Goal: Task Accomplishment & Management: Manage account settings

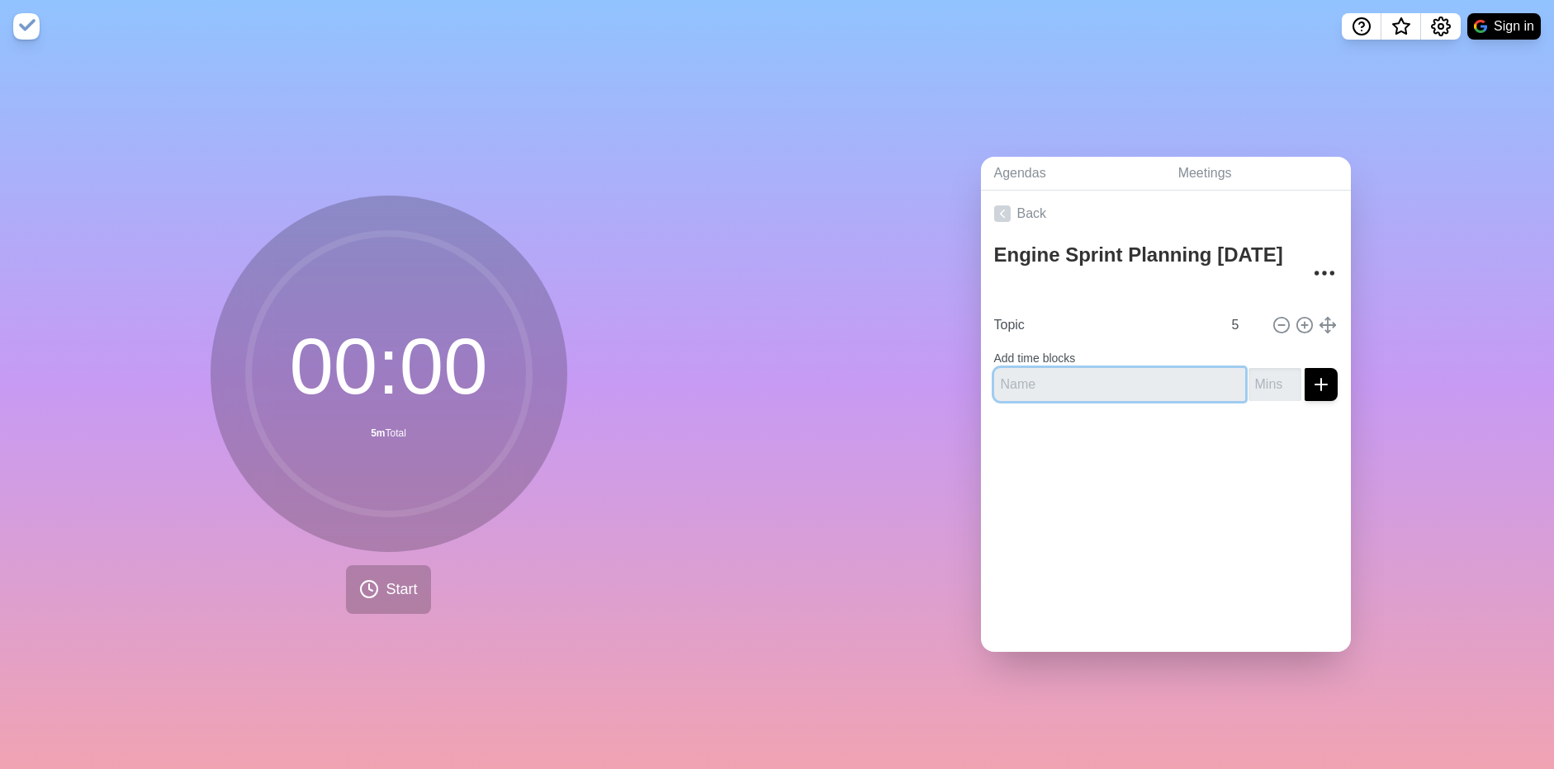
click at [1091, 368] on input "text" at bounding box center [1119, 384] width 251 height 33
type input "a"
click at [1311, 376] on icon "submit" at bounding box center [1321, 385] width 20 height 20
click at [1272, 372] on input "1" at bounding box center [1274, 384] width 53 height 33
click at [1272, 372] on input "2" at bounding box center [1274, 384] width 53 height 33
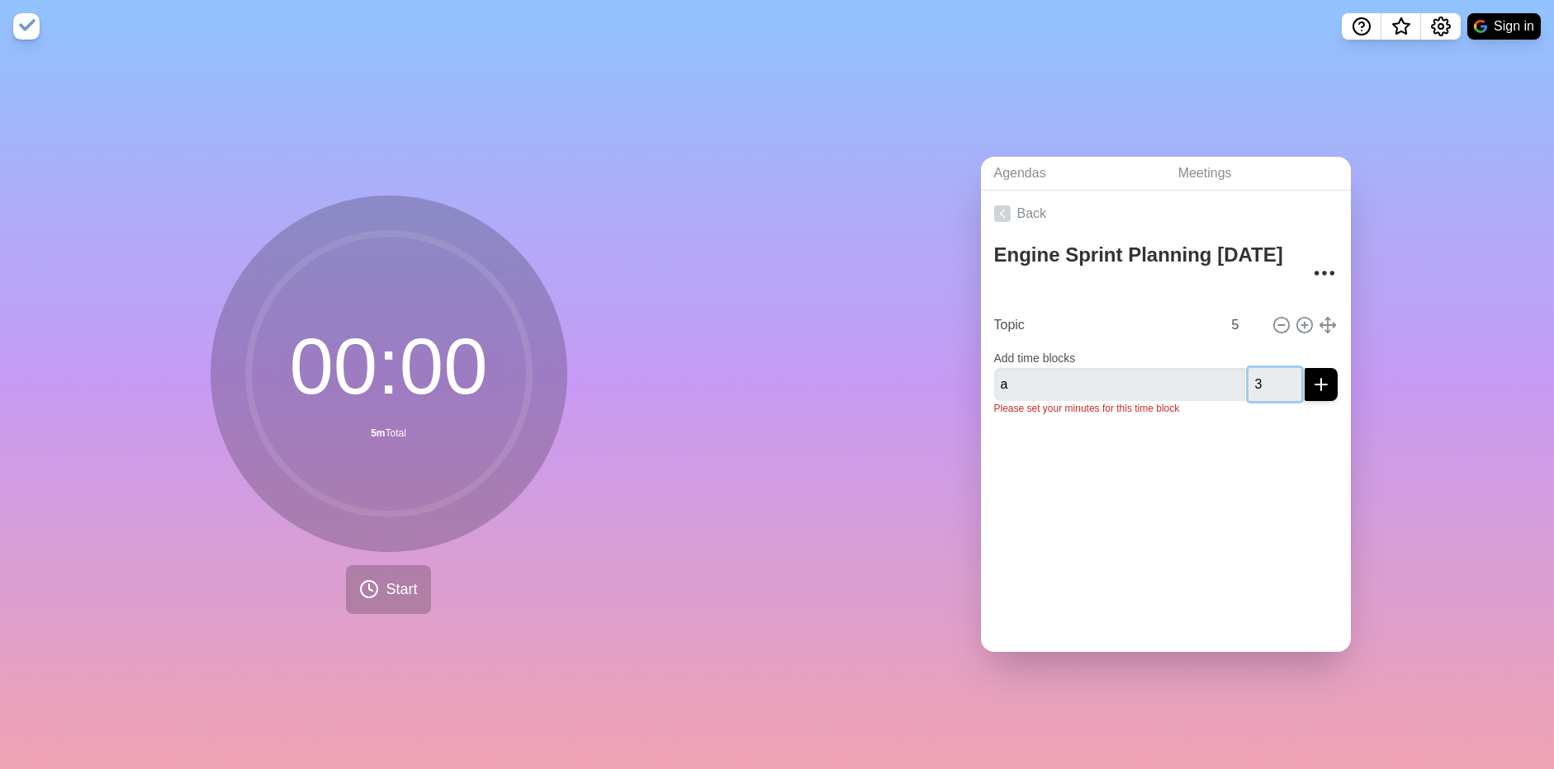
click at [1272, 372] on input "3" at bounding box center [1274, 384] width 53 height 33
click at [1272, 372] on input "4" at bounding box center [1274, 384] width 53 height 33
type input "5"
click at [1272, 372] on input "5" at bounding box center [1274, 384] width 53 height 33
click at [1304, 376] on button "submit" at bounding box center [1320, 384] width 33 height 33
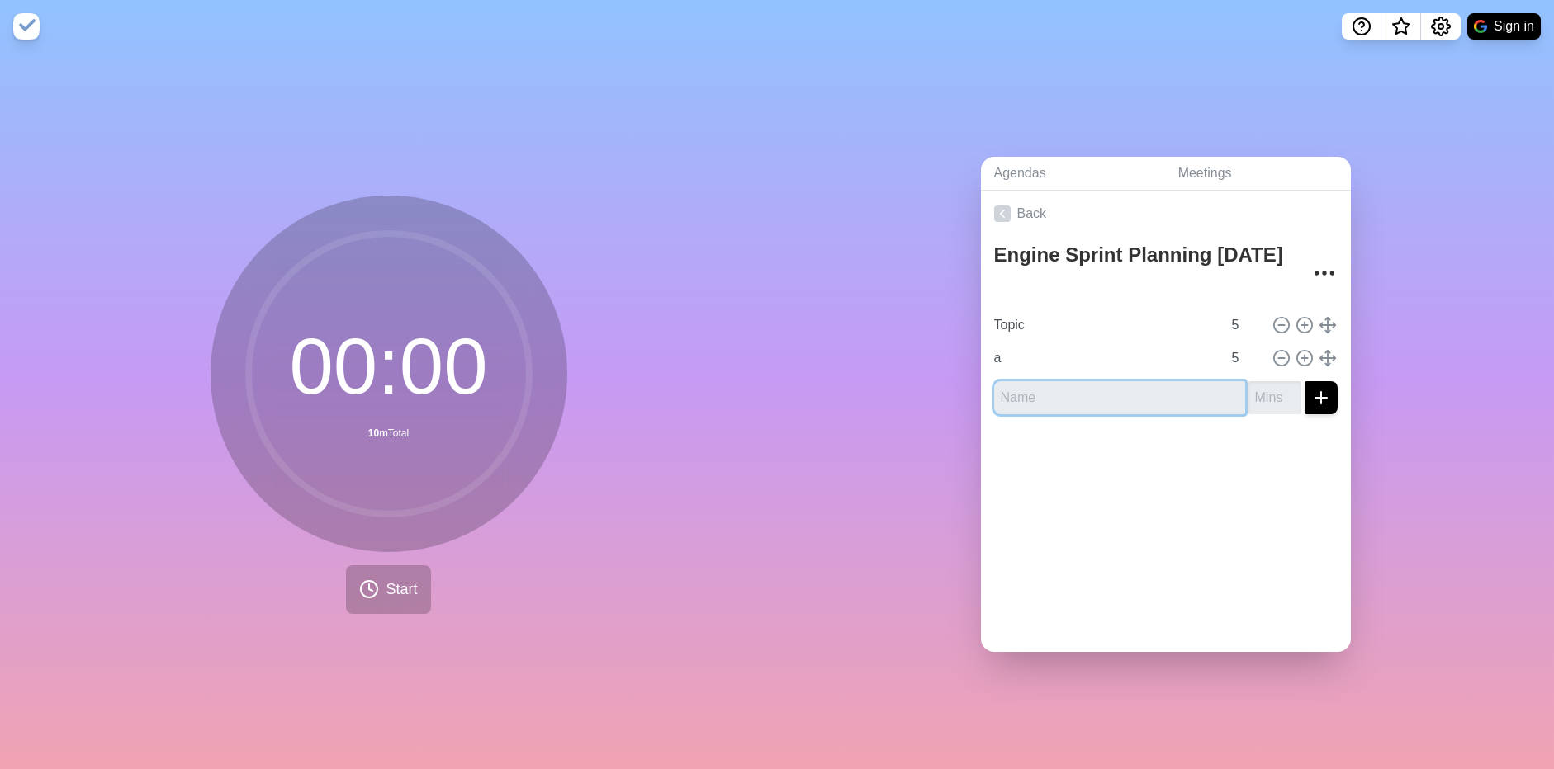
click at [1109, 406] on input "text" at bounding box center [1119, 397] width 251 height 33
type input "b"
click at [1276, 385] on input "1" at bounding box center [1274, 397] width 53 height 33
click at [1276, 385] on input "2" at bounding box center [1274, 397] width 53 height 33
click at [1276, 385] on input "3" at bounding box center [1274, 397] width 53 height 33
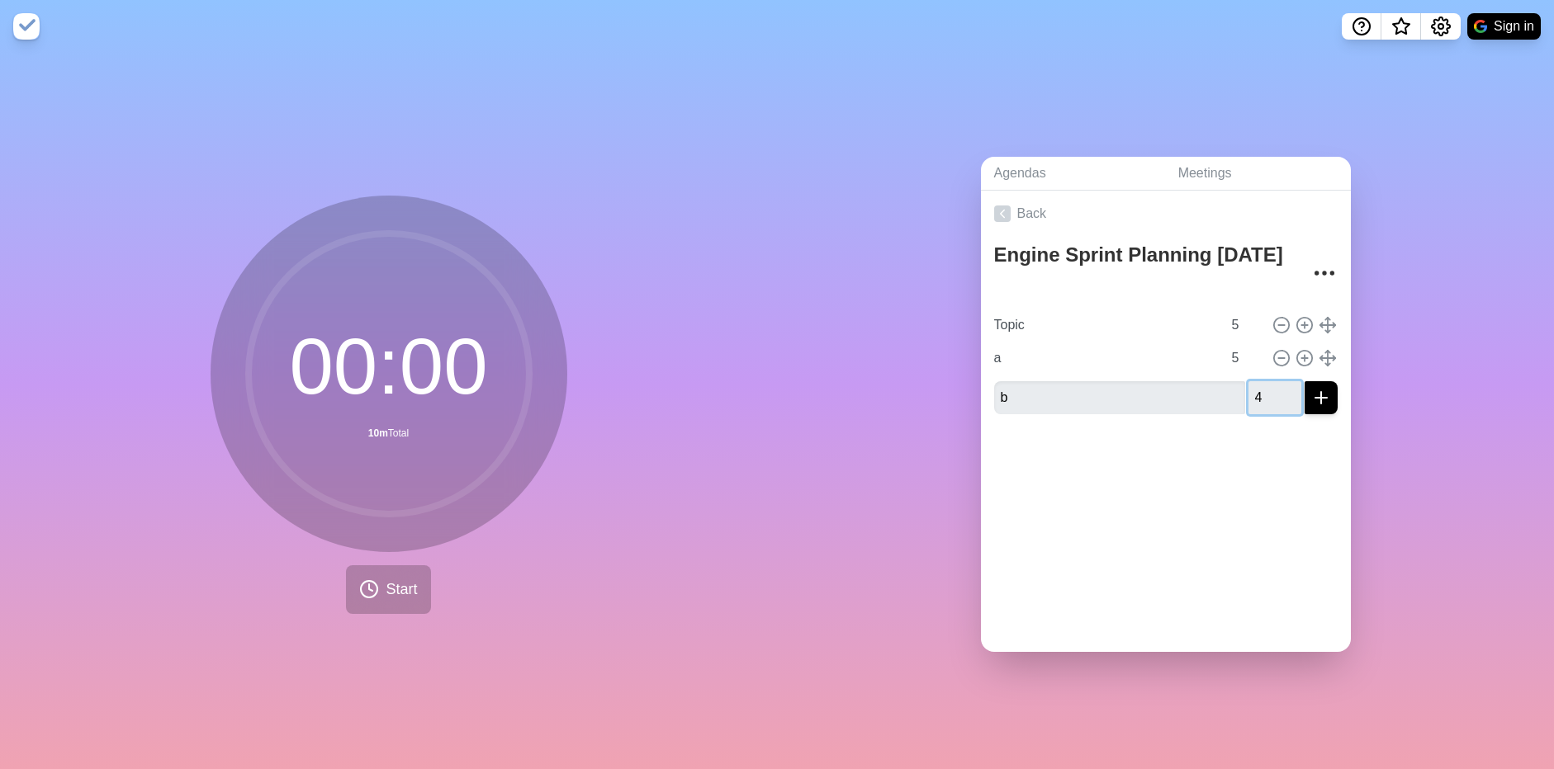
click at [1276, 385] on input "4" at bounding box center [1274, 397] width 53 height 33
type input "5"
click at [1276, 385] on input "5" at bounding box center [1274, 397] width 53 height 33
click at [1311, 395] on icon "submit" at bounding box center [1321, 398] width 20 height 20
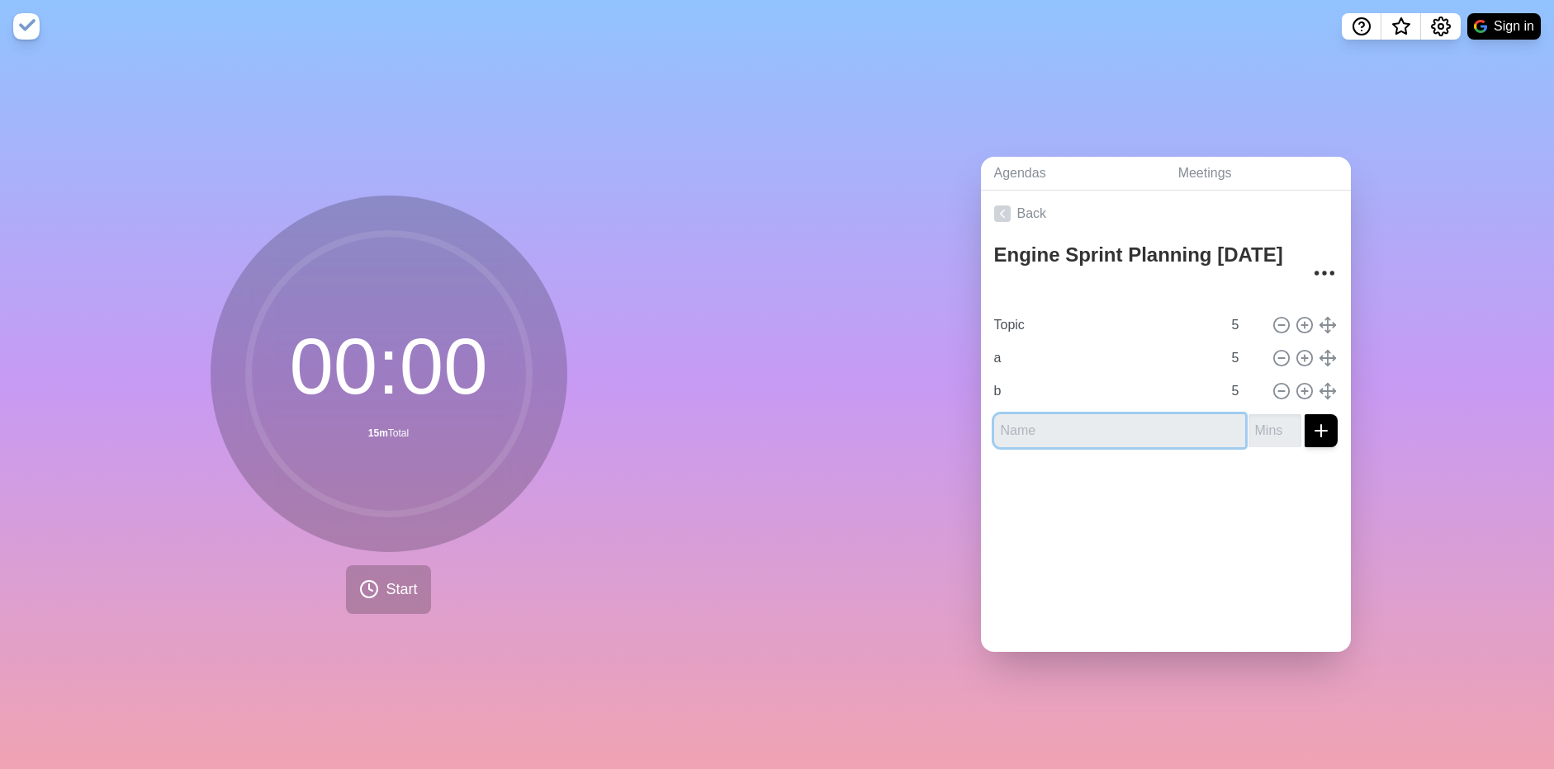
click at [1126, 438] on input "text" at bounding box center [1119, 430] width 251 height 33
click at [1121, 426] on input "v" at bounding box center [1119, 430] width 251 height 33
type input "v"
type input "c"
click at [1274, 418] on input "1" at bounding box center [1274, 430] width 53 height 33
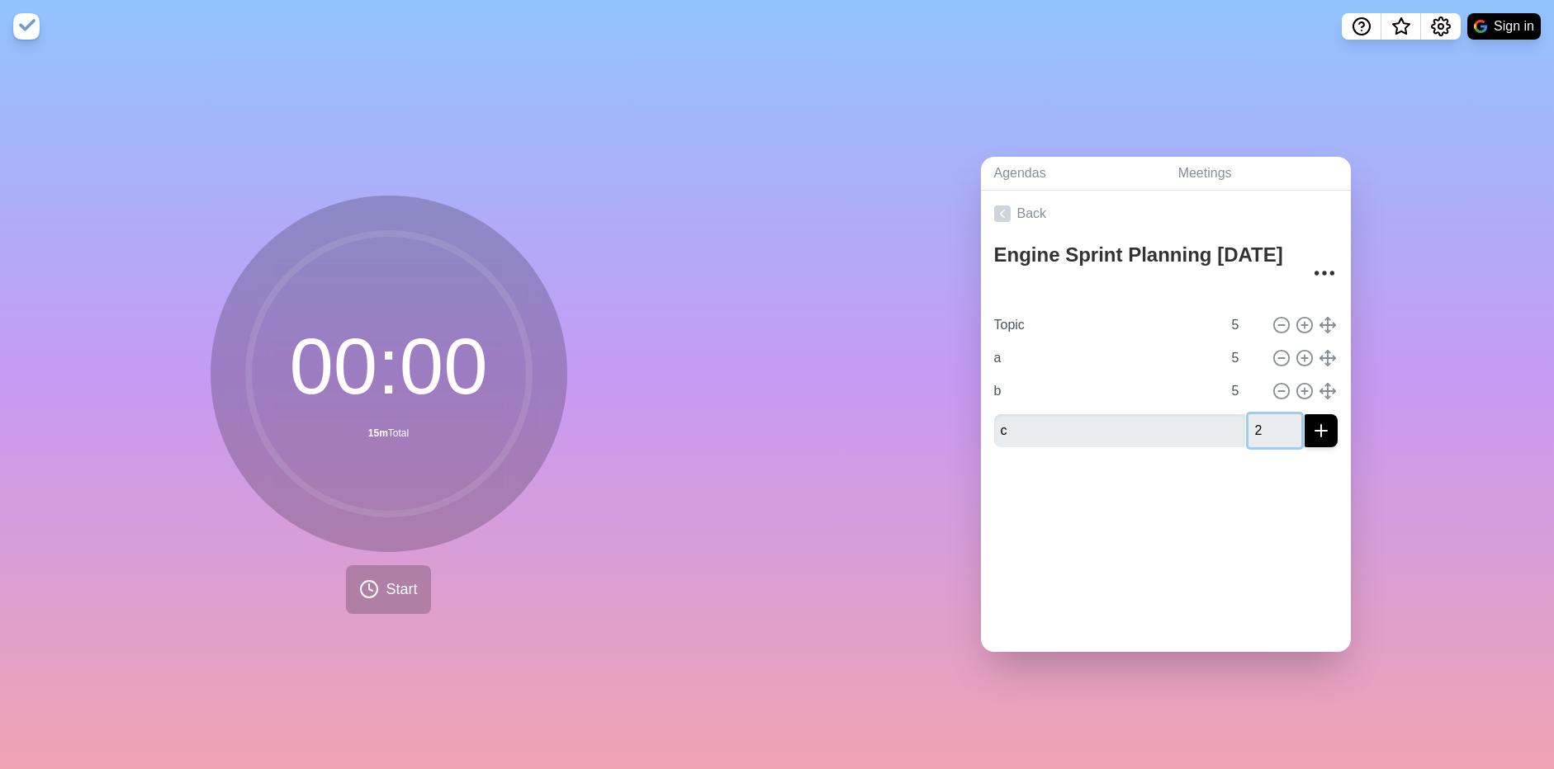
click at [1274, 418] on input "2" at bounding box center [1274, 430] width 53 height 33
click at [1274, 418] on input "3" at bounding box center [1274, 430] width 53 height 33
click at [1274, 418] on input "4" at bounding box center [1274, 430] width 53 height 33
type input "5"
click at [1274, 418] on input "5" at bounding box center [1274, 430] width 53 height 33
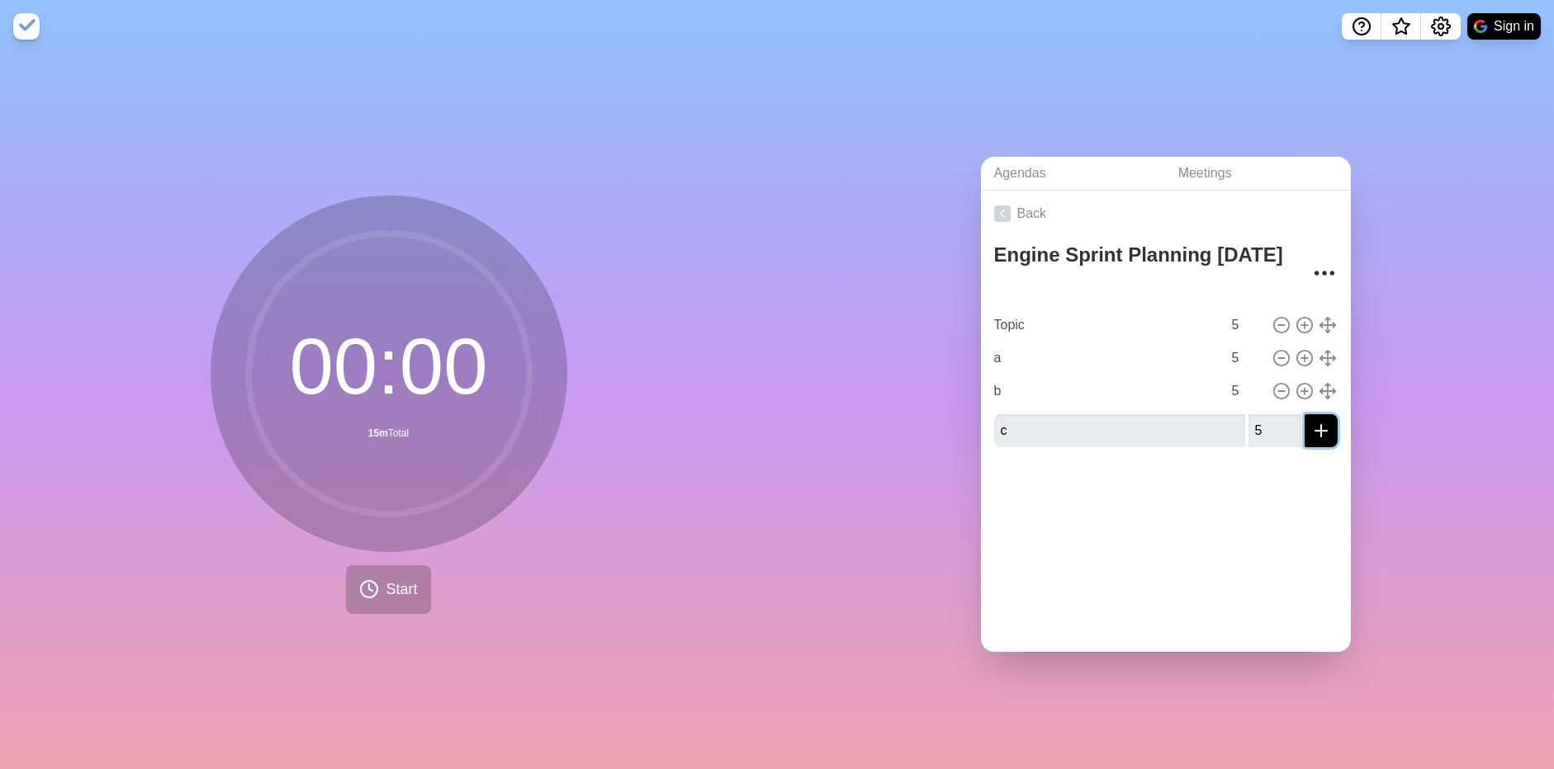
click at [1311, 429] on icon "submit" at bounding box center [1321, 431] width 20 height 20
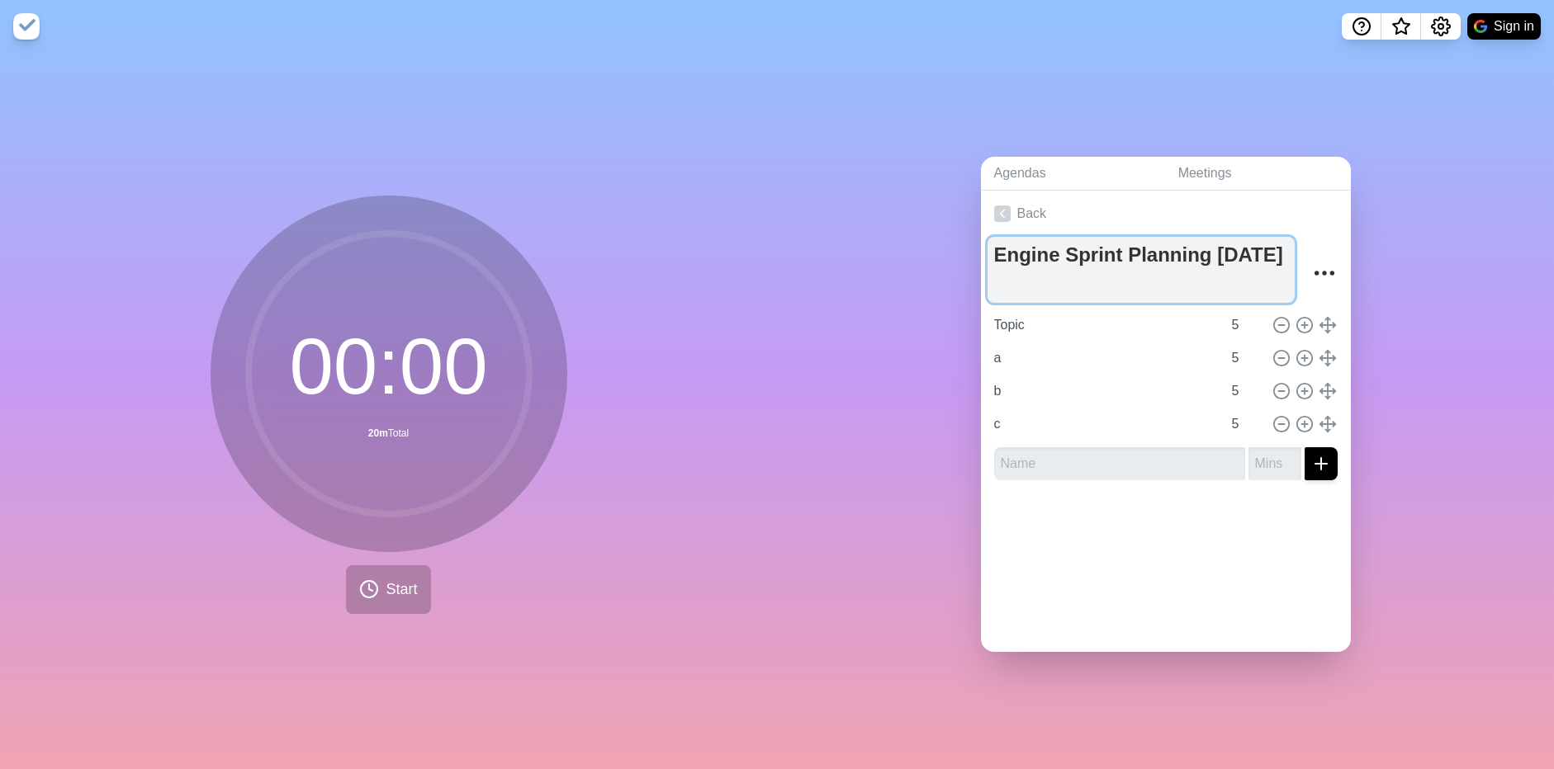
click at [1121, 281] on textarea "Engine Sprint Planning [DATE]" at bounding box center [1140, 270] width 307 height 66
click at [1210, 253] on textarea "Engine Sprint Planning [DATE]" at bounding box center [1140, 270] width 307 height 66
click at [1214, 250] on textarea "Engine Sprint Planning [DATE]" at bounding box center [1140, 270] width 307 height 66
type textarea "Engine Sprint Planning [DATE], 2025"
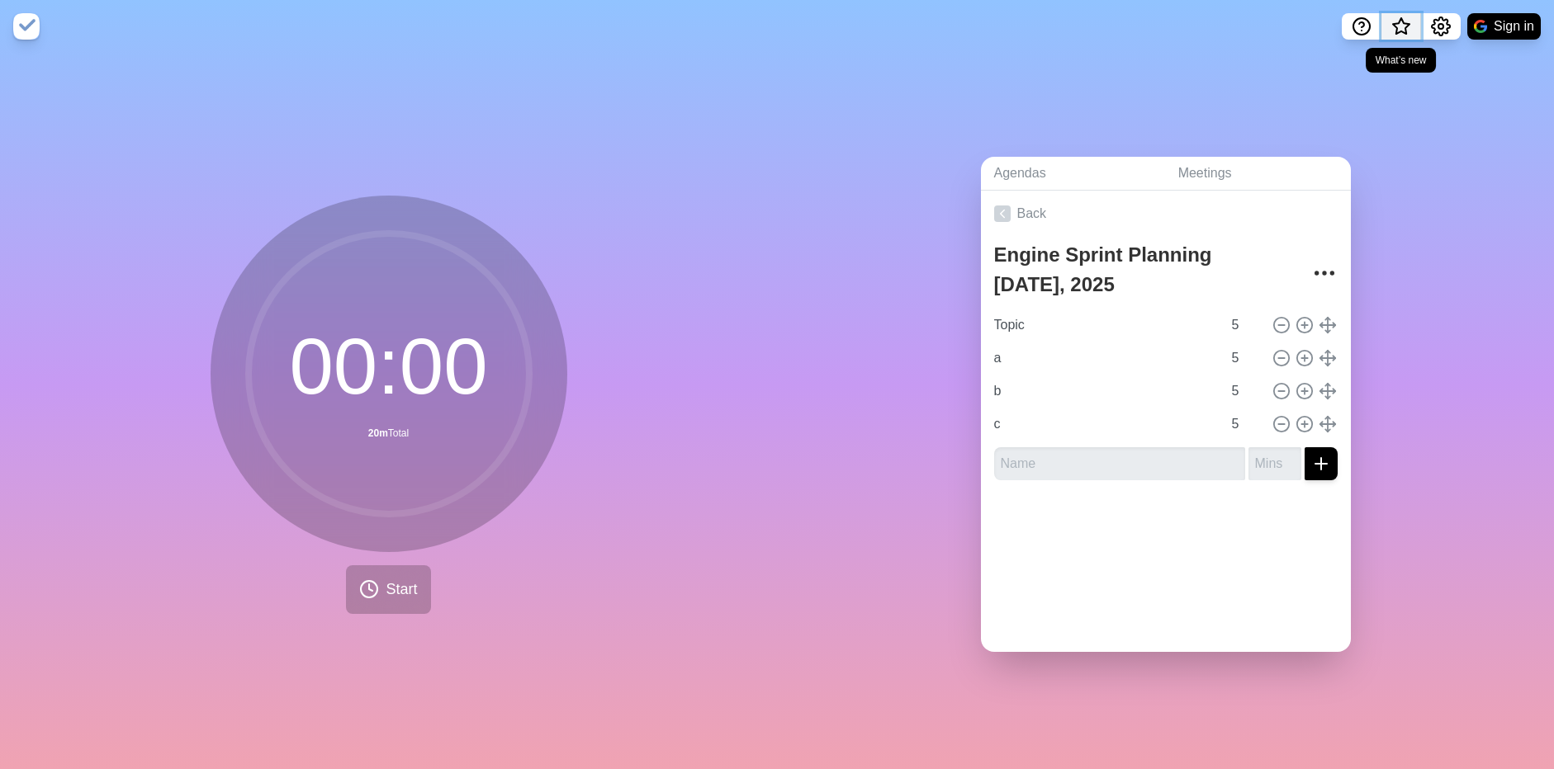
click at [1404, 31] on span "What’s new" at bounding box center [1401, 31] width 26 height 35
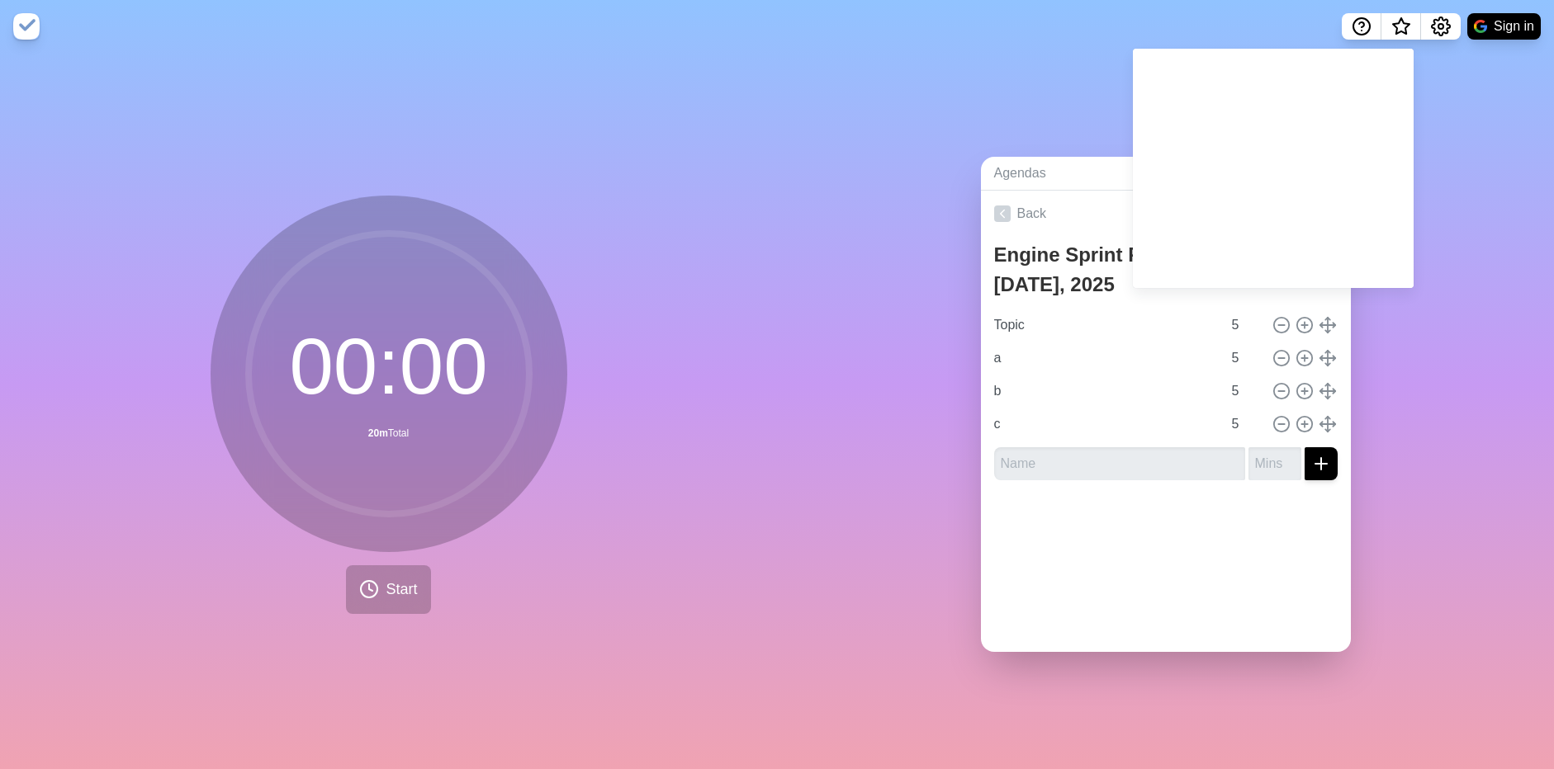
click at [1446, 176] on div "Agendas Meetings Back Engine Sprint Planning [DATE], 2025 Topic 5 a 5 b 5 c 5" at bounding box center [1165, 411] width 777 height 717
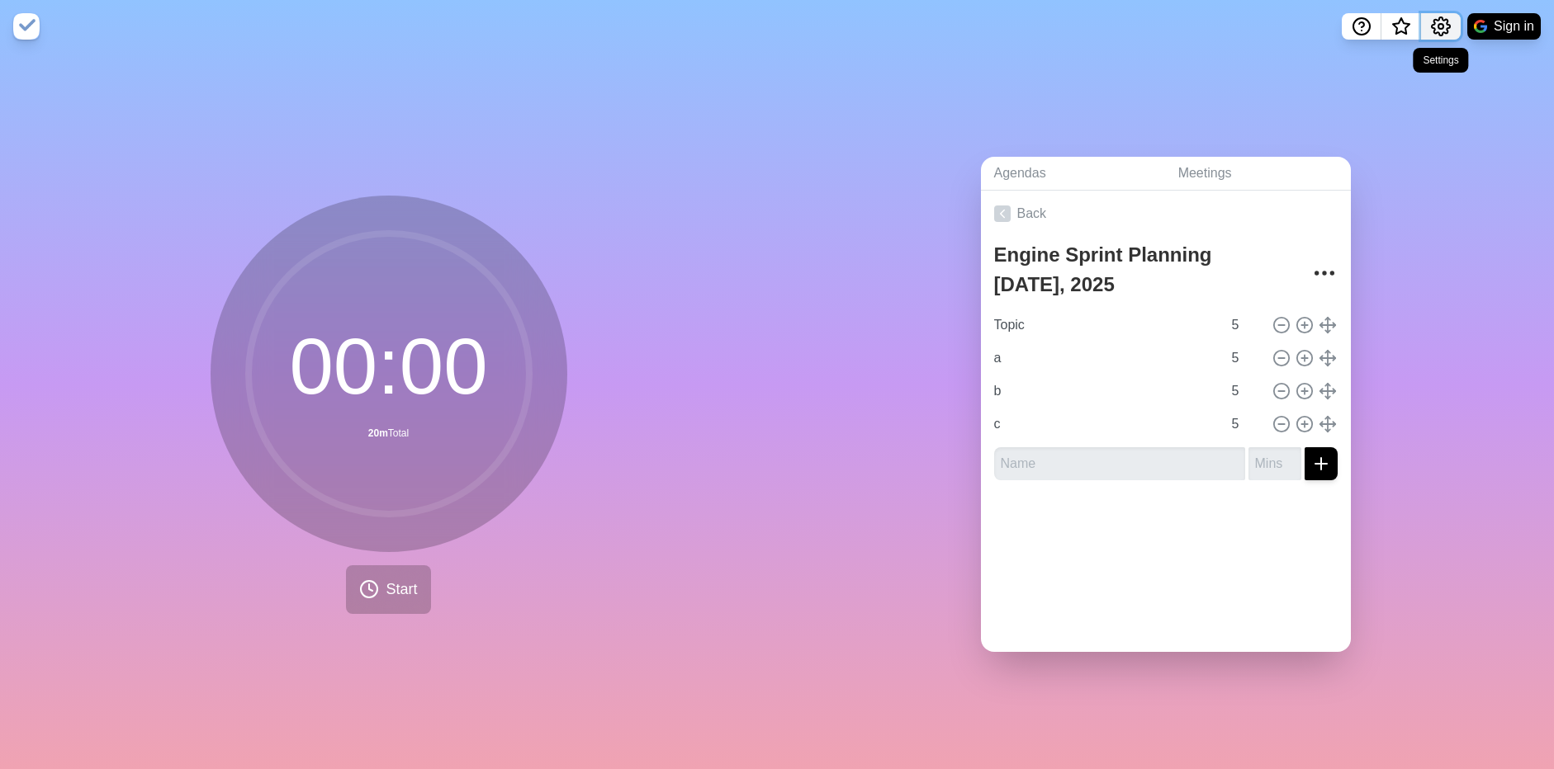
click at [1433, 26] on icon "Settings" at bounding box center [1441, 27] width 20 height 20
click at [1401, 71] on p "Preferences" at bounding box center [1387, 63] width 71 height 20
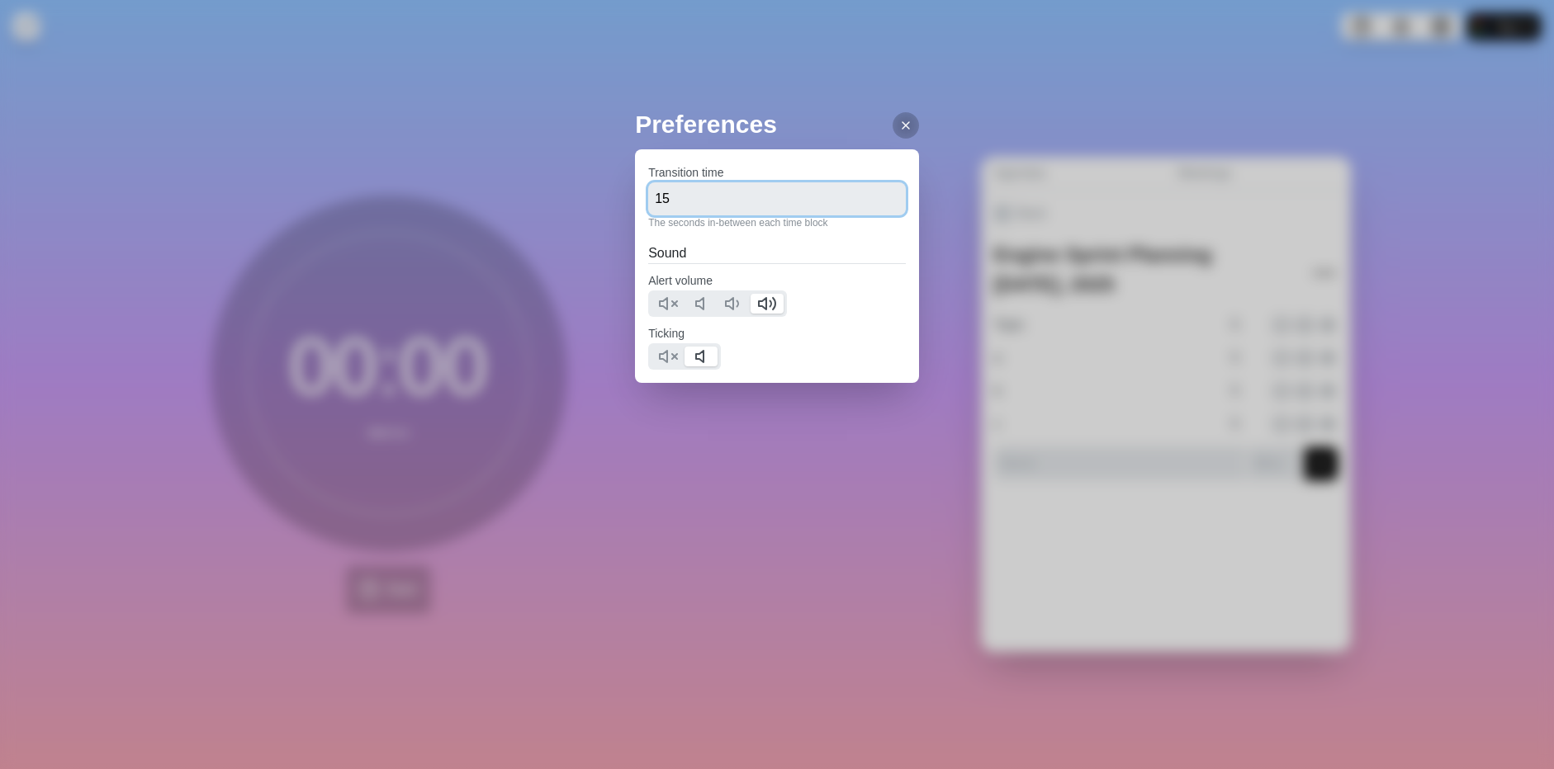
click at [763, 206] on input "15" at bounding box center [777, 198] width 258 height 33
click at [919, 123] on div at bounding box center [905, 125] width 26 height 26
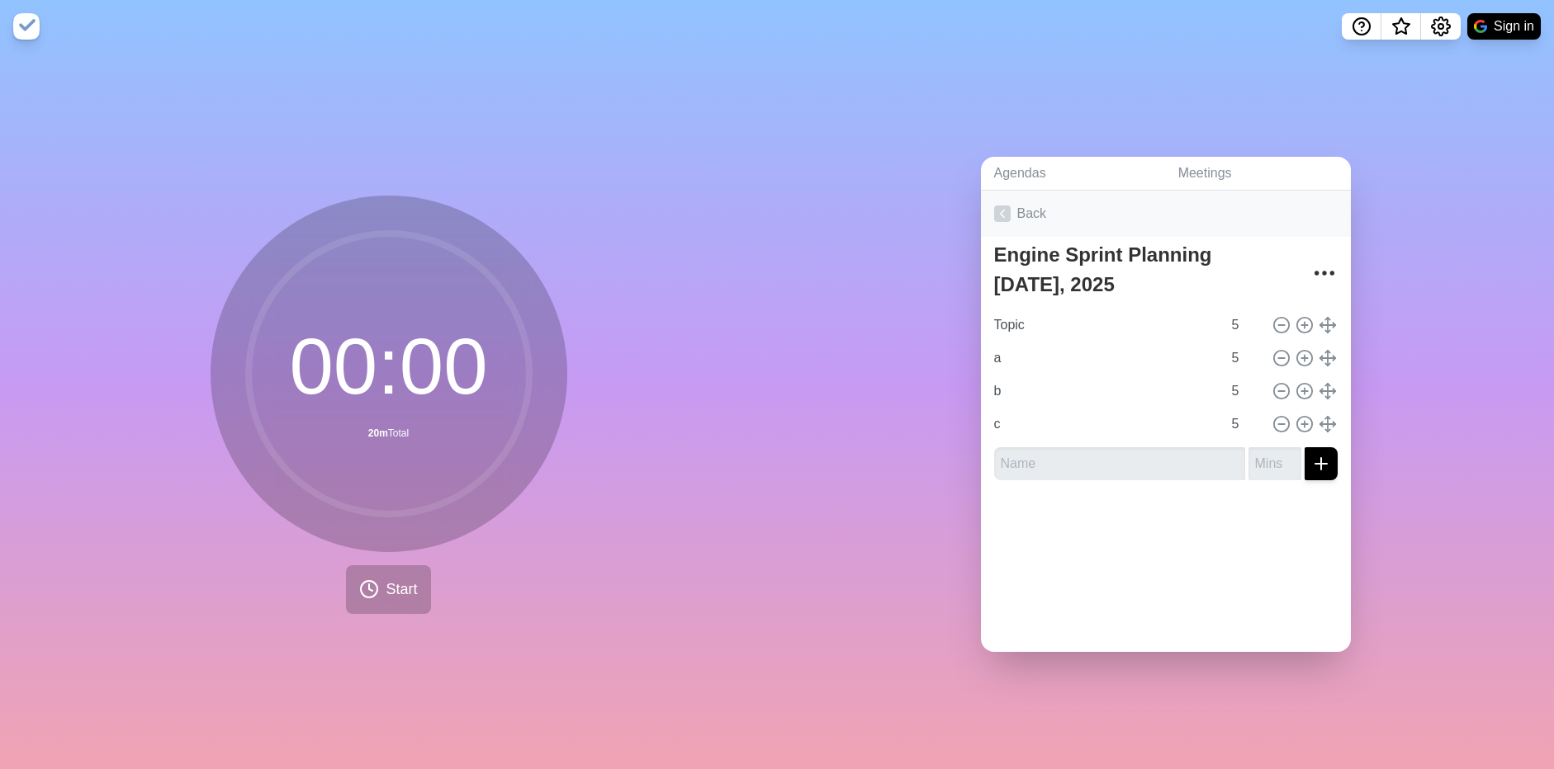
click at [997, 206] on icon at bounding box center [1002, 214] width 17 height 17
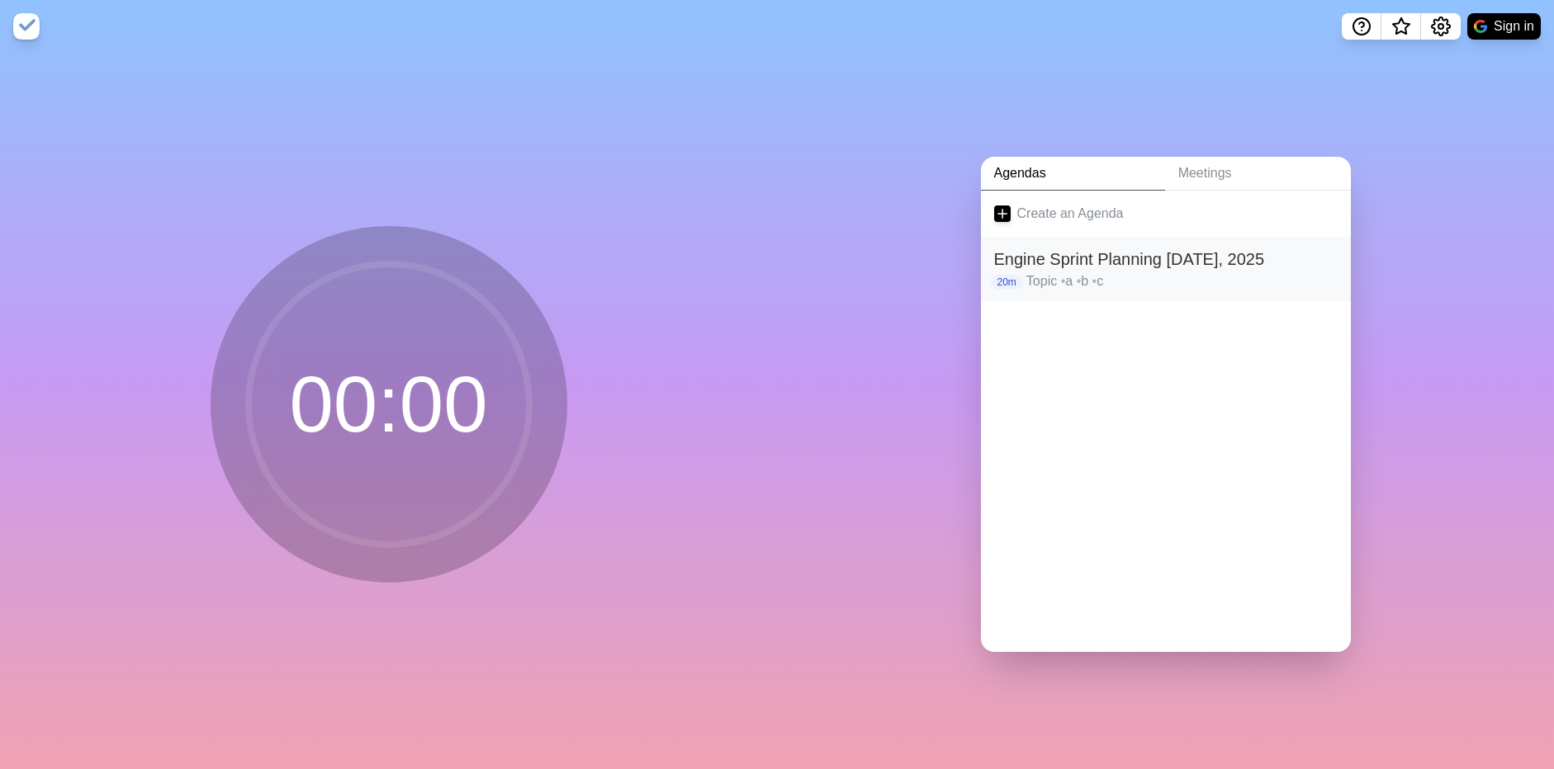
click at [1006, 256] on h2 "Engine Sprint Planning [DATE], 2025" at bounding box center [1165, 259] width 343 height 25
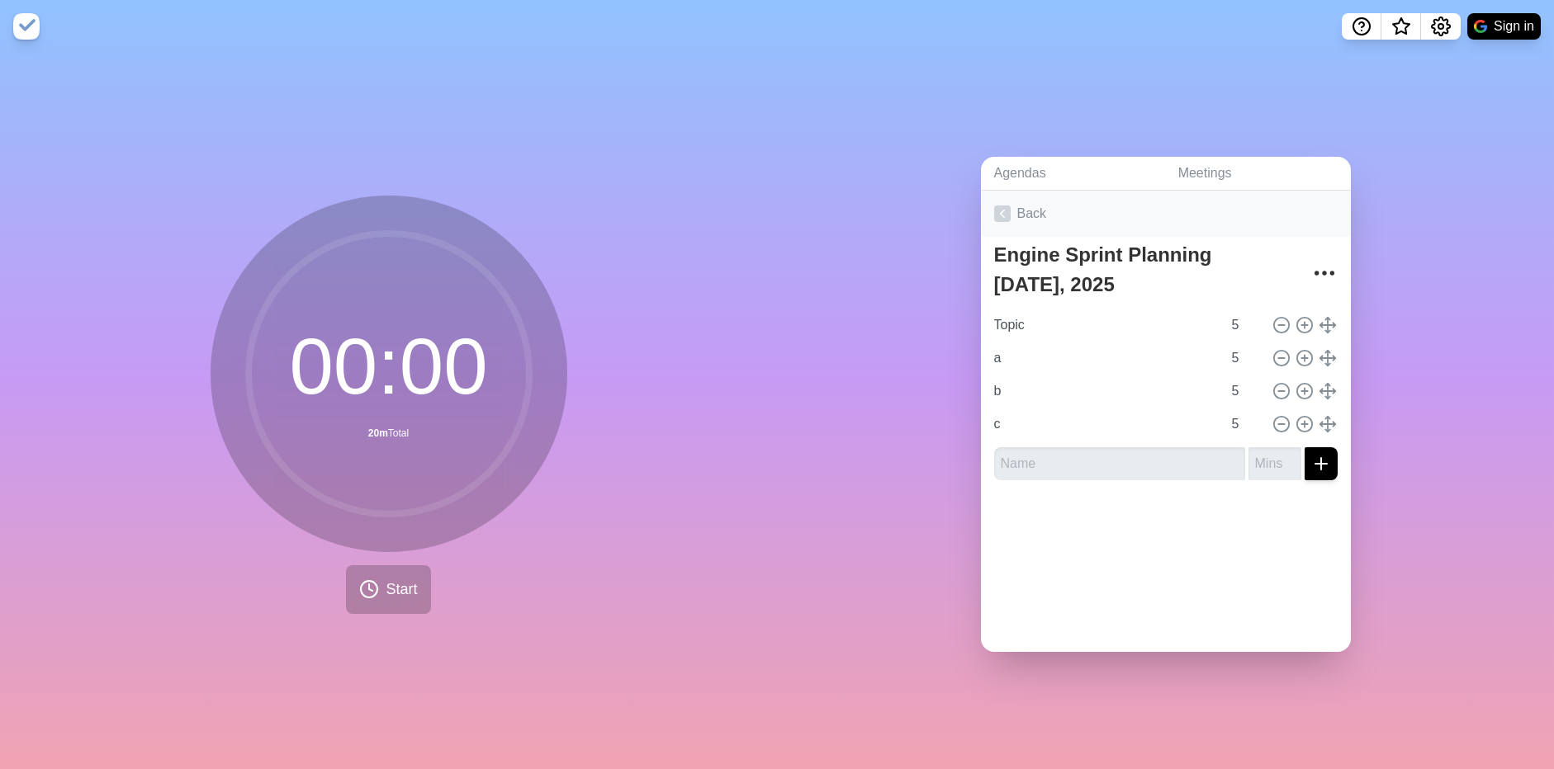
click at [1001, 211] on icon at bounding box center [1002, 214] width 17 height 17
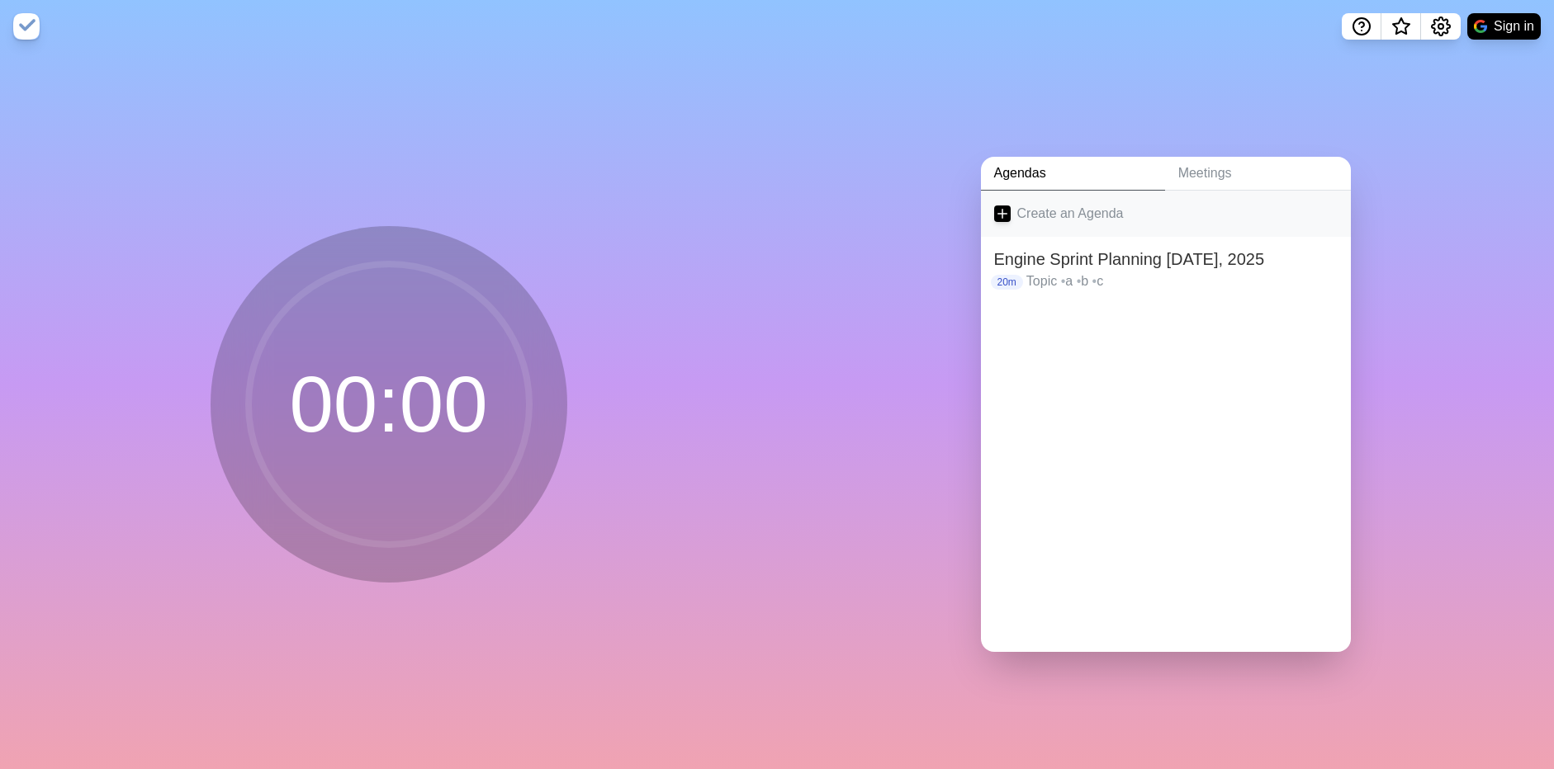
click at [1002, 212] on icon at bounding box center [1002, 214] width 17 height 17
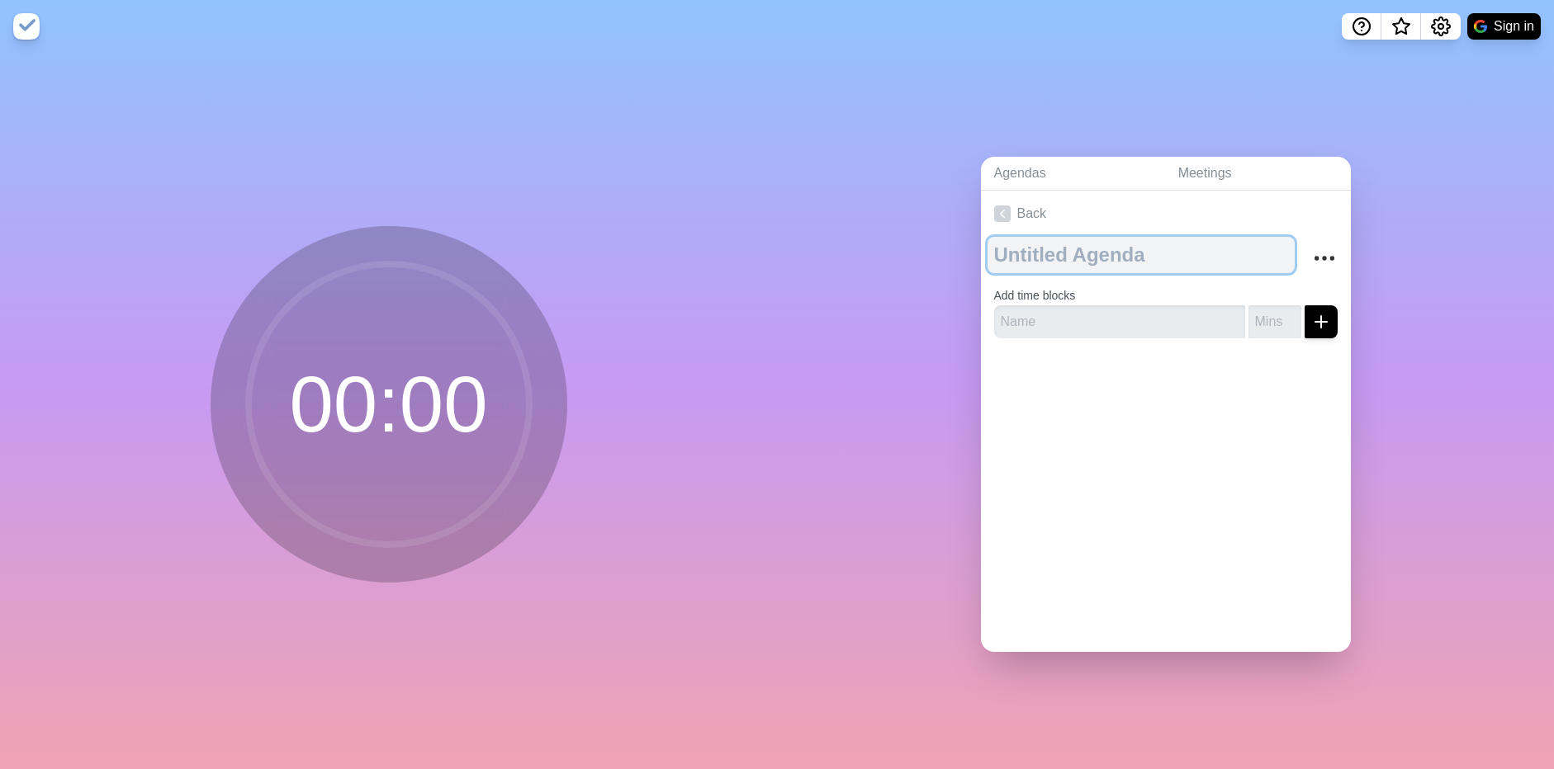
click at [1082, 239] on textarea at bounding box center [1140, 255] width 307 height 36
type textarea "BL Refinement: [DATE]"
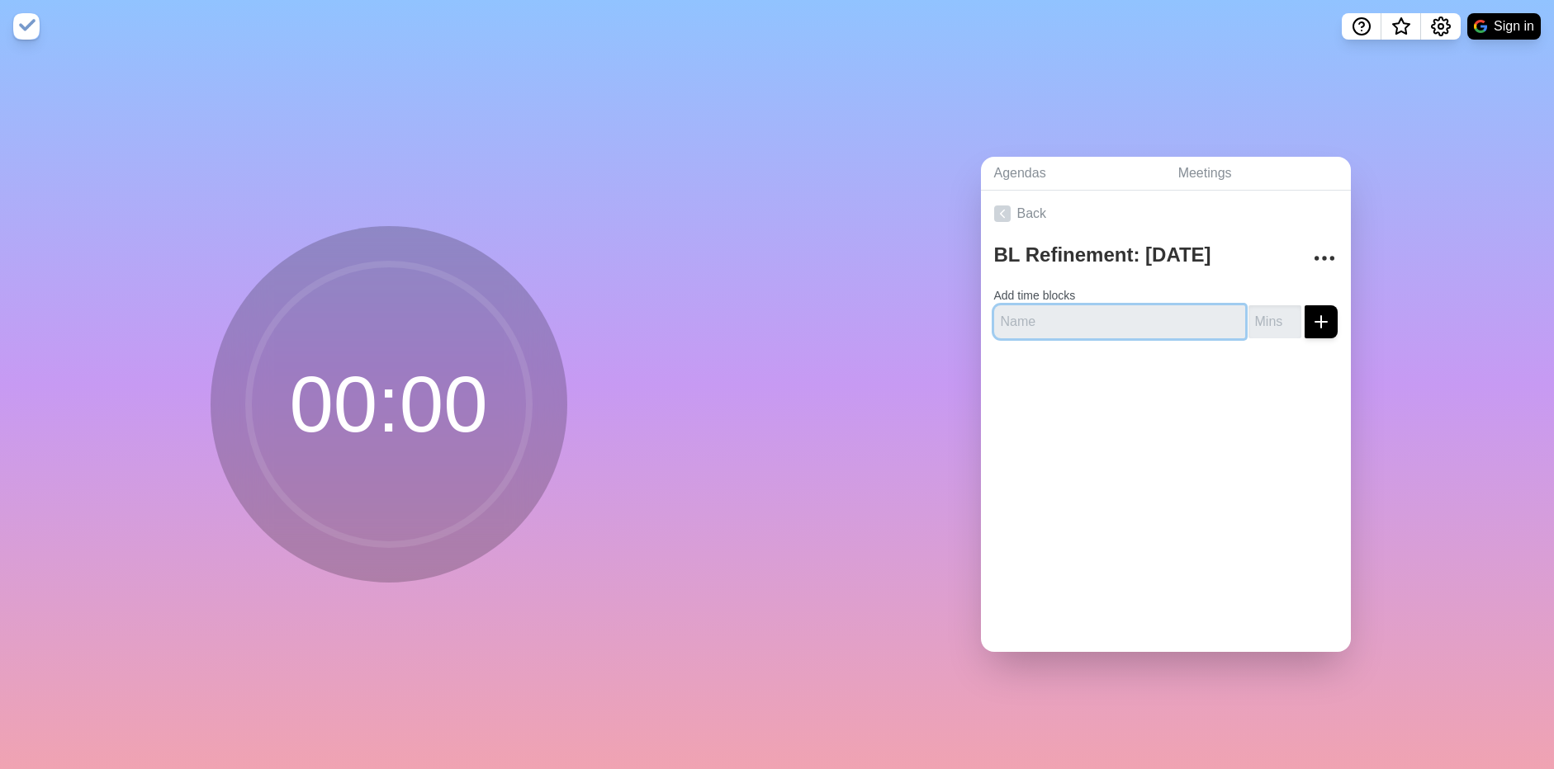
click at [1077, 318] on input "text" at bounding box center [1119, 321] width 251 height 33
type input "a"
type input "ROP-"
click at [1304, 305] on button "submit" at bounding box center [1320, 321] width 33 height 33
click at [1271, 310] on input "1" at bounding box center [1274, 321] width 53 height 33
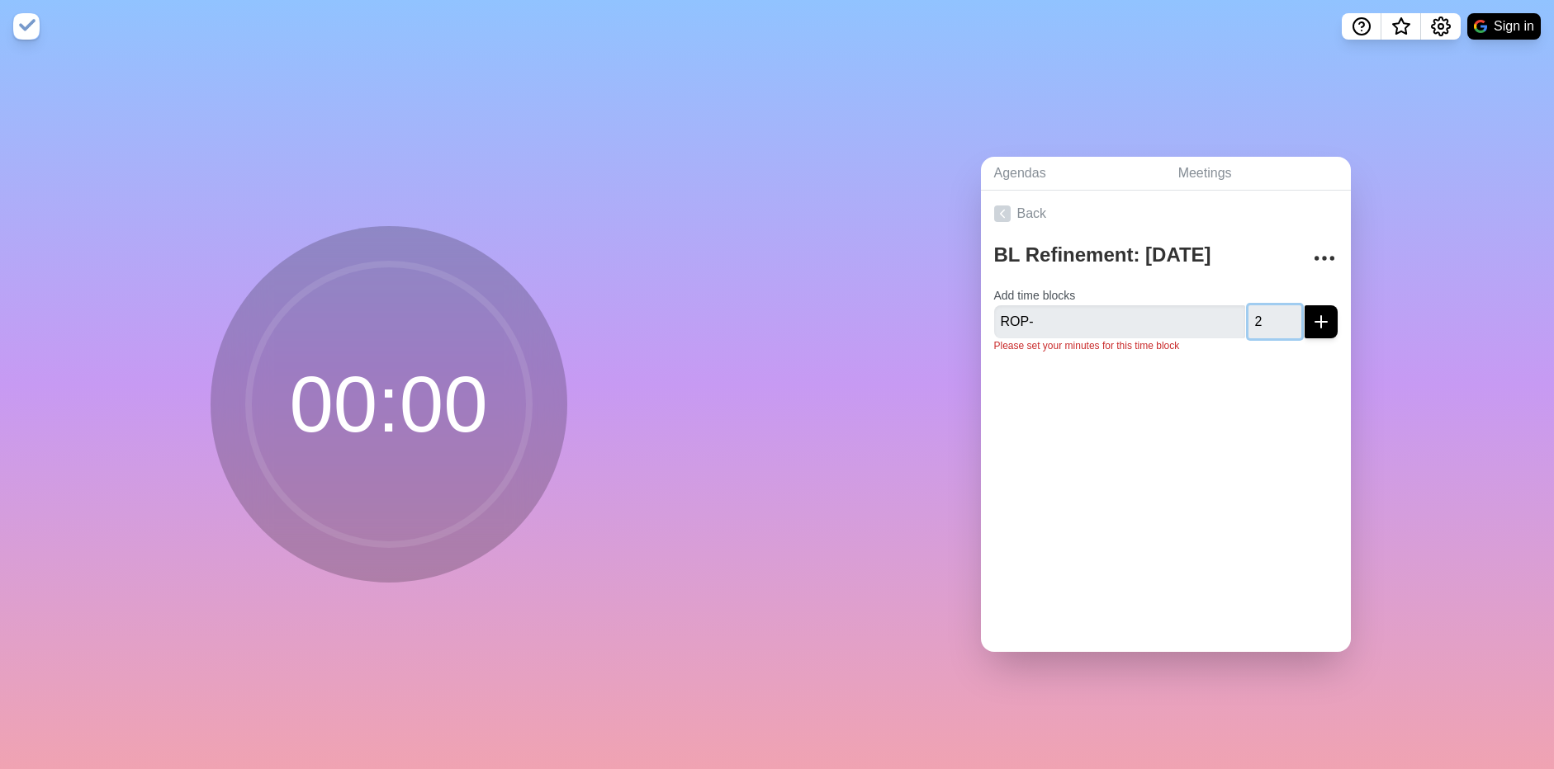
click at [1271, 310] on input "2" at bounding box center [1274, 321] width 53 height 33
click at [1271, 310] on input "3" at bounding box center [1274, 321] width 53 height 33
click at [1271, 310] on input "4" at bounding box center [1274, 321] width 53 height 33
type input "5"
click at [1271, 310] on input "5" at bounding box center [1274, 321] width 53 height 33
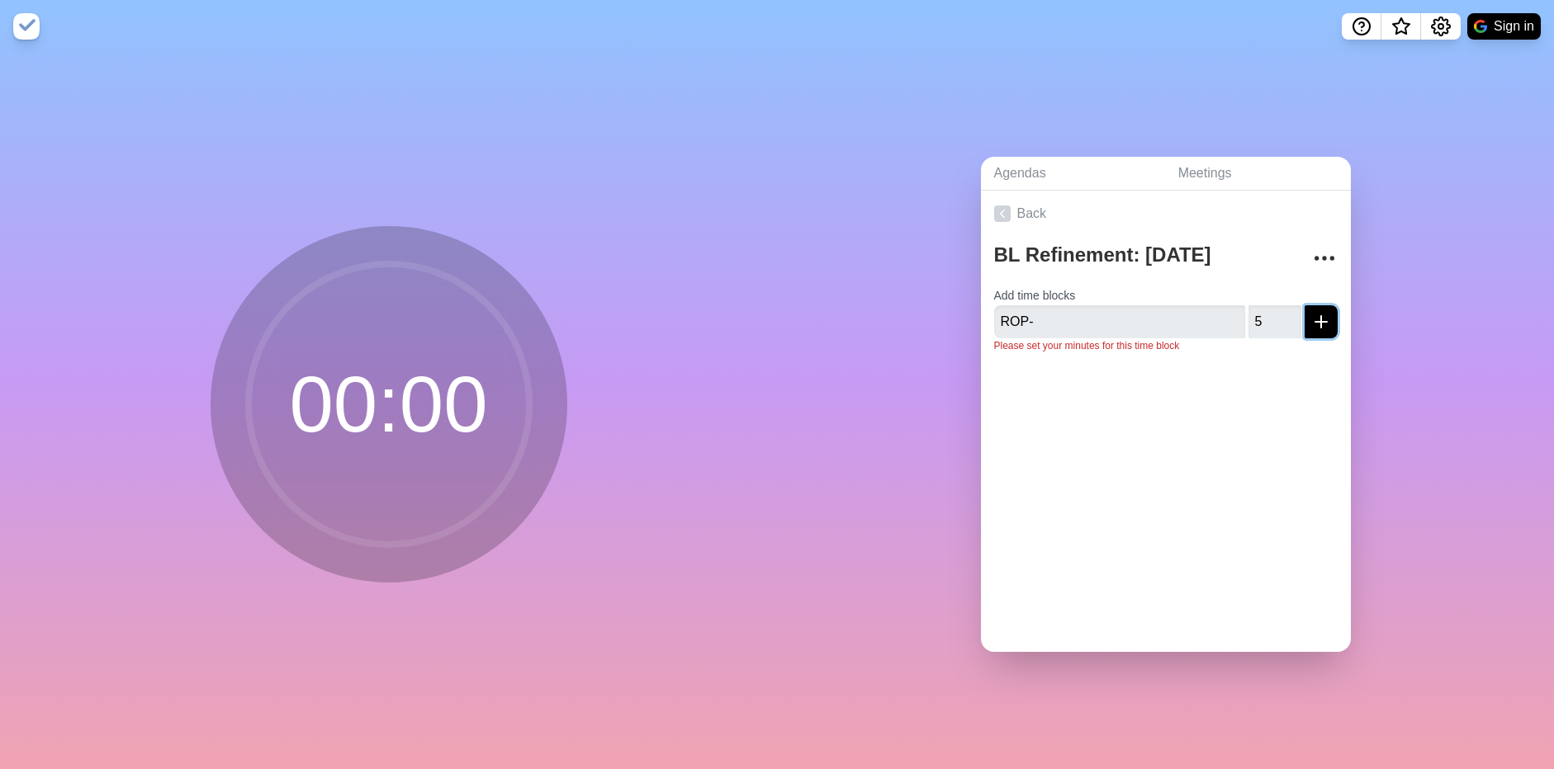
click at [1311, 312] on icon "submit" at bounding box center [1321, 322] width 20 height 20
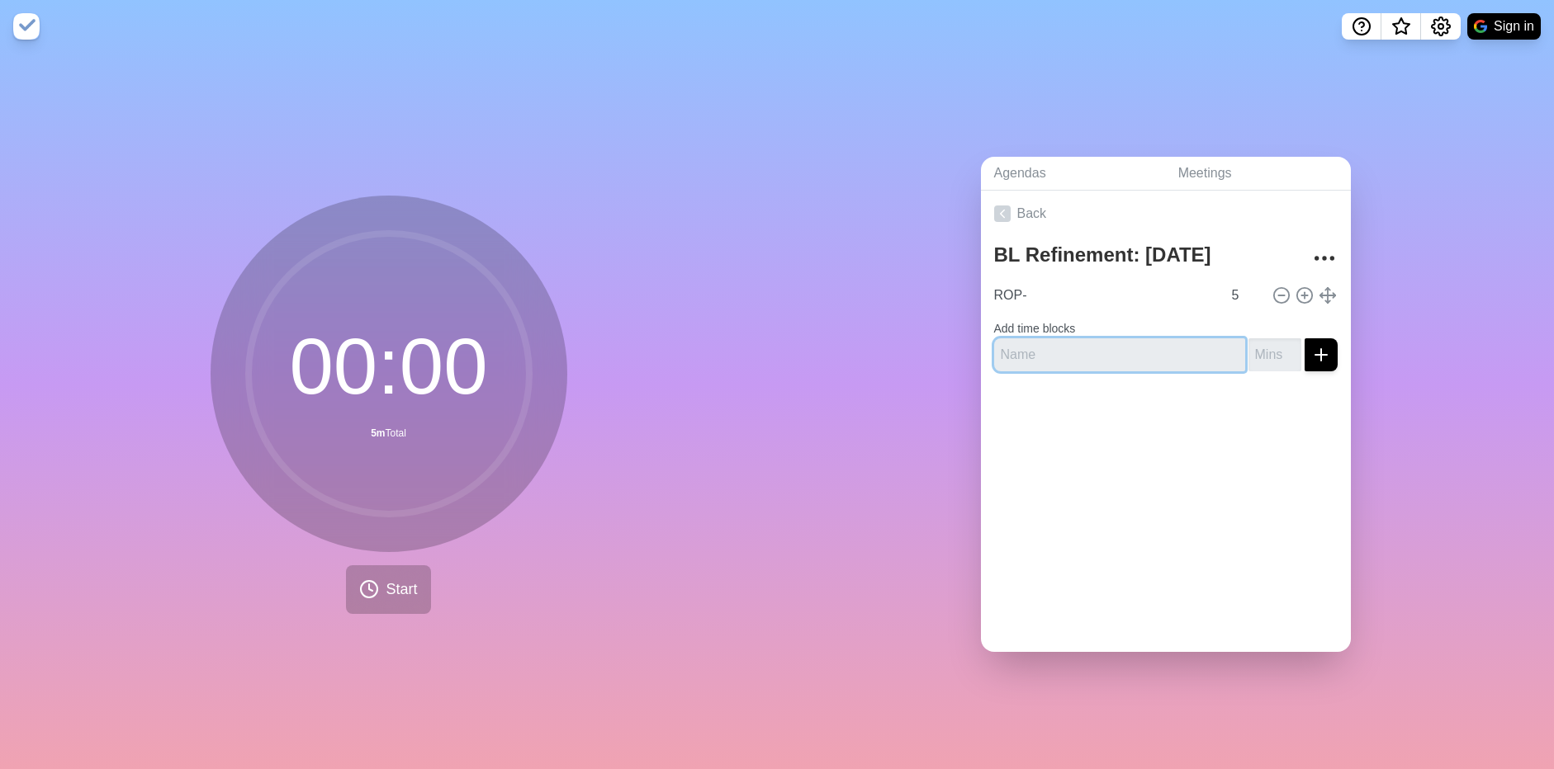
click at [1189, 349] on input "text" at bounding box center [1119, 355] width 251 height 33
click at [1053, 296] on input "ROP-" at bounding box center [1104, 295] width 234 height 33
click at [1043, 339] on input "text" at bounding box center [1119, 355] width 251 height 33
paste input "ROP-"
type input "ROP-"
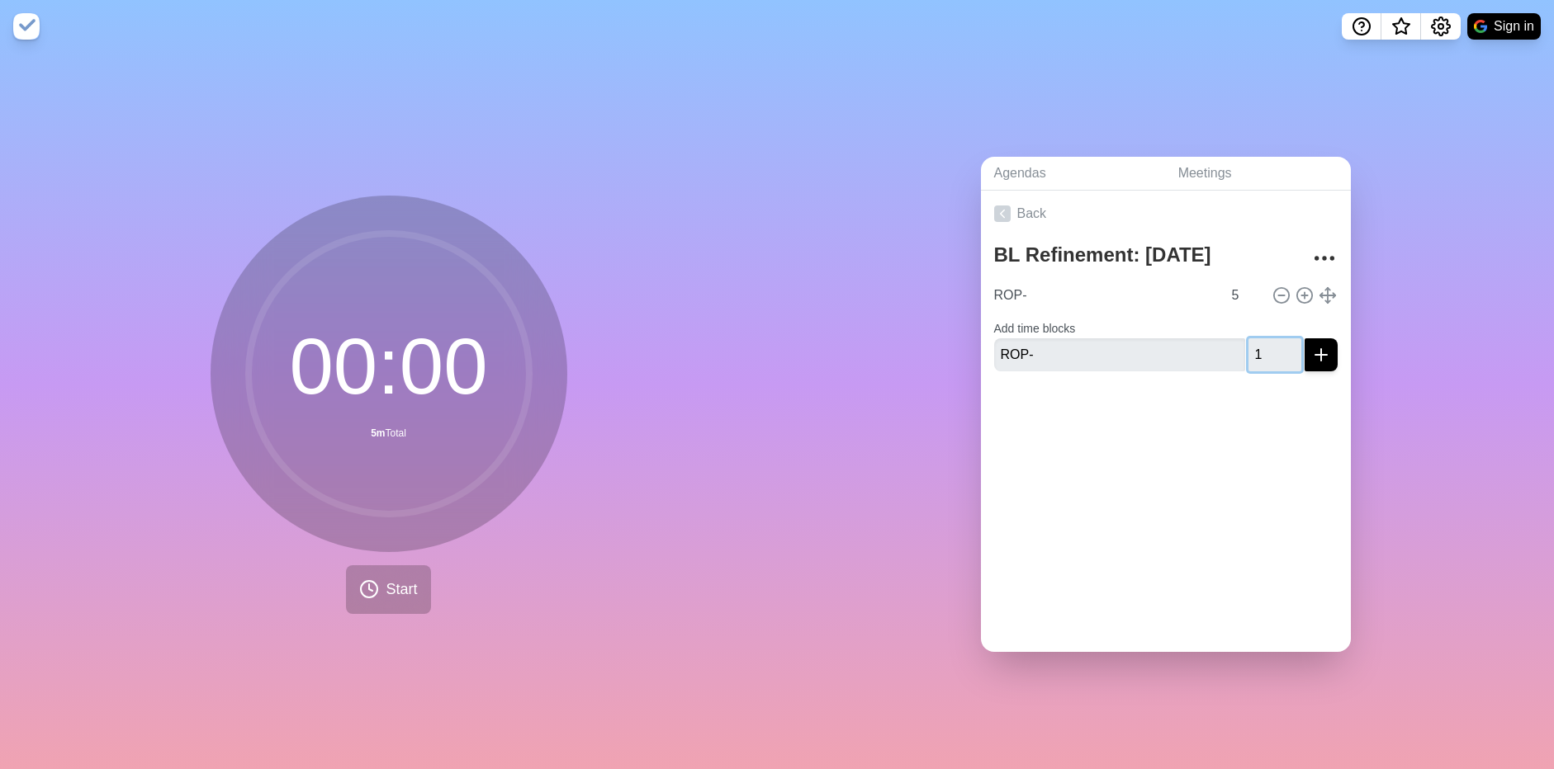
click at [1275, 344] on input "1" at bounding box center [1274, 355] width 53 height 33
click at [1275, 344] on input "2" at bounding box center [1274, 355] width 53 height 33
click at [1275, 344] on input "3" at bounding box center [1274, 355] width 53 height 33
click at [1275, 344] on input "4" at bounding box center [1274, 355] width 53 height 33
type input "5"
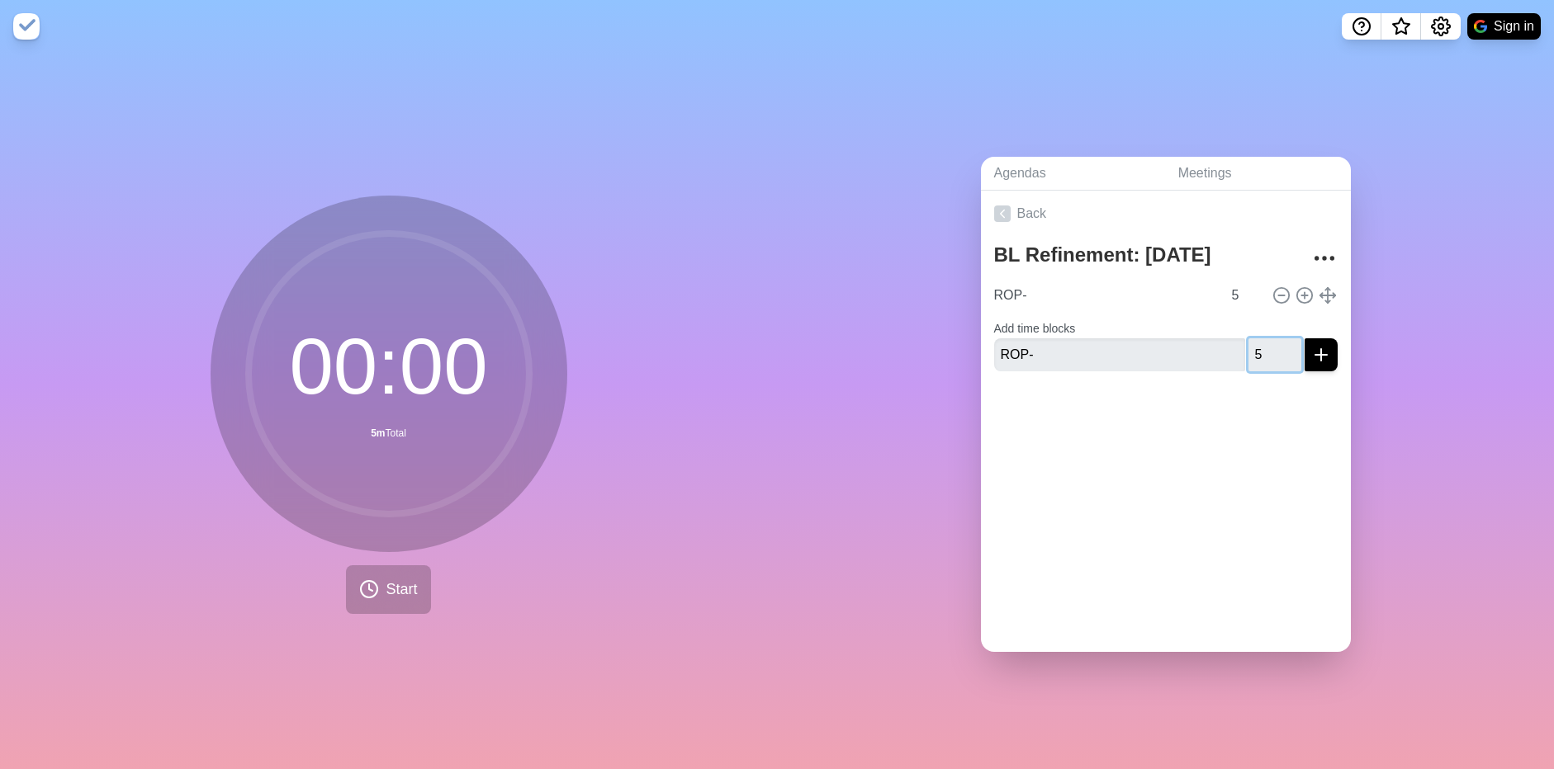
click at [1275, 344] on input "5" at bounding box center [1274, 355] width 53 height 33
click at [1304, 339] on button "submit" at bounding box center [1320, 355] width 33 height 33
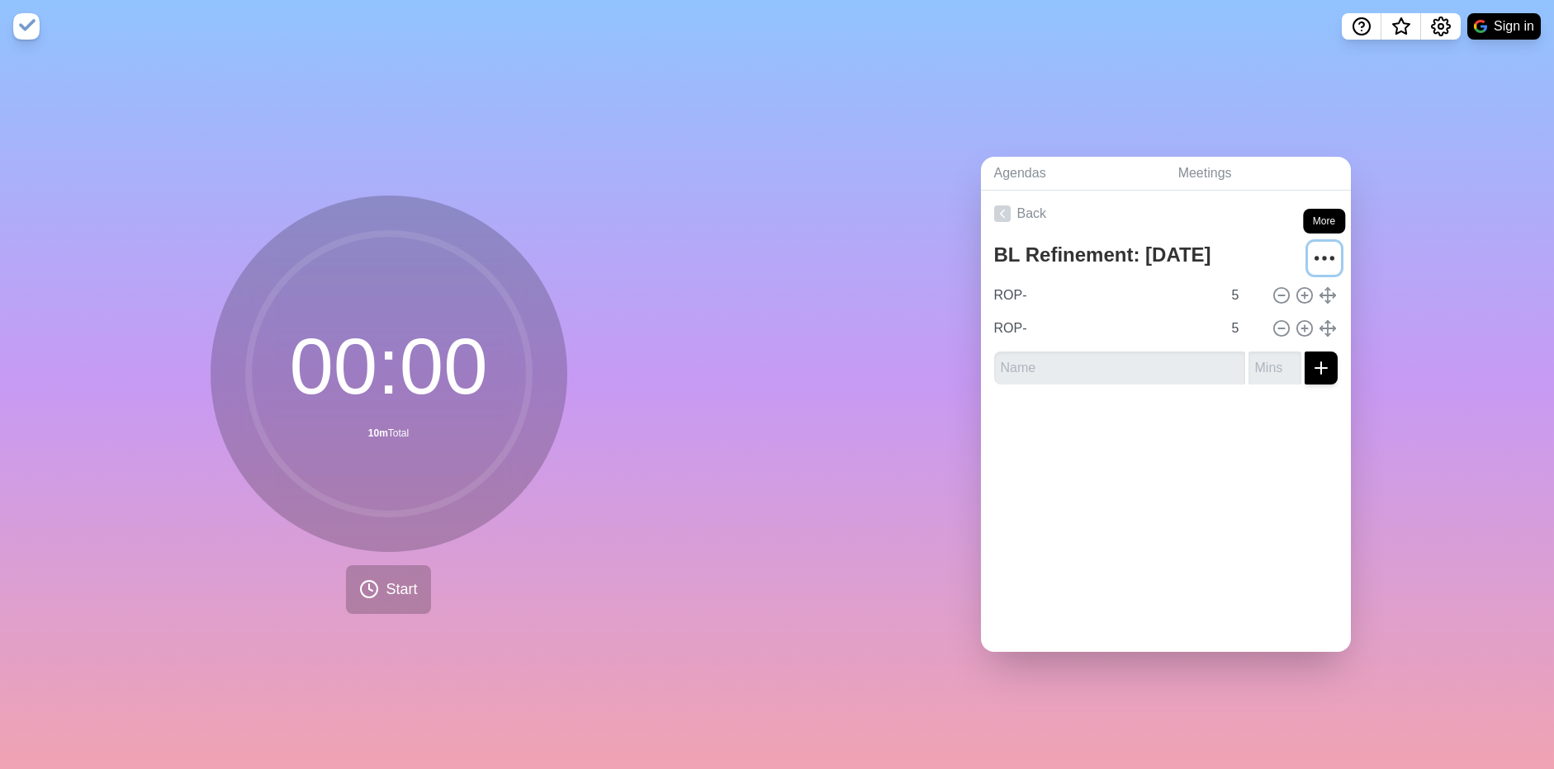
click at [1311, 253] on icon "More" at bounding box center [1324, 258] width 26 height 26
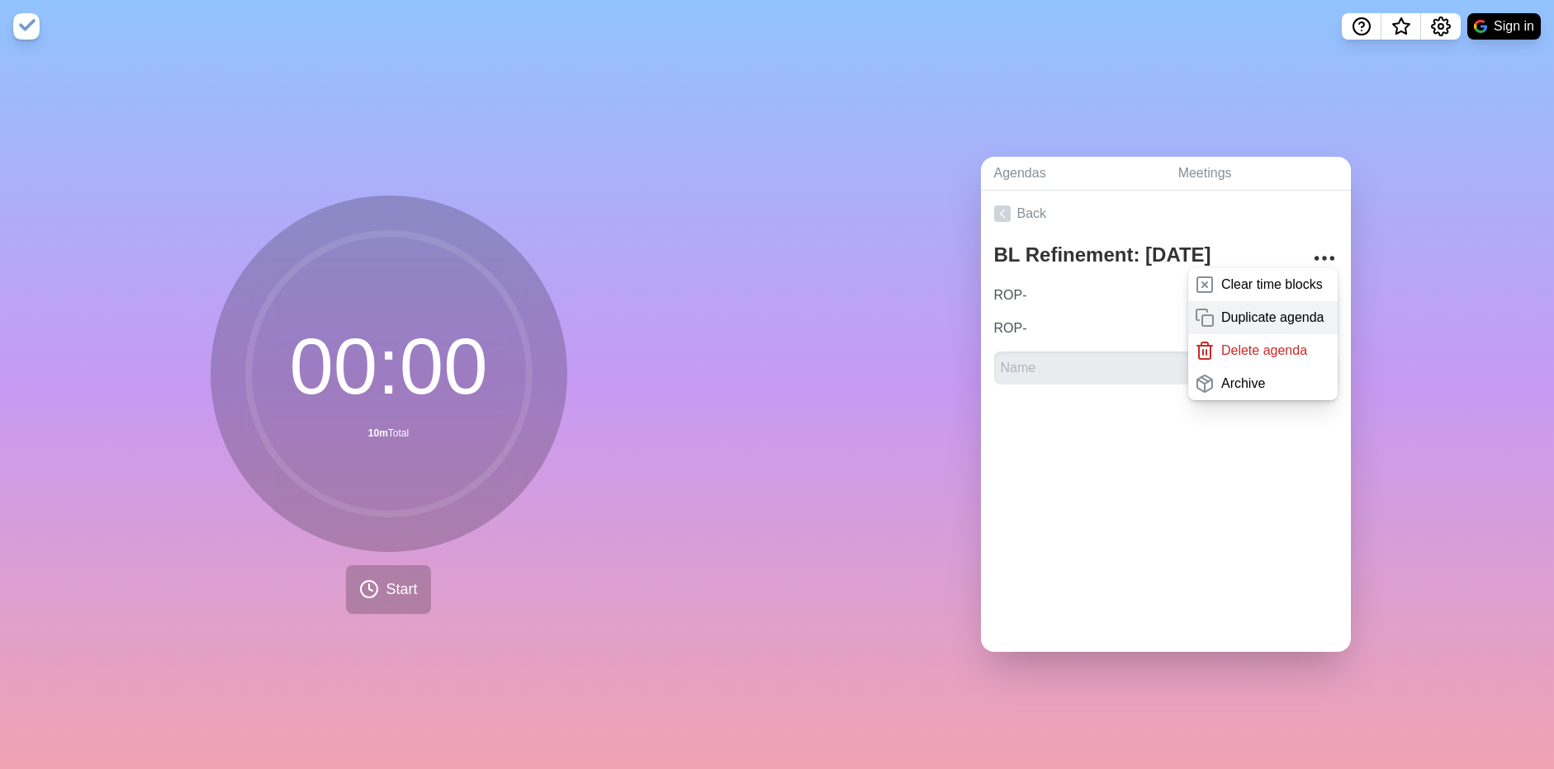
click at [1238, 308] on p "Duplicate agenda" at bounding box center [1272, 318] width 103 height 20
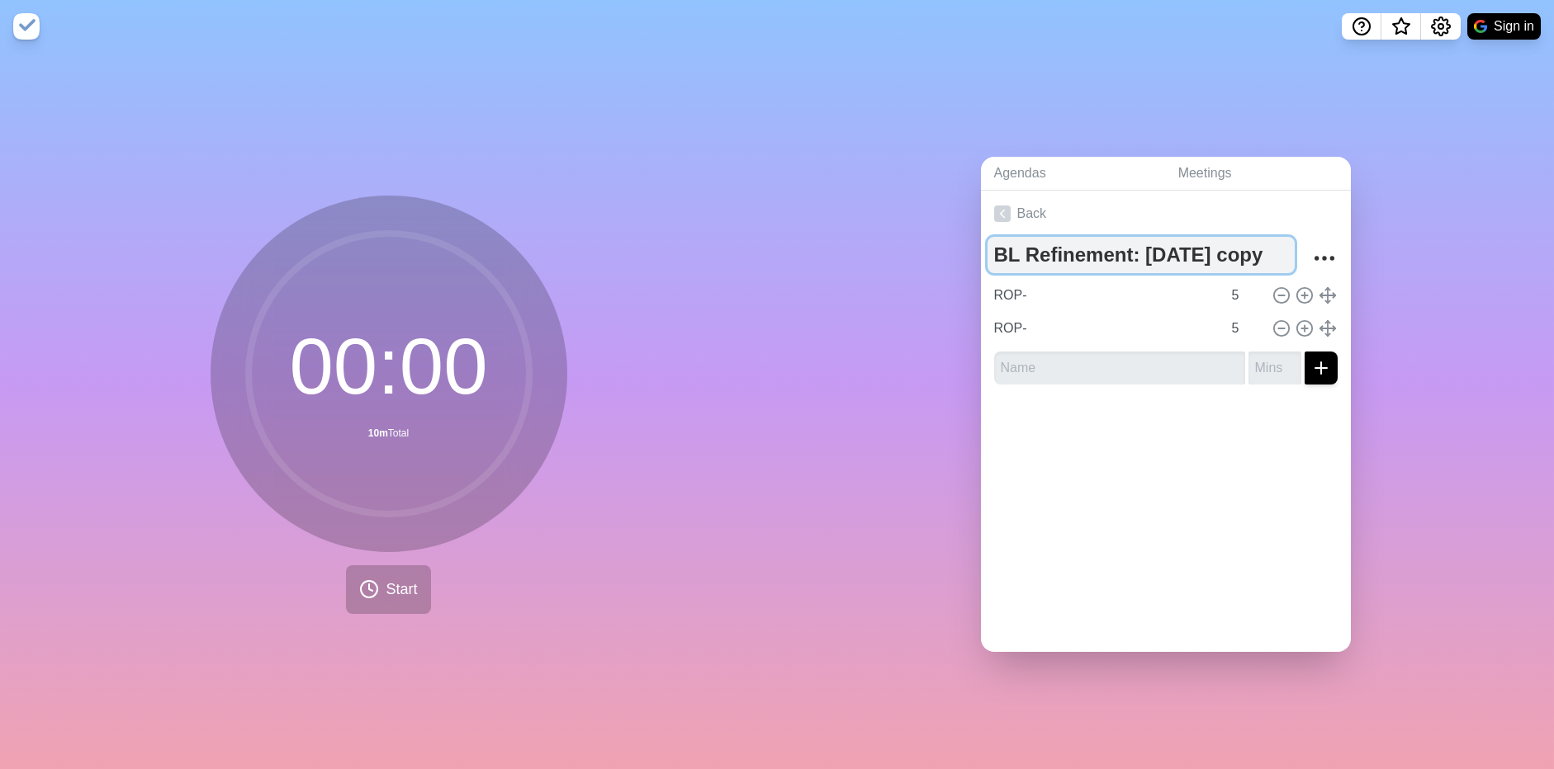
click at [1184, 247] on textarea "BL Refinement: [DATE] copy" at bounding box center [1140, 255] width 307 height 36
type textarea "BL Refinement: [DATE]"
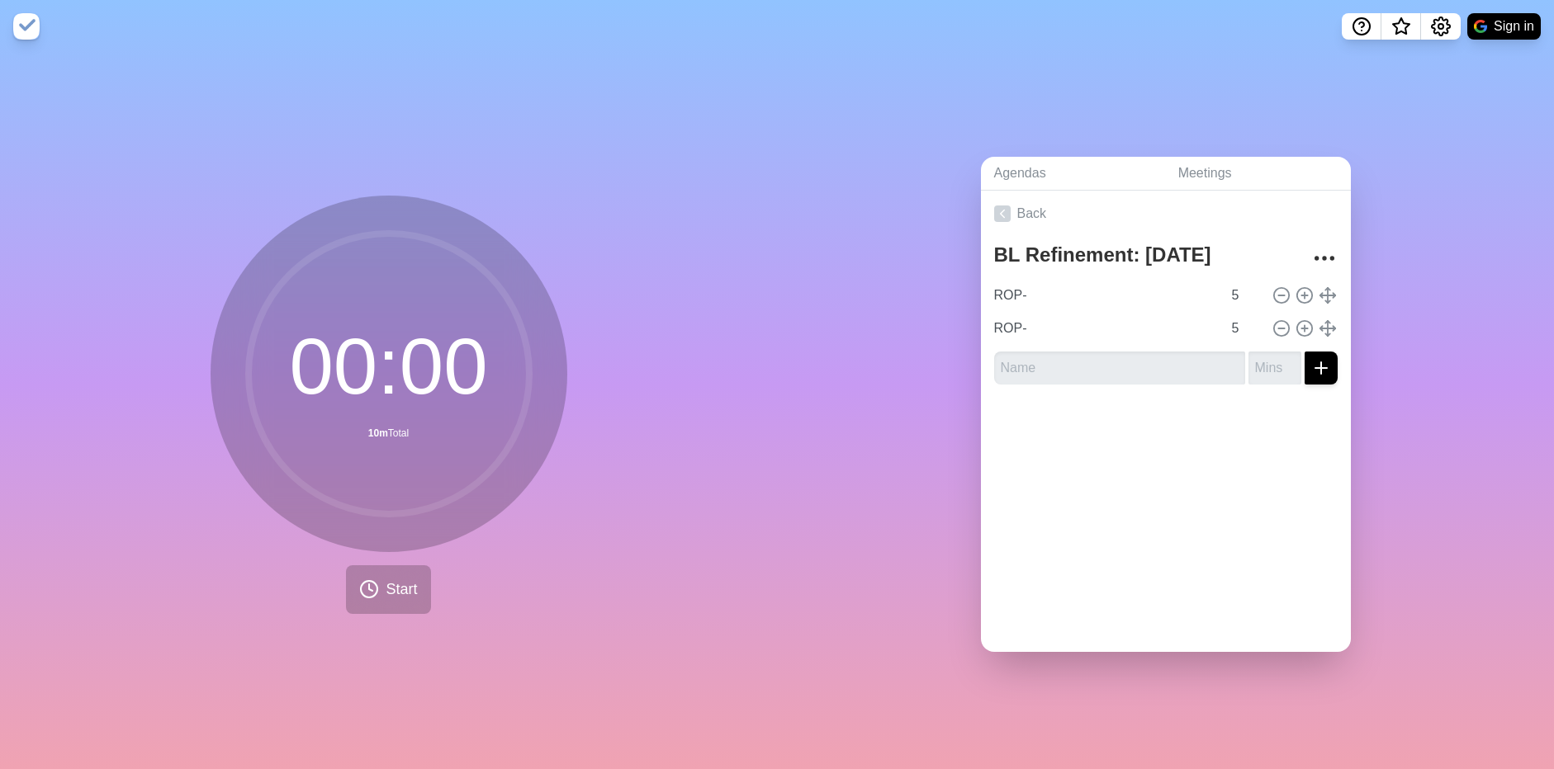
click at [1213, 452] on div at bounding box center [1166, 431] width 370 height 66
click at [994, 206] on icon at bounding box center [1002, 214] width 17 height 17
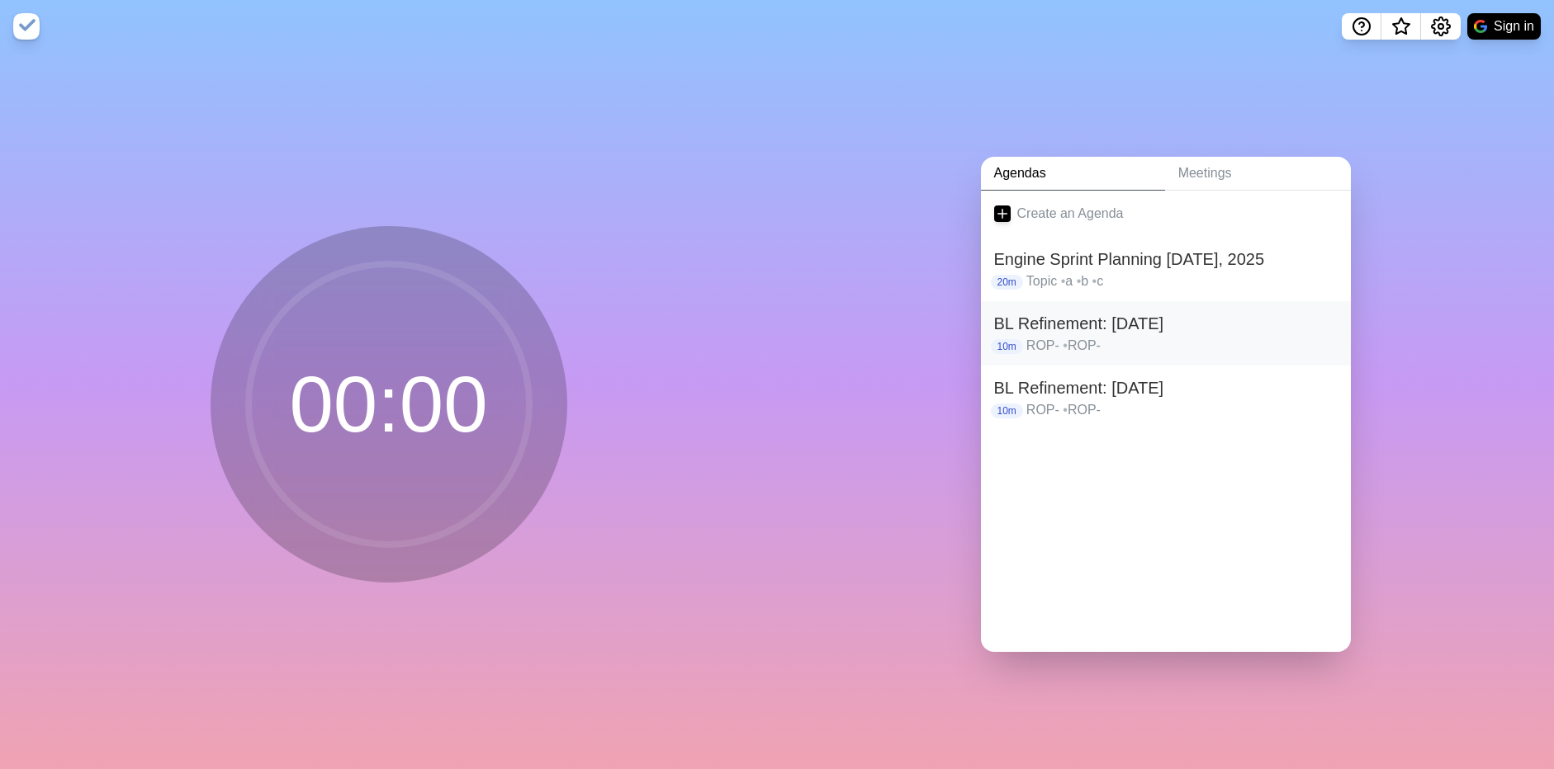
click at [1093, 336] on h2 "BL Refinement: [DATE]" at bounding box center [1165, 323] width 343 height 25
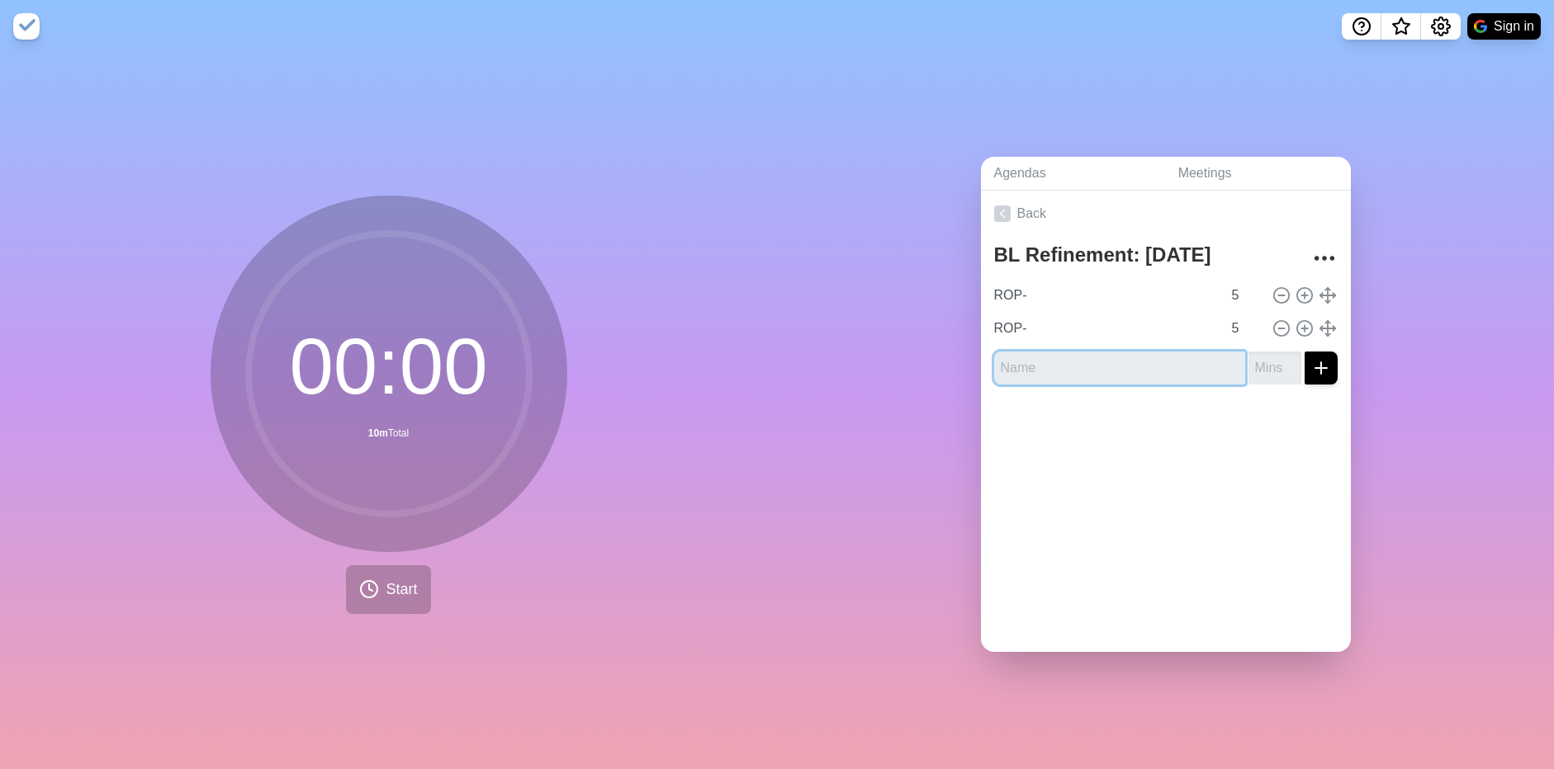
click at [1094, 354] on input "text" at bounding box center [1119, 368] width 251 height 33
paste input "ROP-"
type input "ROP-"
click at [1272, 357] on input "1" at bounding box center [1274, 368] width 53 height 33
click at [1272, 357] on input "2" at bounding box center [1274, 368] width 53 height 33
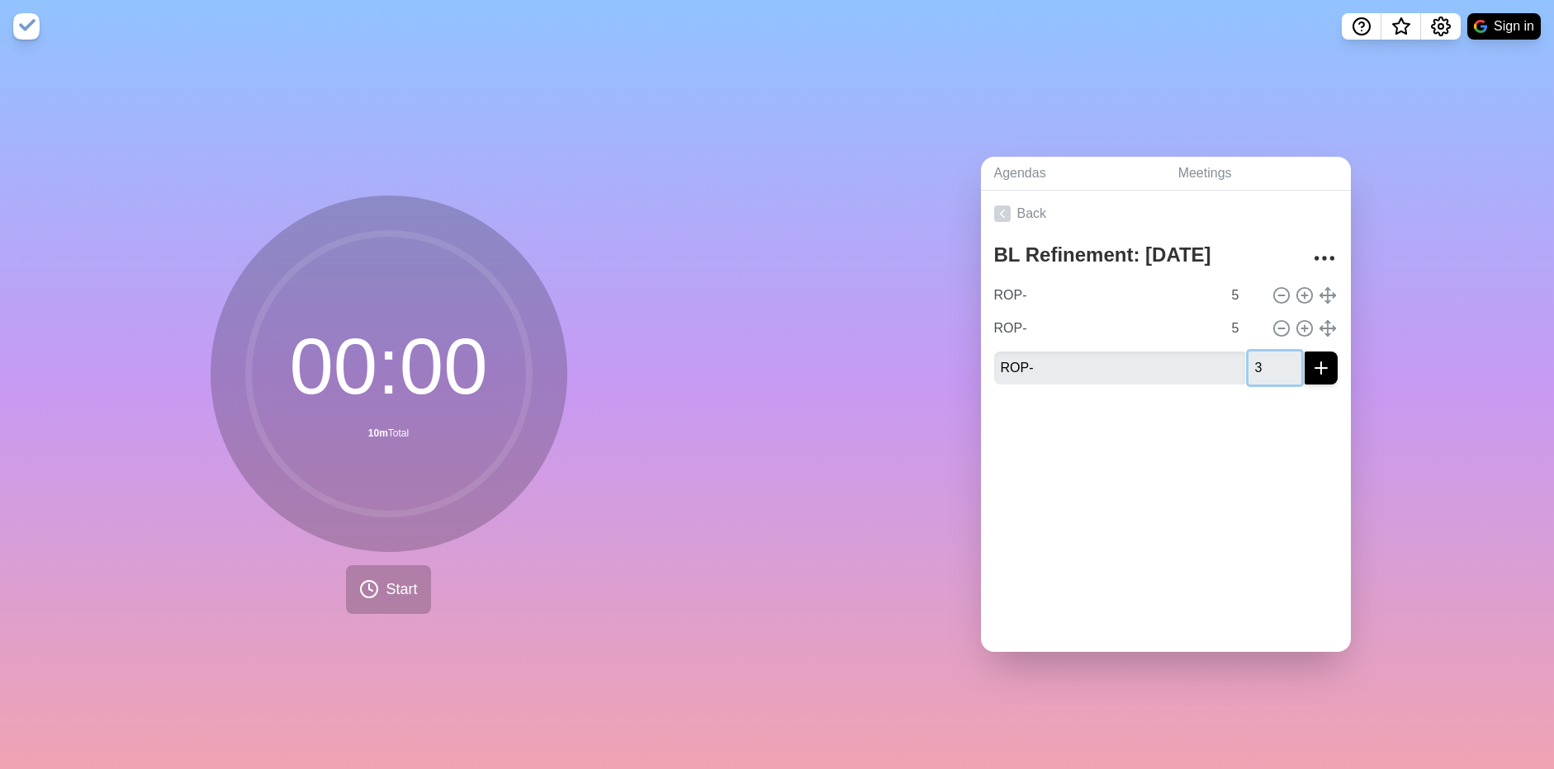
click at [1272, 357] on input "3" at bounding box center [1274, 368] width 53 height 33
click at [1272, 357] on input "4" at bounding box center [1274, 368] width 53 height 33
type input "5"
click at [1271, 357] on input "5" at bounding box center [1274, 368] width 53 height 33
click at [1311, 358] on icon "submit" at bounding box center [1321, 368] width 20 height 20
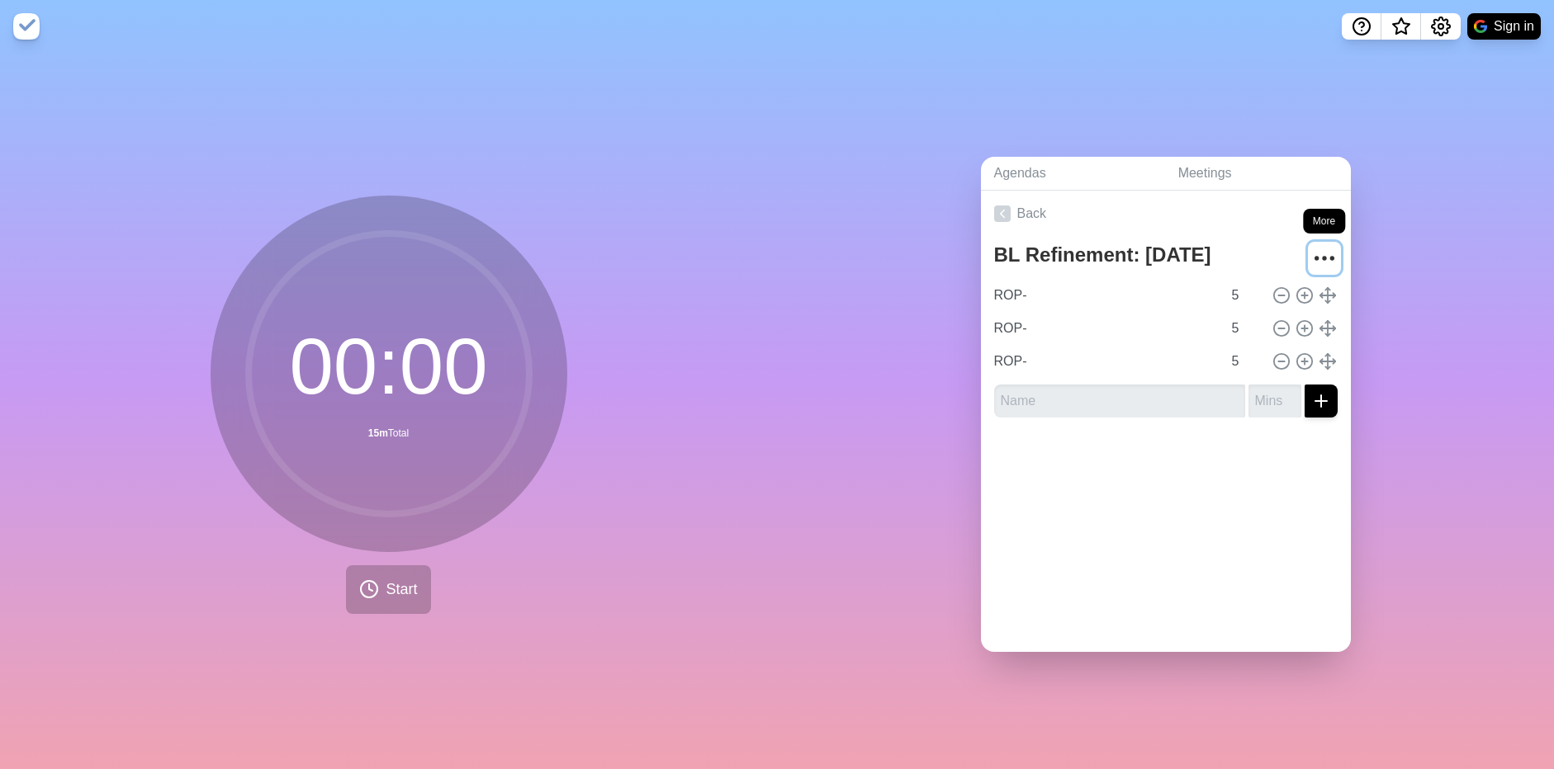
click at [1311, 254] on icon "More" at bounding box center [1324, 258] width 26 height 26
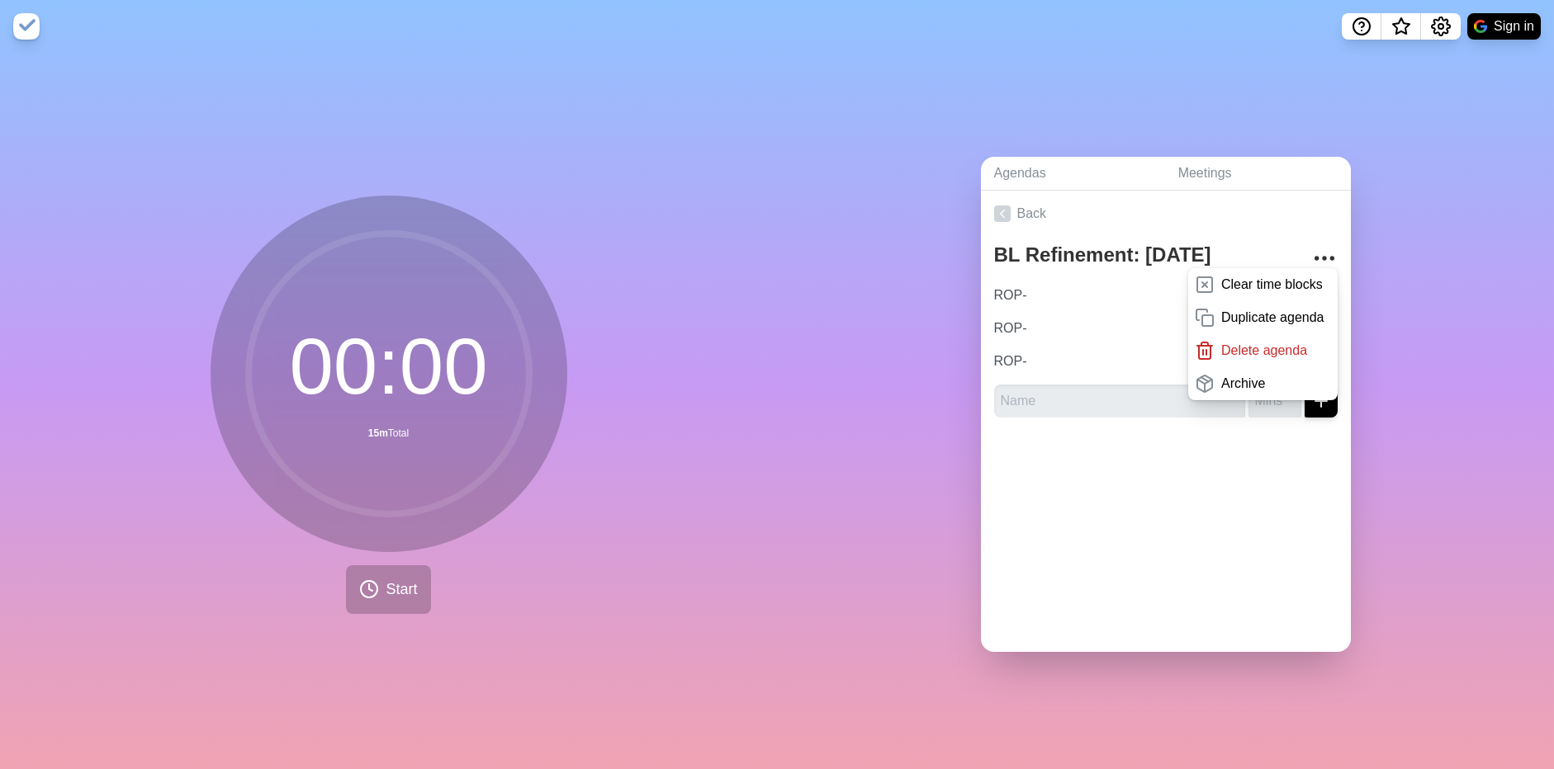
click at [1219, 503] on div "Back BL Refinement: [DATE] Clear time blocks Duplicate agenda Delete agenda Arc…" at bounding box center [1166, 422] width 370 height 462
click at [1439, 21] on icon "Settings" at bounding box center [1441, 26] width 18 height 18
click at [1419, 64] on p "Preferences" at bounding box center [1387, 63] width 71 height 20
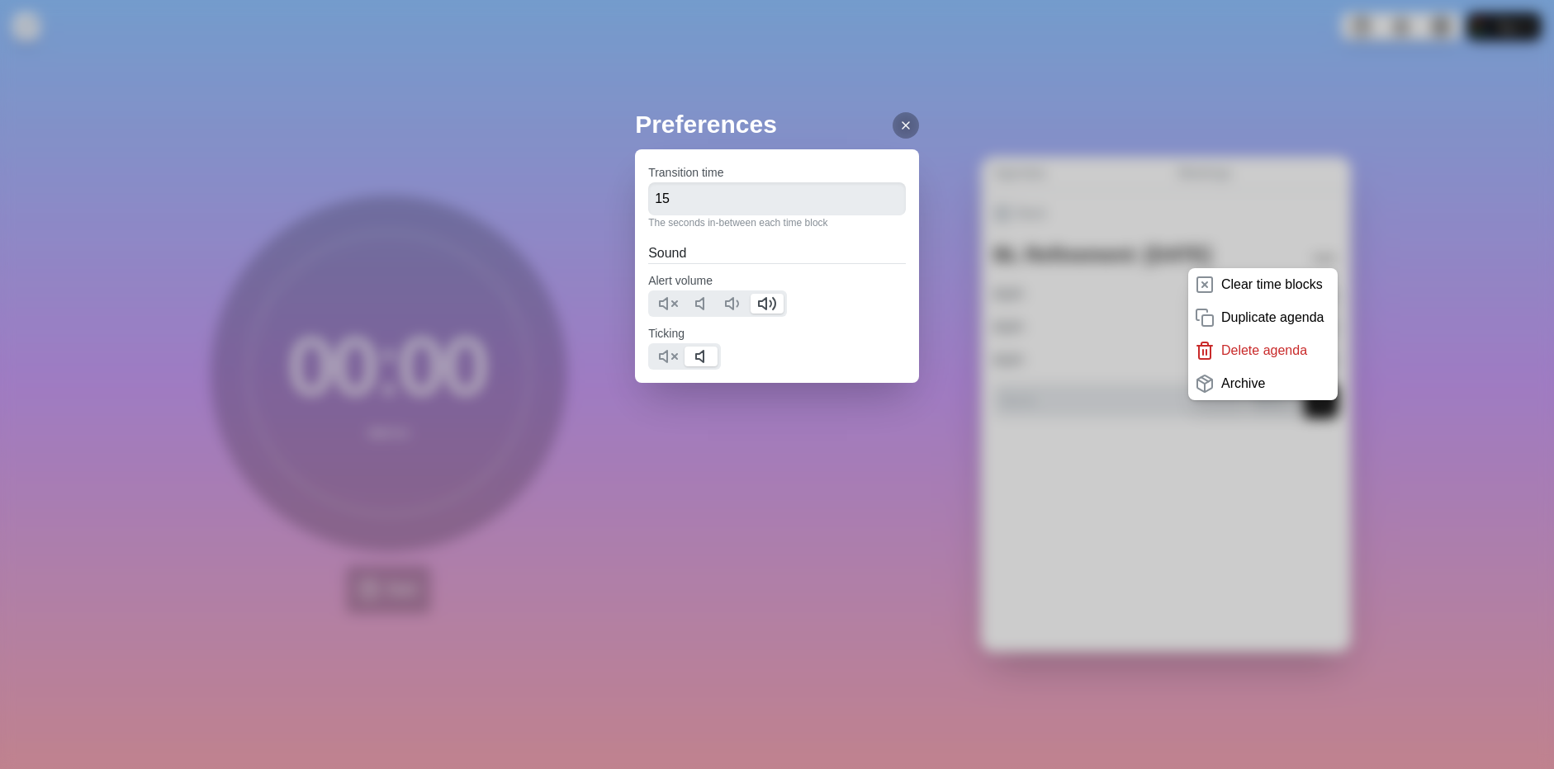
click at [912, 131] on icon at bounding box center [905, 125] width 13 height 13
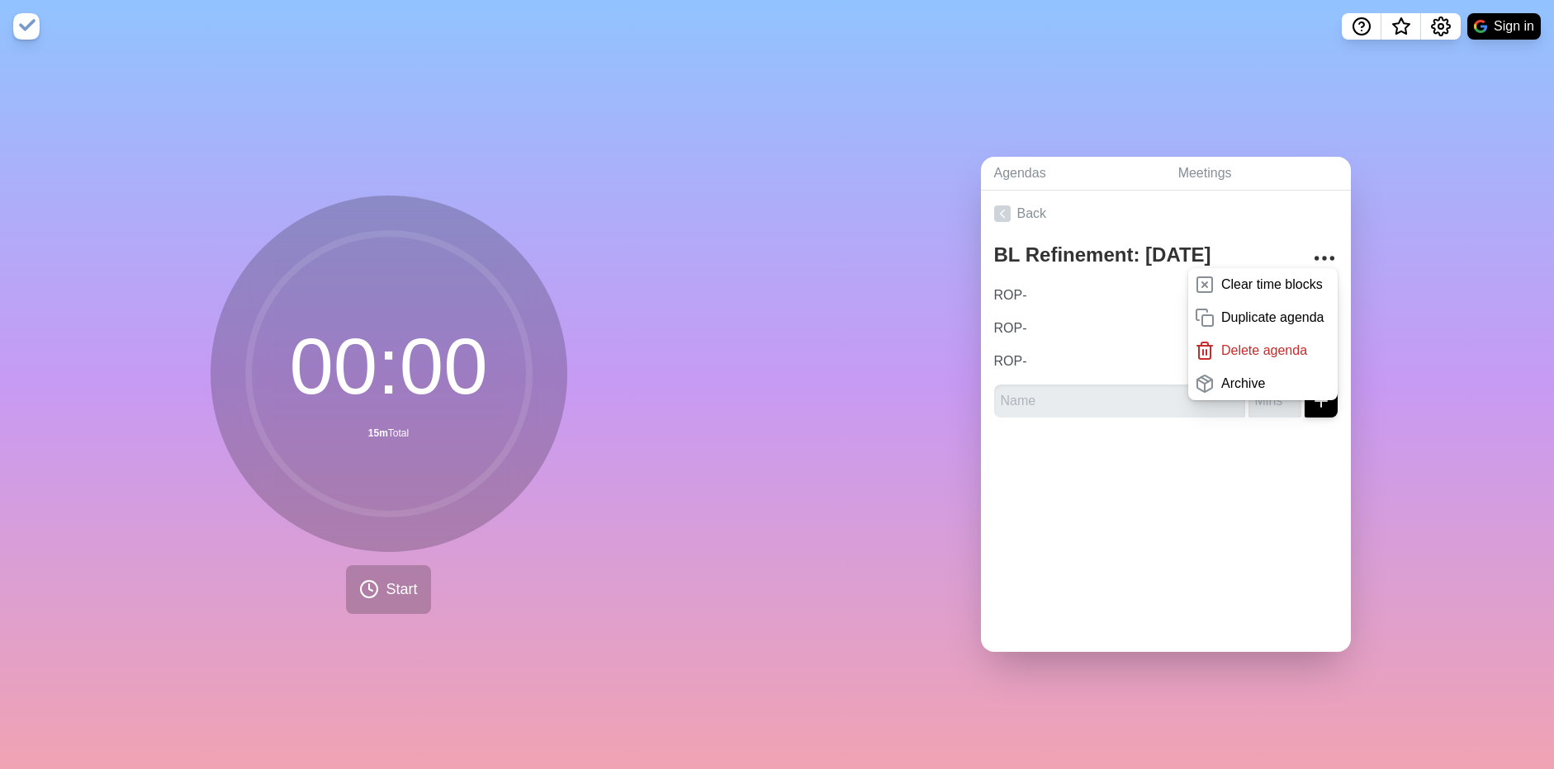
click at [1403, 325] on div "Agendas Meetings Back BL Refinement: [DATE] Clear time blocks Duplicate agenda …" at bounding box center [1165, 411] width 777 height 717
click at [1040, 394] on input "text" at bounding box center [1119, 401] width 251 height 33
type input "ROP-"
click at [1251, 403] on input "number" at bounding box center [1274, 401] width 53 height 33
type input "5"
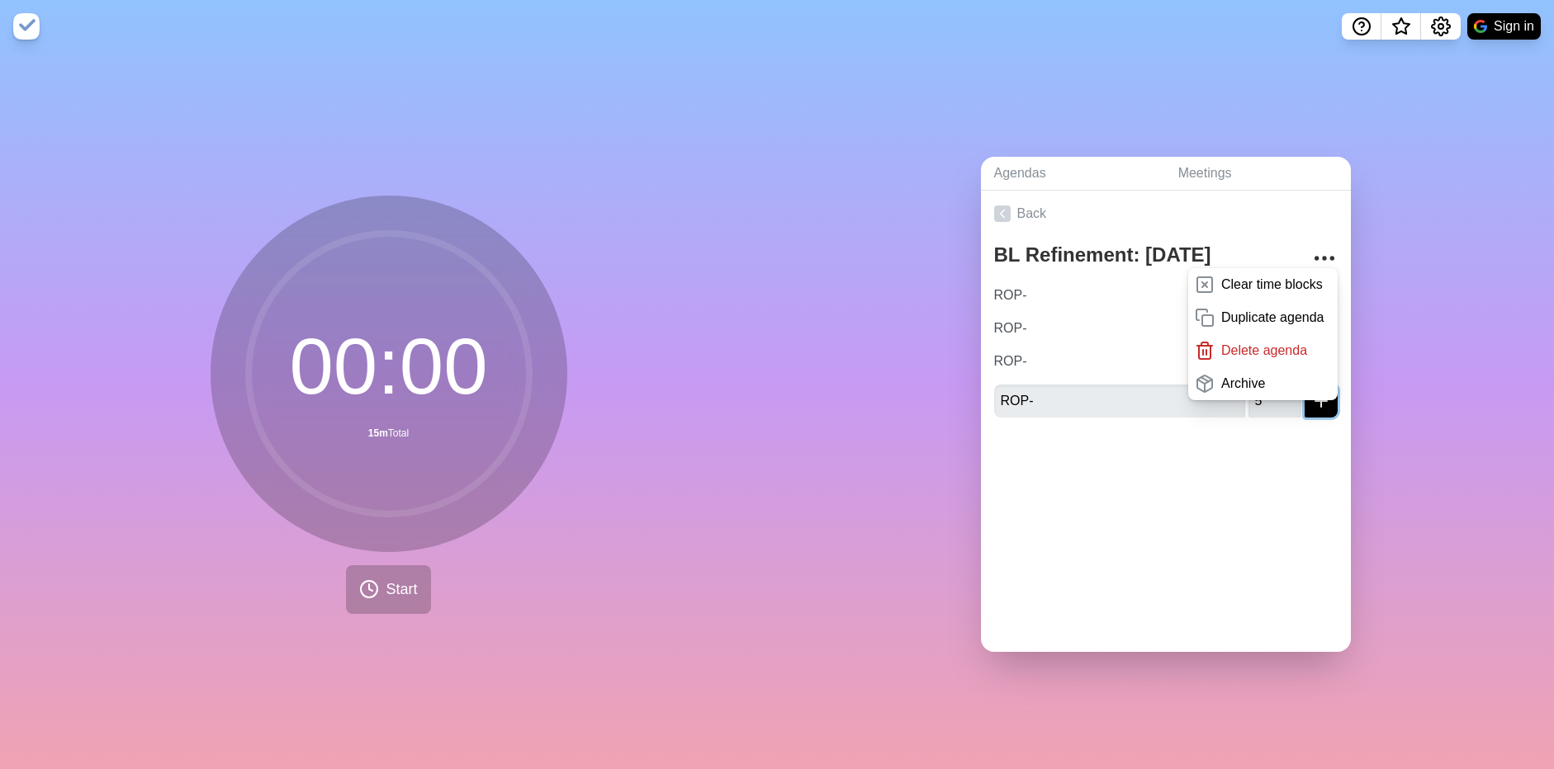
click at [1311, 401] on icon "submit" at bounding box center [1321, 401] width 20 height 20
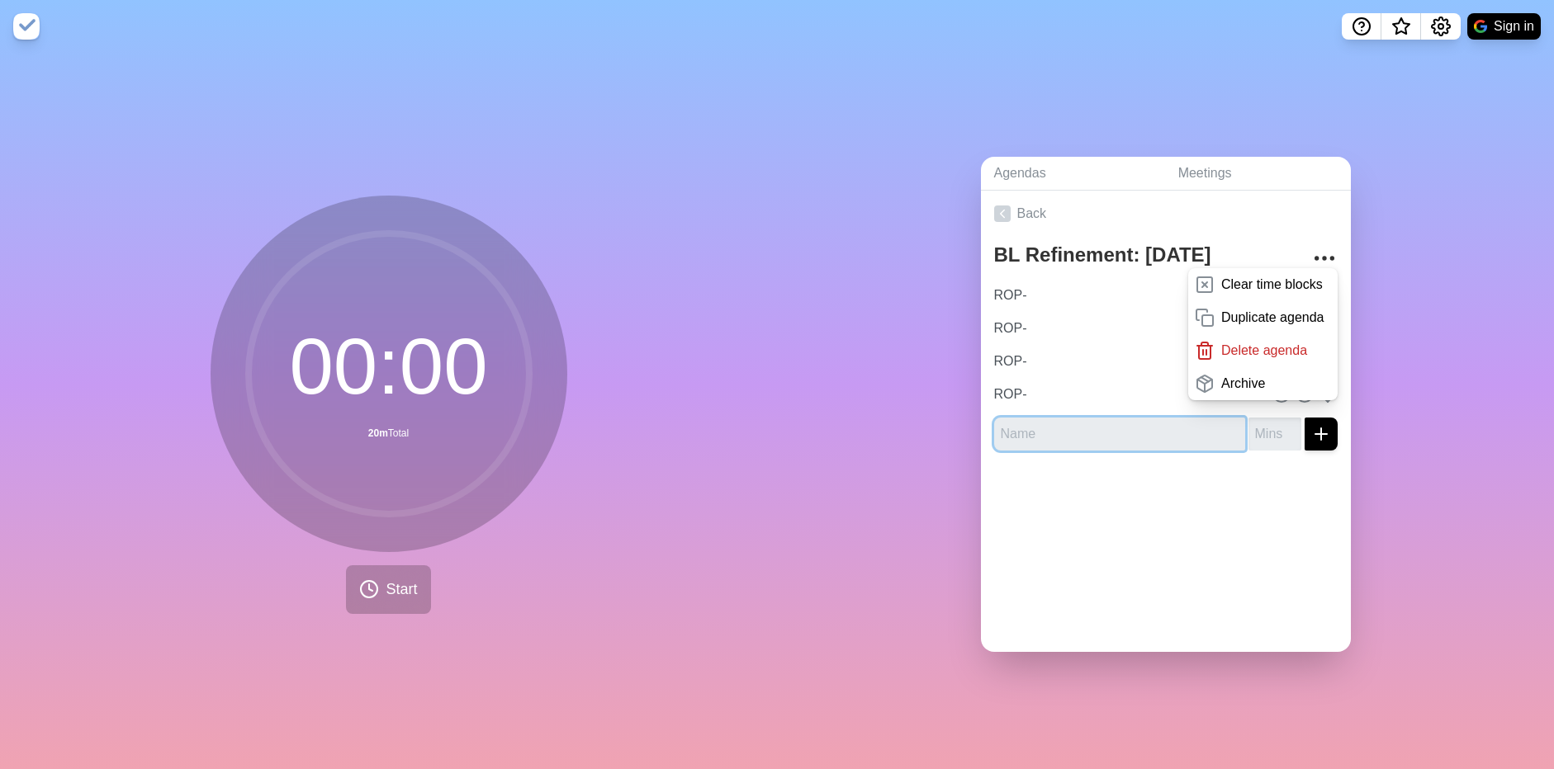
click at [1106, 424] on input "text" at bounding box center [1119, 434] width 251 height 33
type input "ROP-"
click at [1261, 433] on input "number" at bounding box center [1274, 434] width 53 height 33
type input "5"
click at [1304, 418] on button "submit" at bounding box center [1320, 434] width 33 height 33
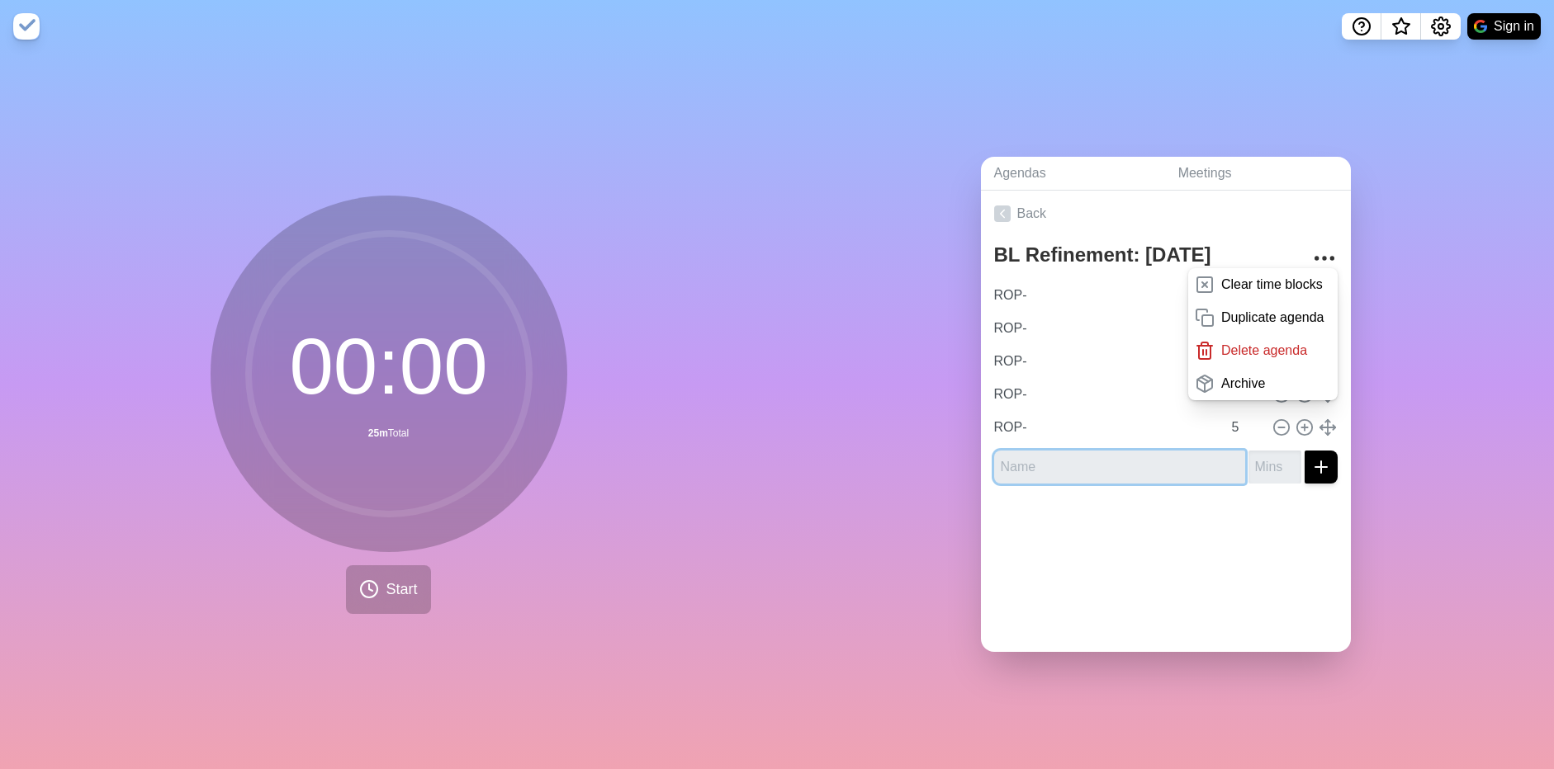
click at [1077, 456] on input "text" at bounding box center [1119, 467] width 251 height 33
type input "5"
click at [1129, 459] on input "text" at bounding box center [1119, 467] width 251 height 33
type input "ROP-"
click at [1248, 466] on input "number" at bounding box center [1274, 467] width 53 height 33
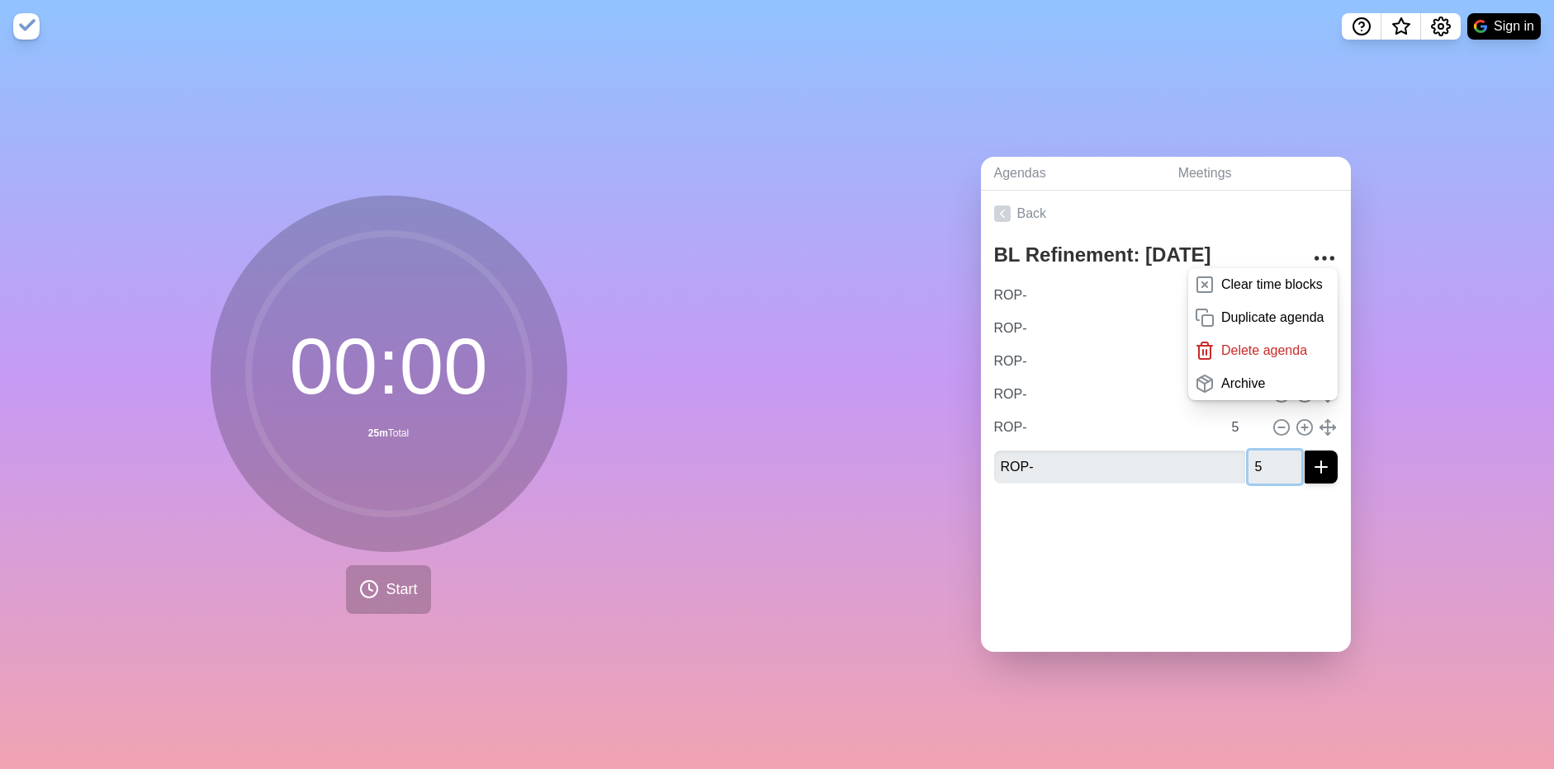
type input "5"
click at [1311, 457] on icon "submit" at bounding box center [1321, 467] width 20 height 20
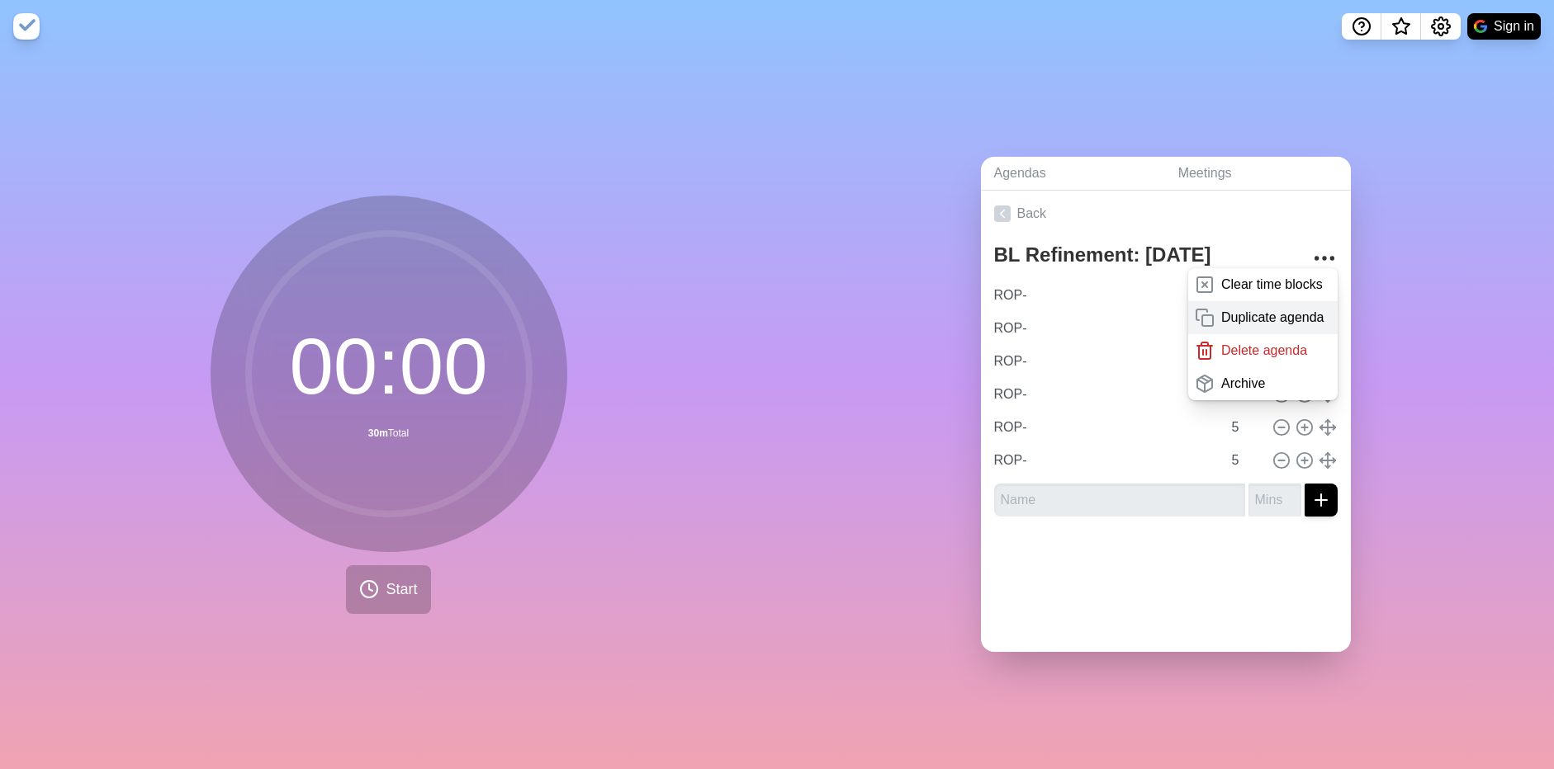
click at [1221, 320] on p "Duplicate agenda" at bounding box center [1272, 318] width 103 height 20
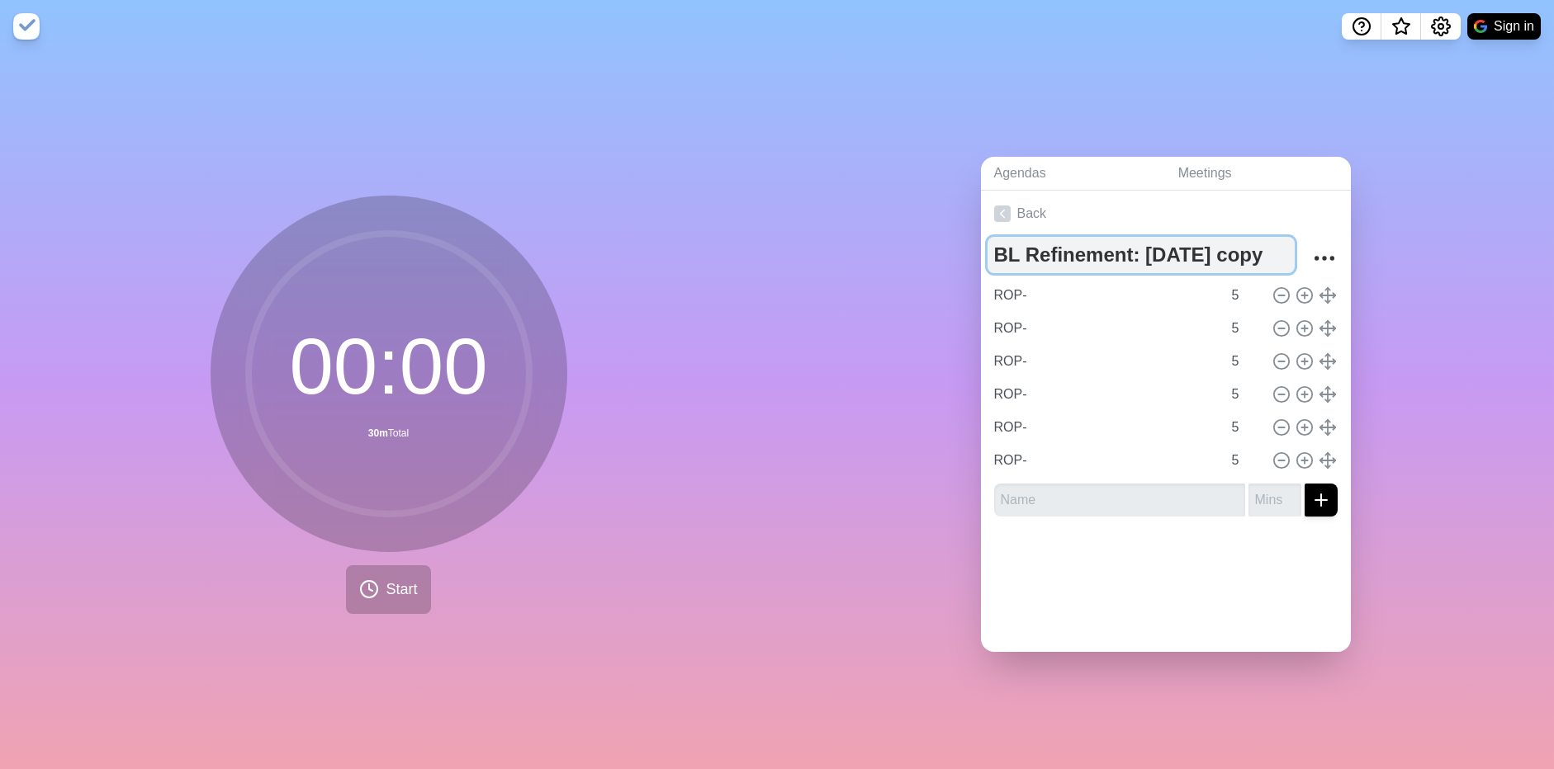
click at [1097, 247] on textarea "BL Refinement: [DATE] copy" at bounding box center [1140, 255] width 307 height 36
click at [1189, 249] on textarea "BL Refinement: [DATE] copy" at bounding box center [1140, 255] width 307 height 36
type textarea "BL Refinement: [DATE]"
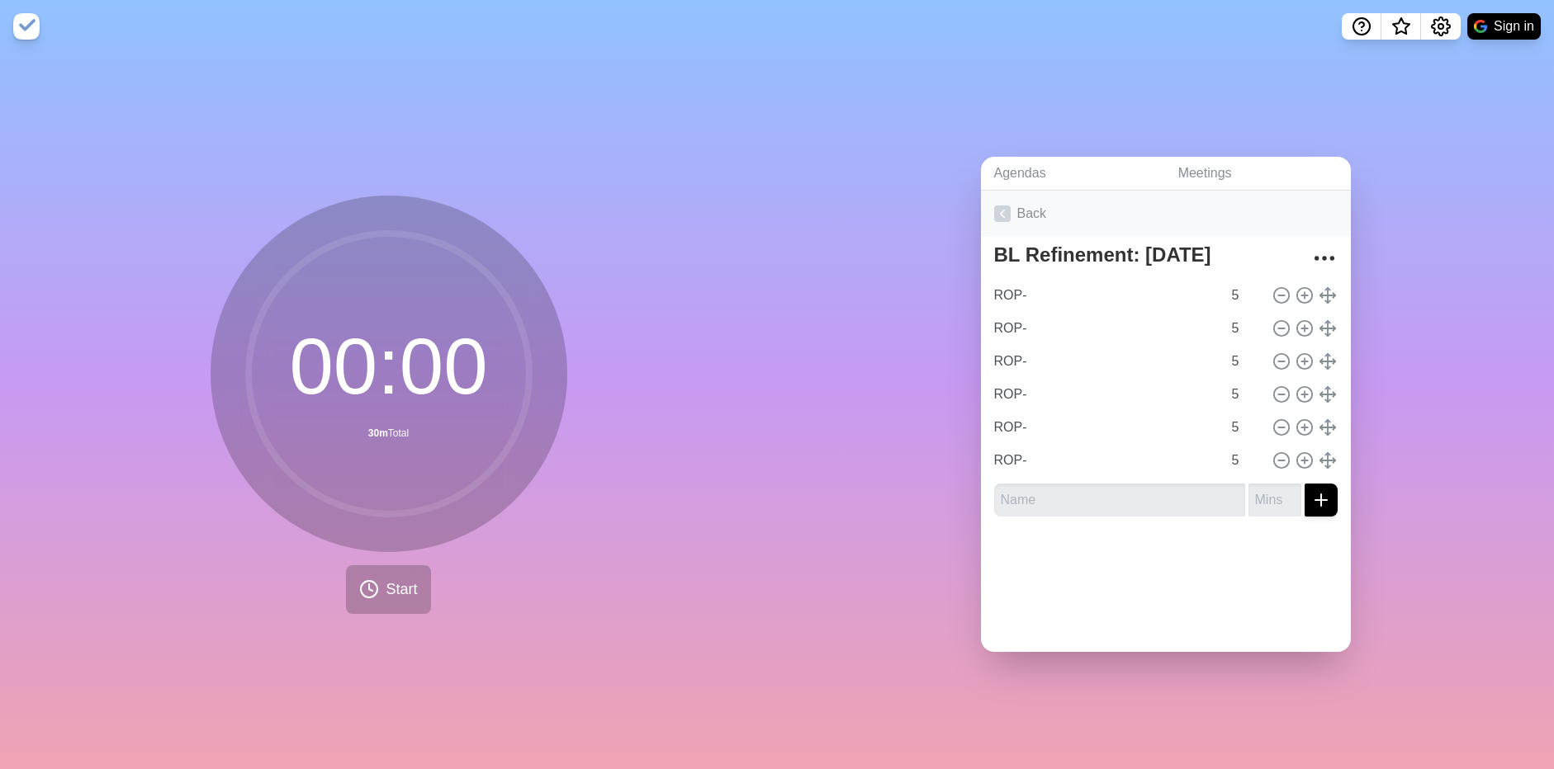
click at [990, 218] on link "Back" at bounding box center [1166, 214] width 370 height 46
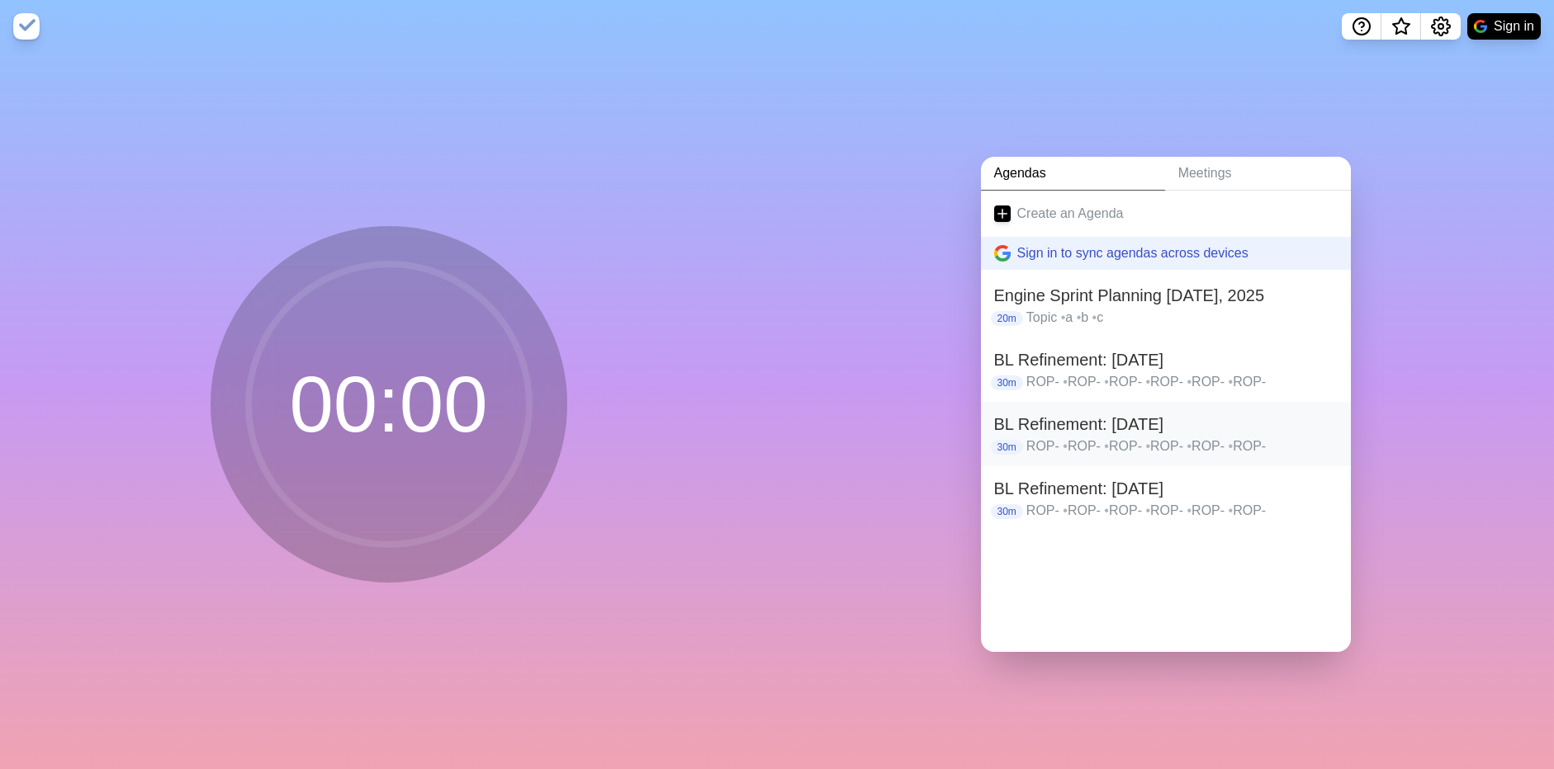
click at [1104, 437] on h2 "BL Refinement: [DATE]" at bounding box center [1165, 424] width 343 height 25
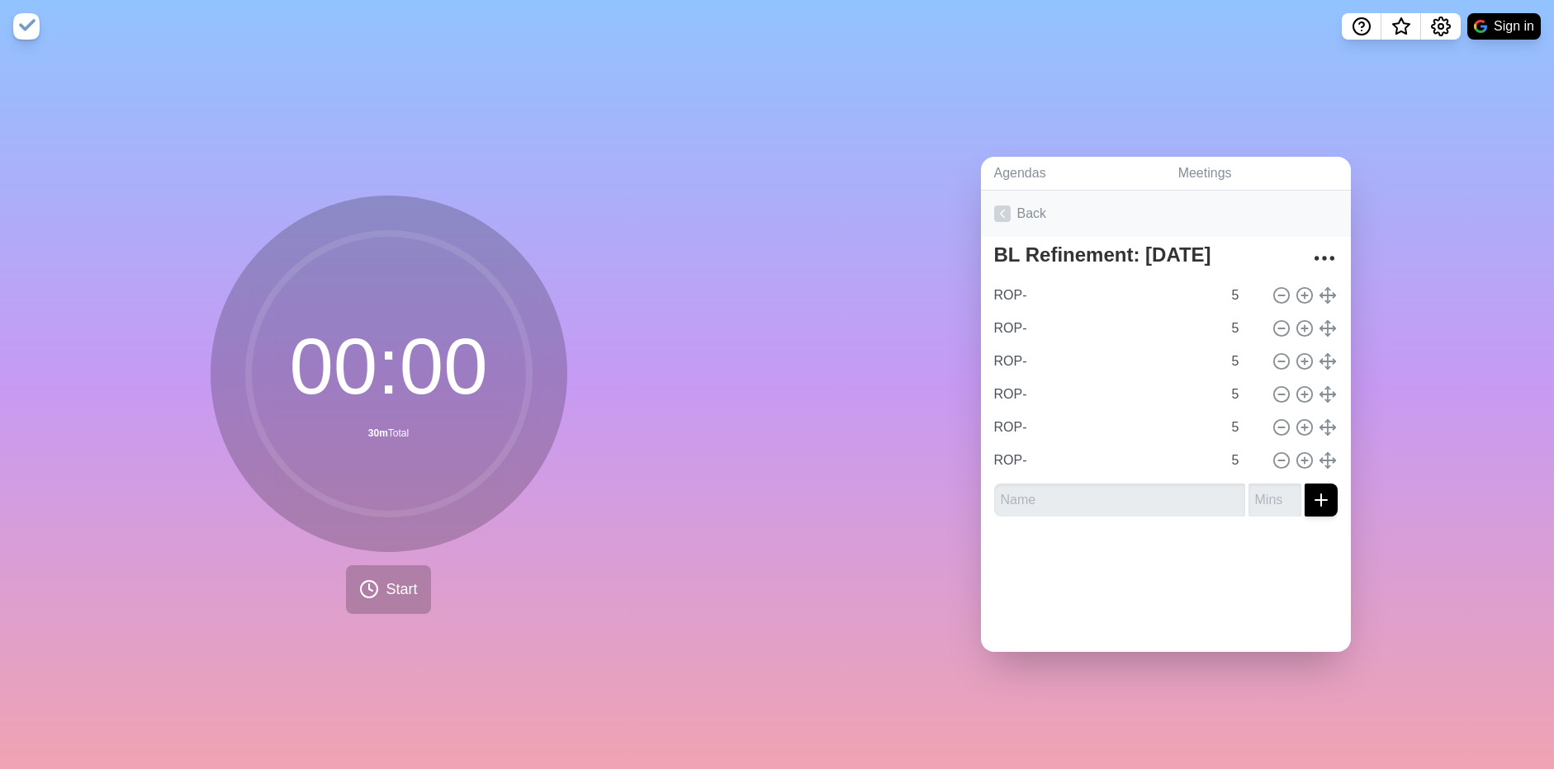
click at [998, 206] on icon at bounding box center [1002, 214] width 17 height 17
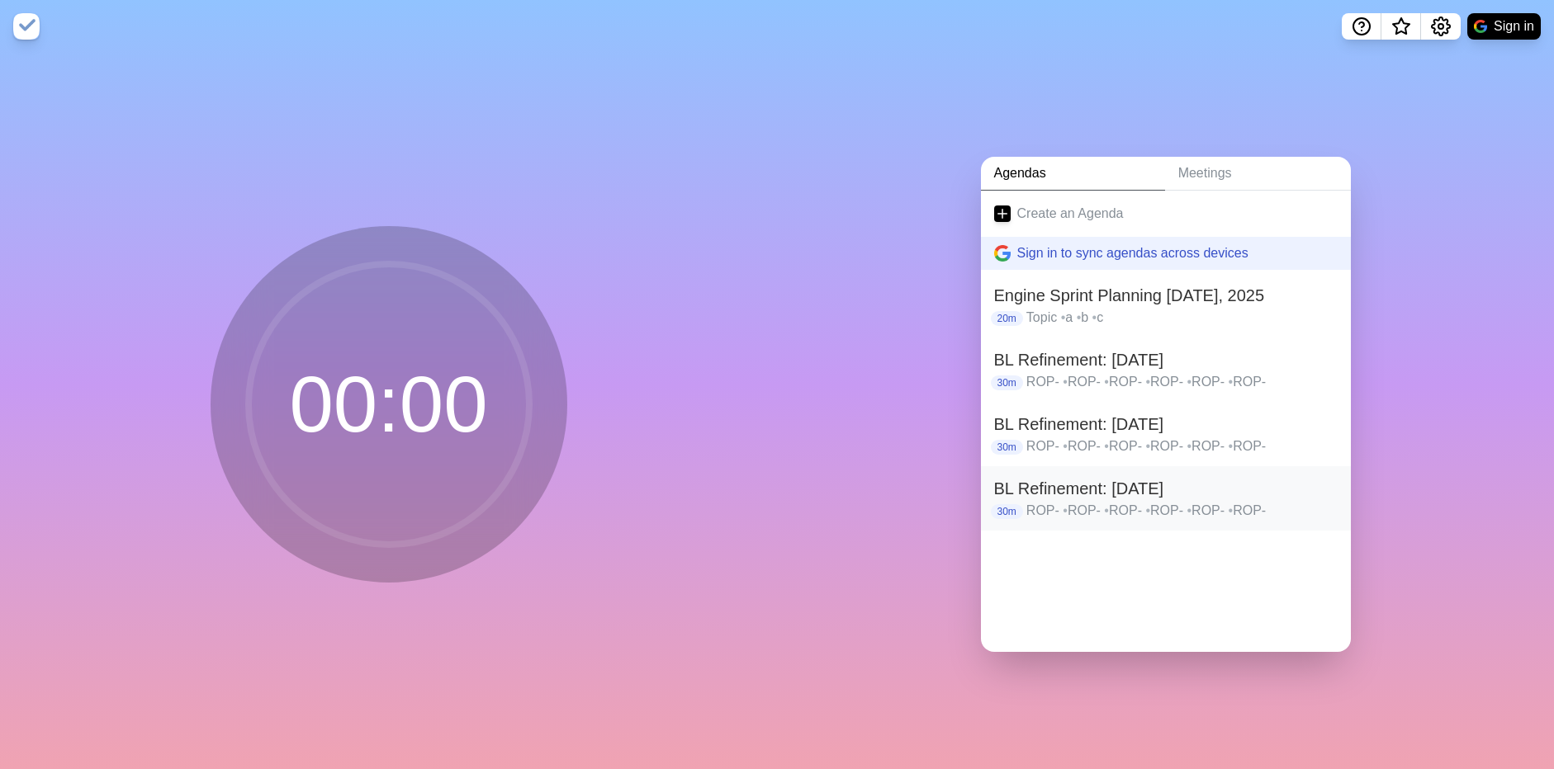
click at [1094, 521] on p "ROP- • ROP- • ROP- • ROP- • ROP- • ROP-" at bounding box center [1181, 511] width 311 height 20
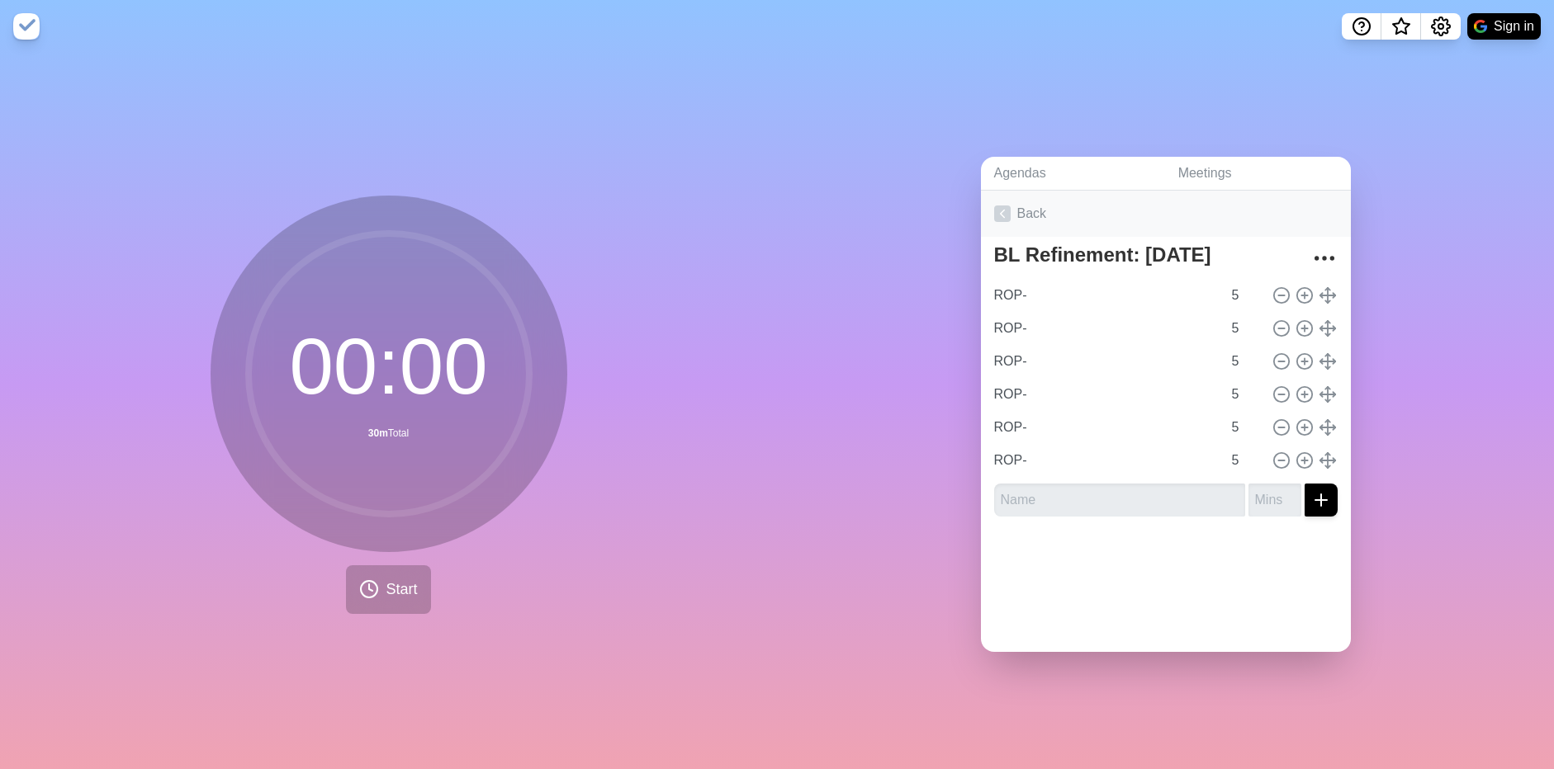
click at [997, 214] on icon at bounding box center [1002, 214] width 17 height 17
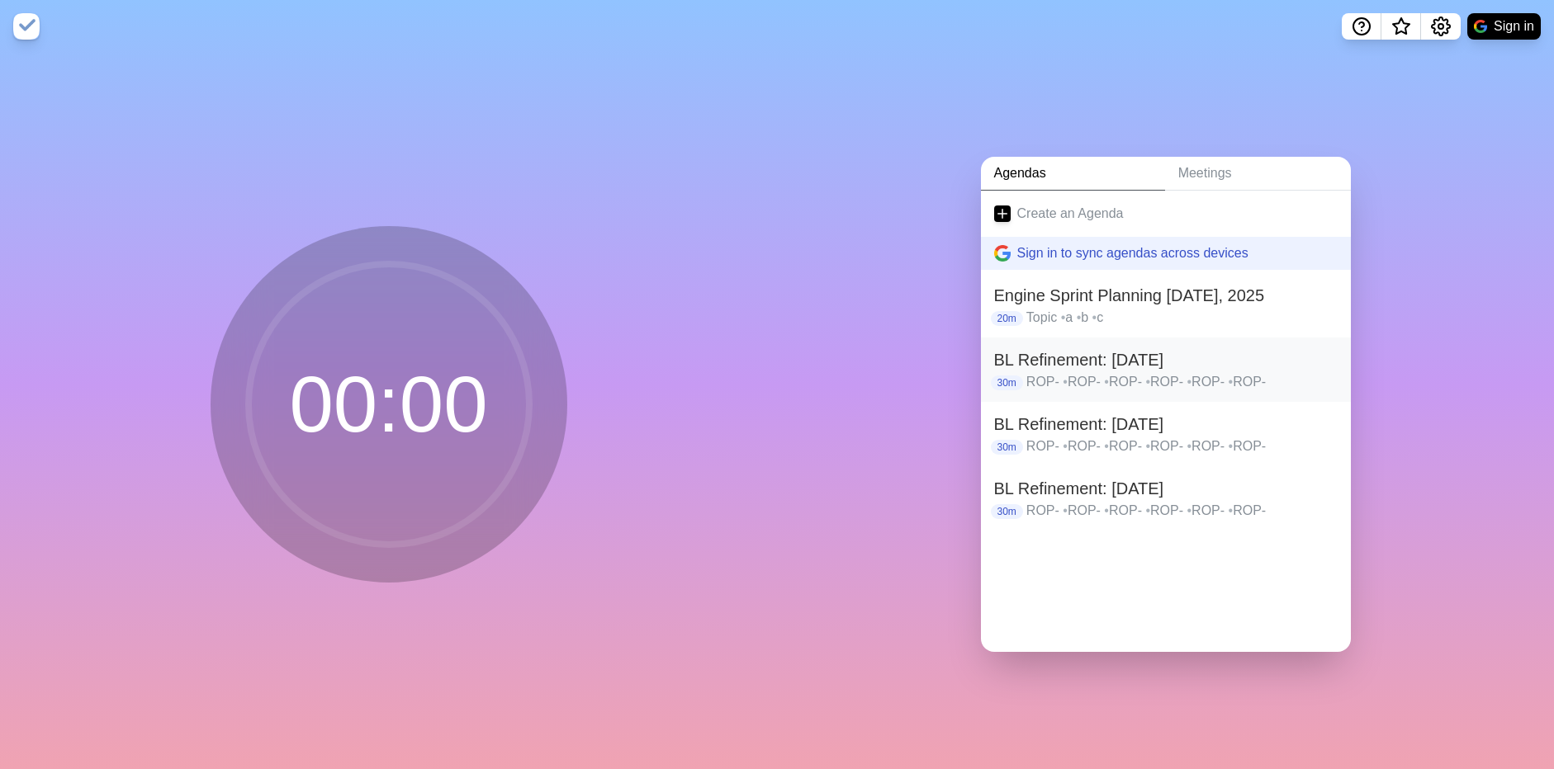
click at [1068, 372] on h2 "BL Refinement: [DATE]" at bounding box center [1165, 360] width 343 height 25
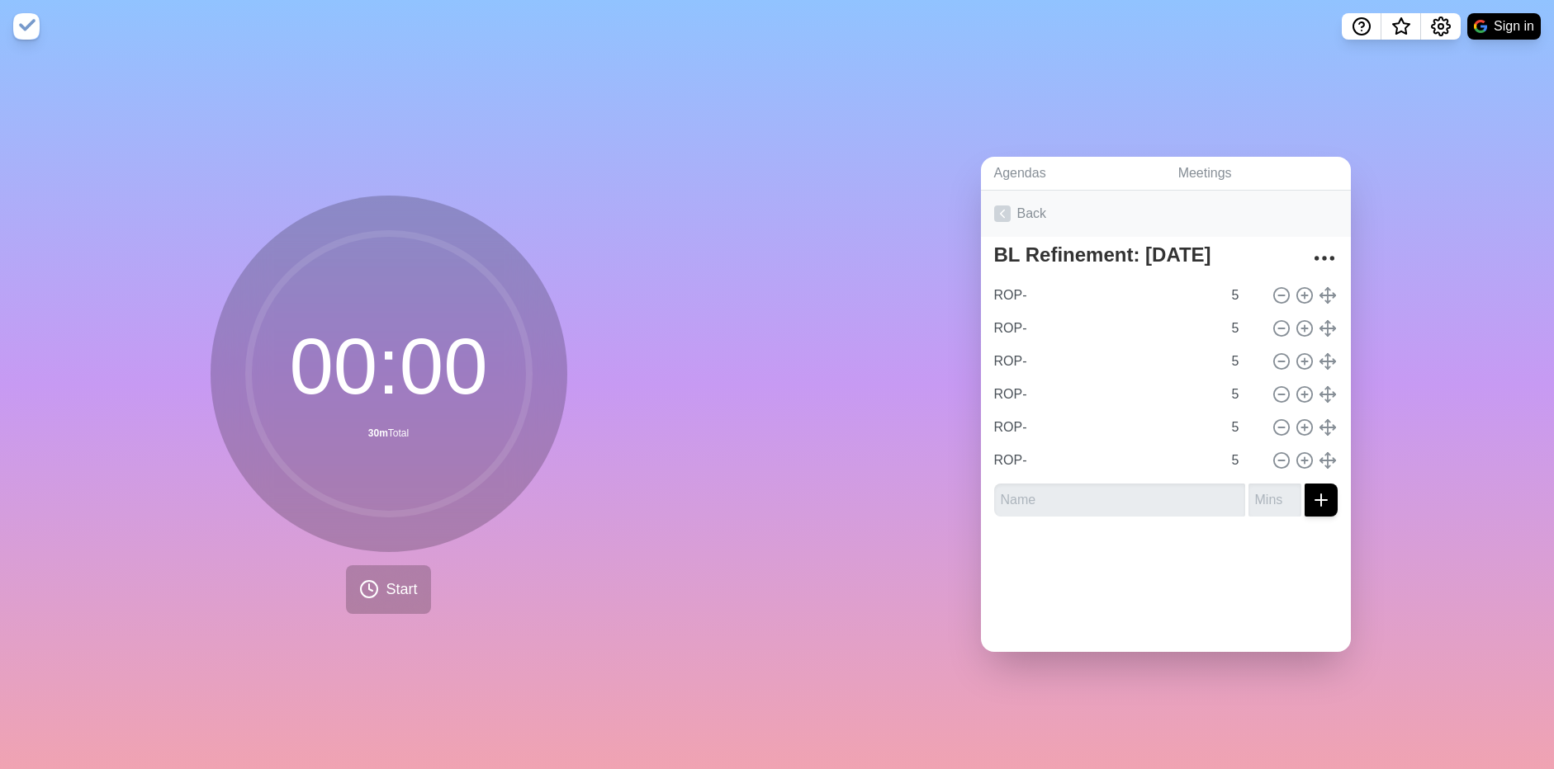
click at [992, 218] on link "Back" at bounding box center [1166, 214] width 370 height 46
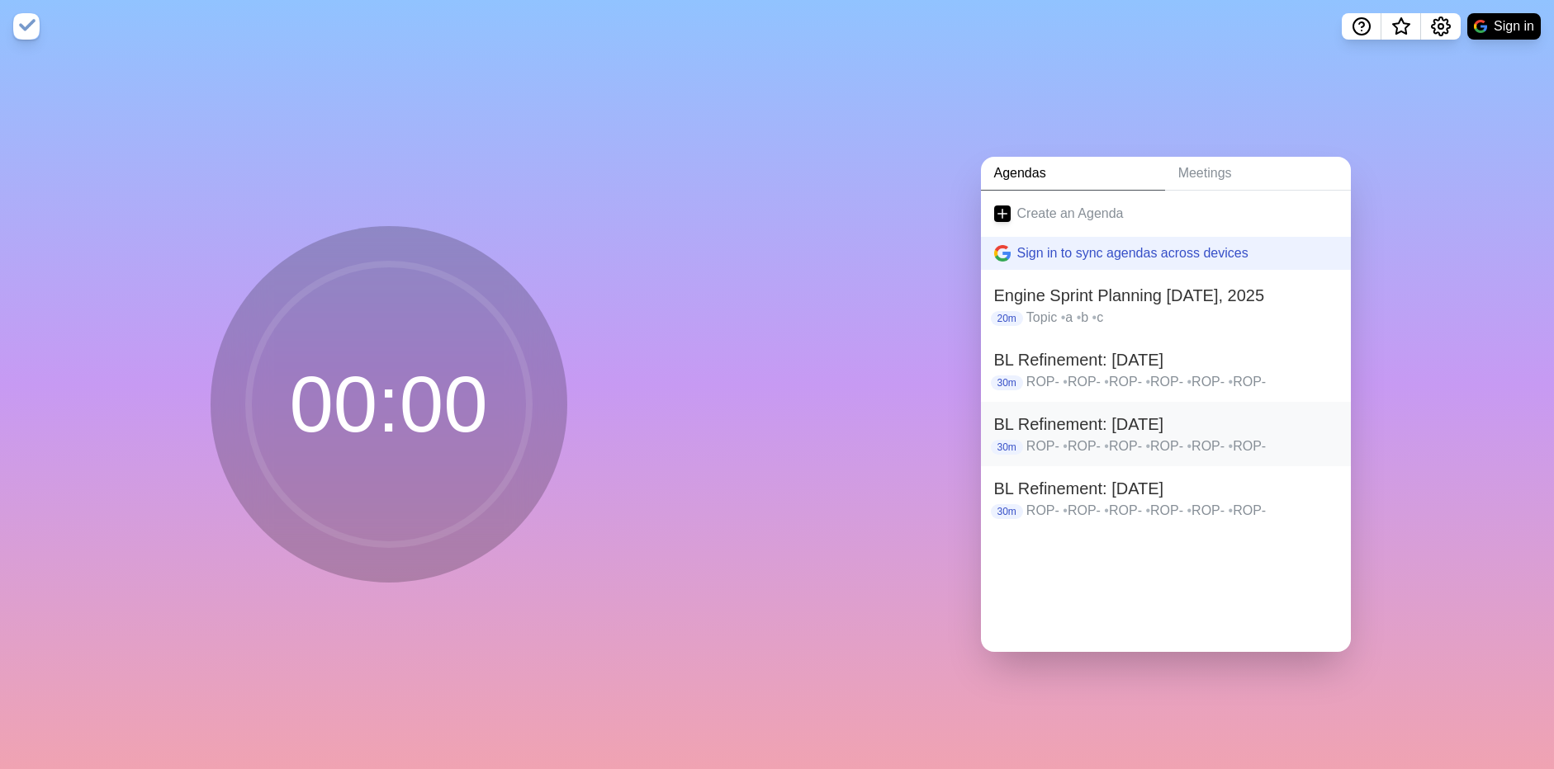
click at [1045, 437] on h2 "BL Refinement: [DATE]" at bounding box center [1165, 424] width 343 height 25
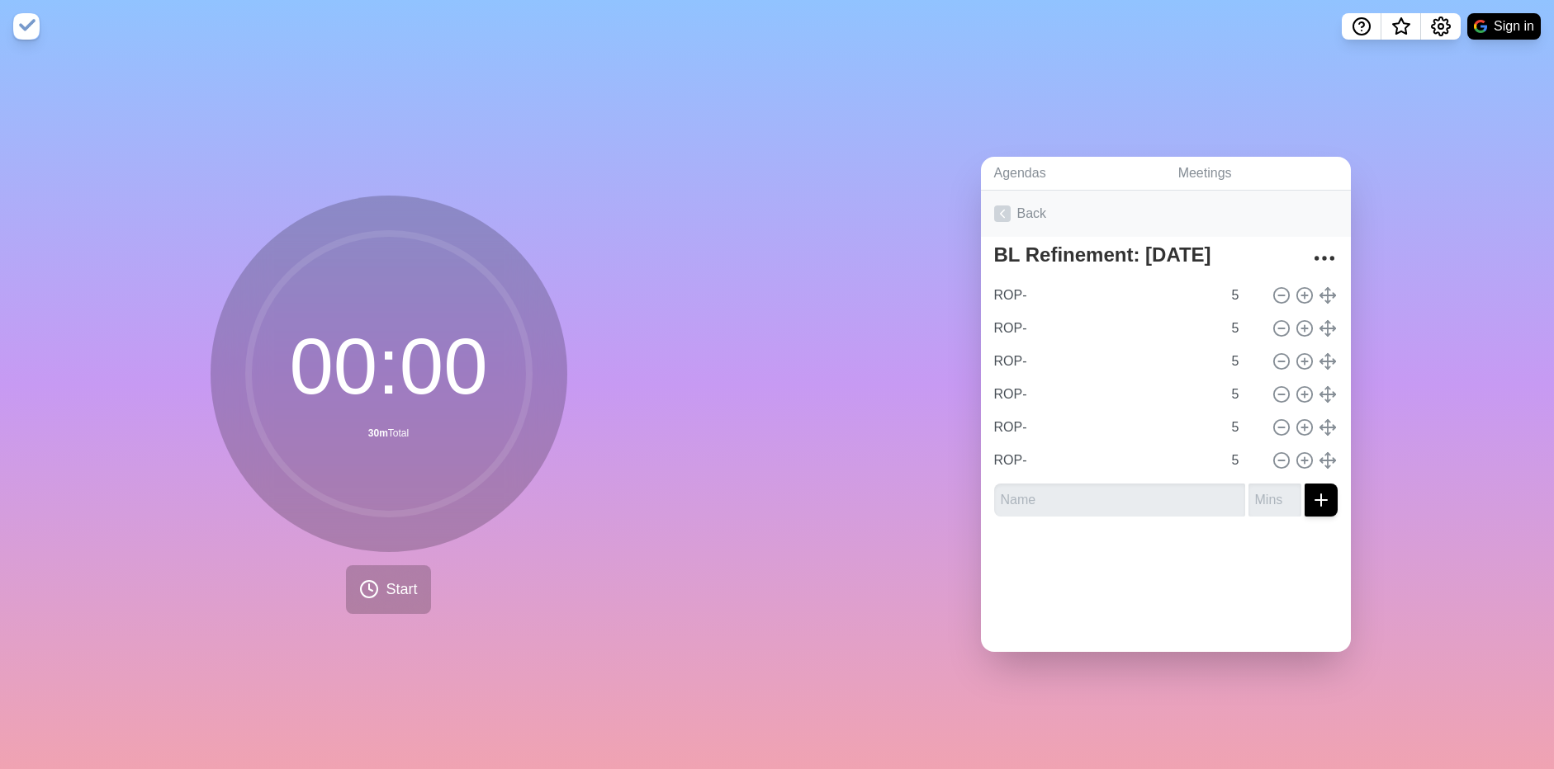
click at [998, 210] on icon at bounding box center [1002, 214] width 17 height 17
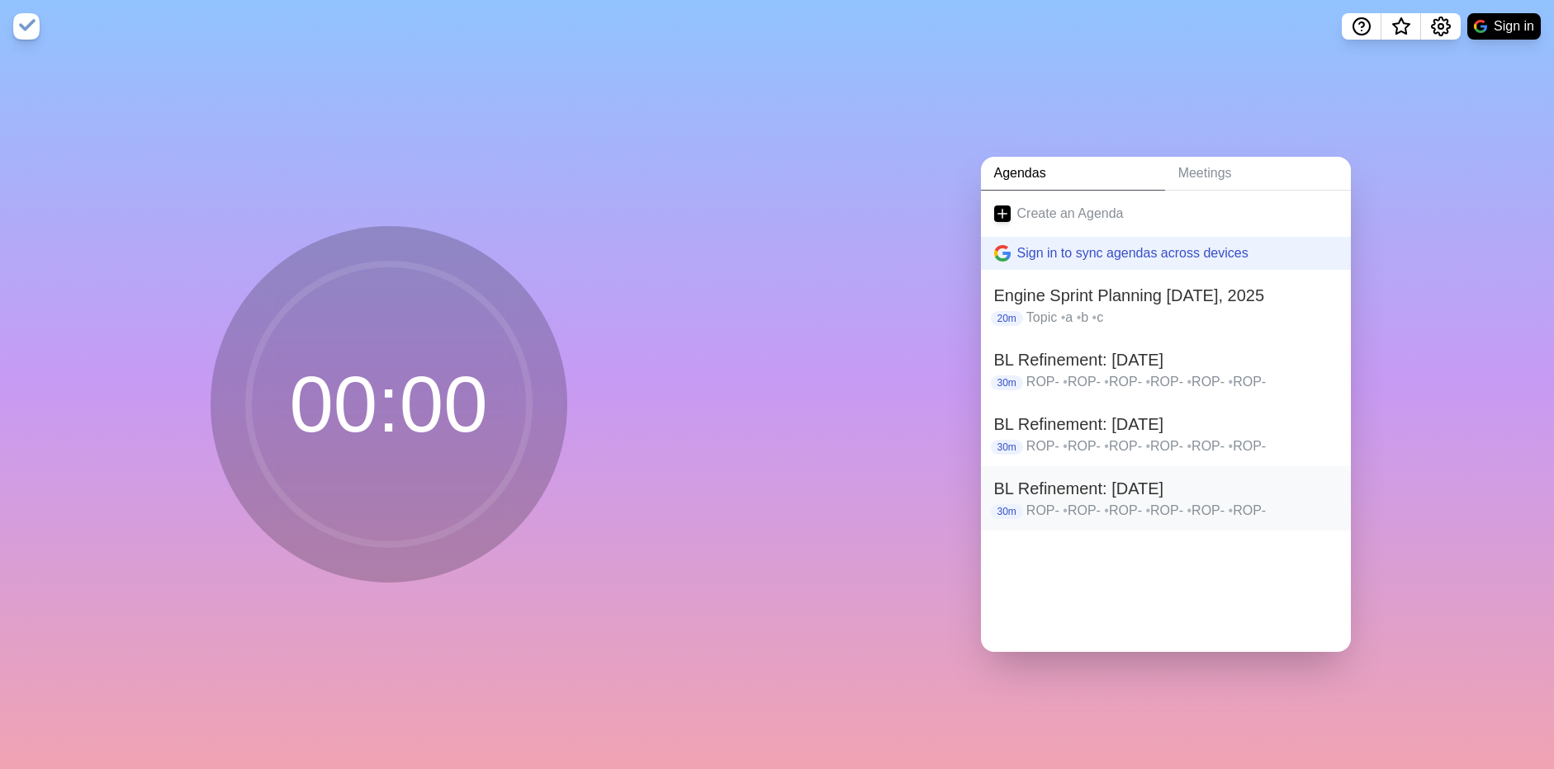
click at [1080, 501] on h2 "BL Refinement: [DATE]" at bounding box center [1165, 488] width 343 height 25
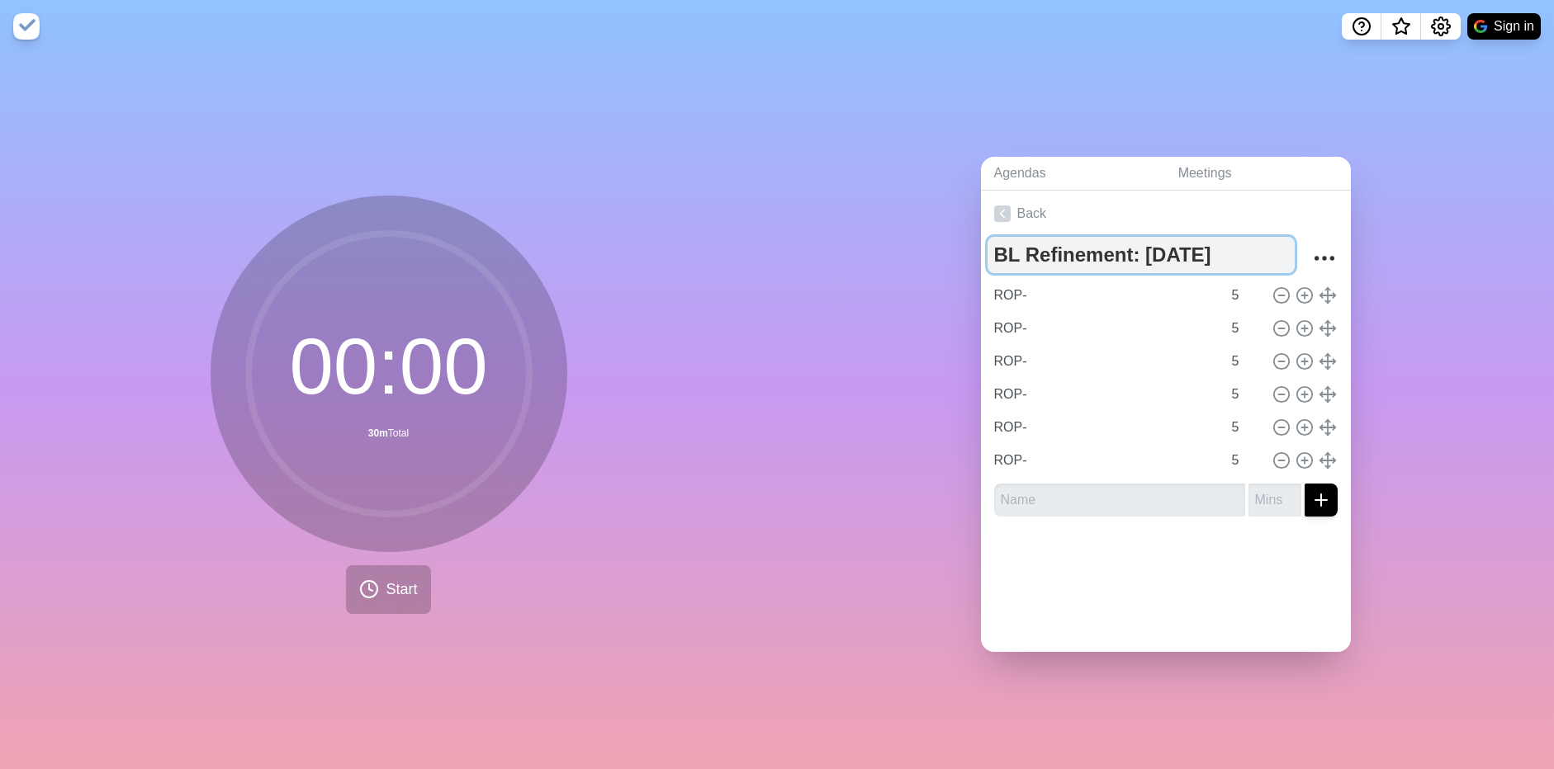
click at [1229, 254] on textarea "BL Refinement: [DATE]" at bounding box center [1140, 255] width 307 height 36
type textarea "BL Refinement: [DATE]"
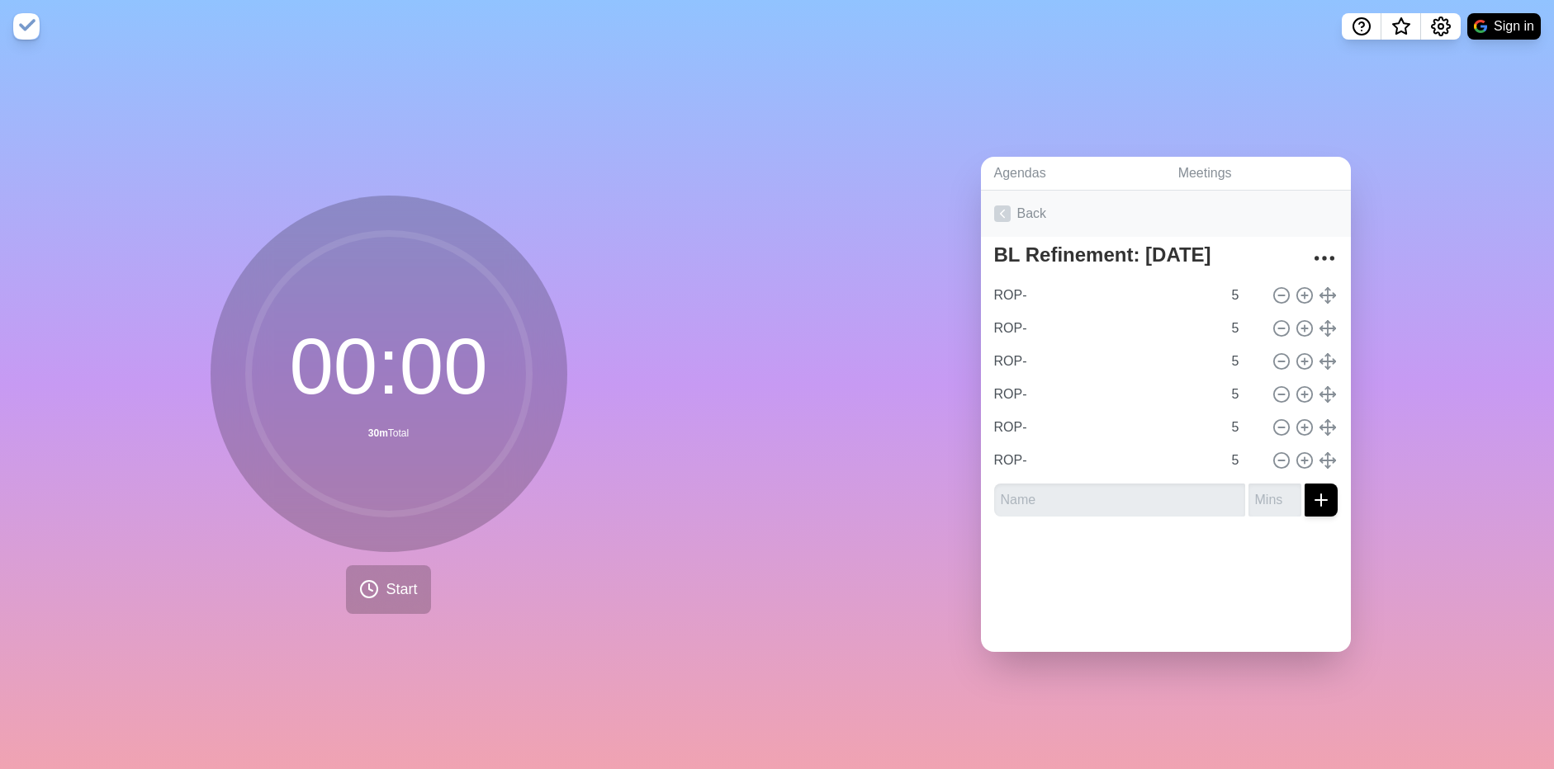
click at [994, 208] on icon at bounding box center [1002, 214] width 17 height 17
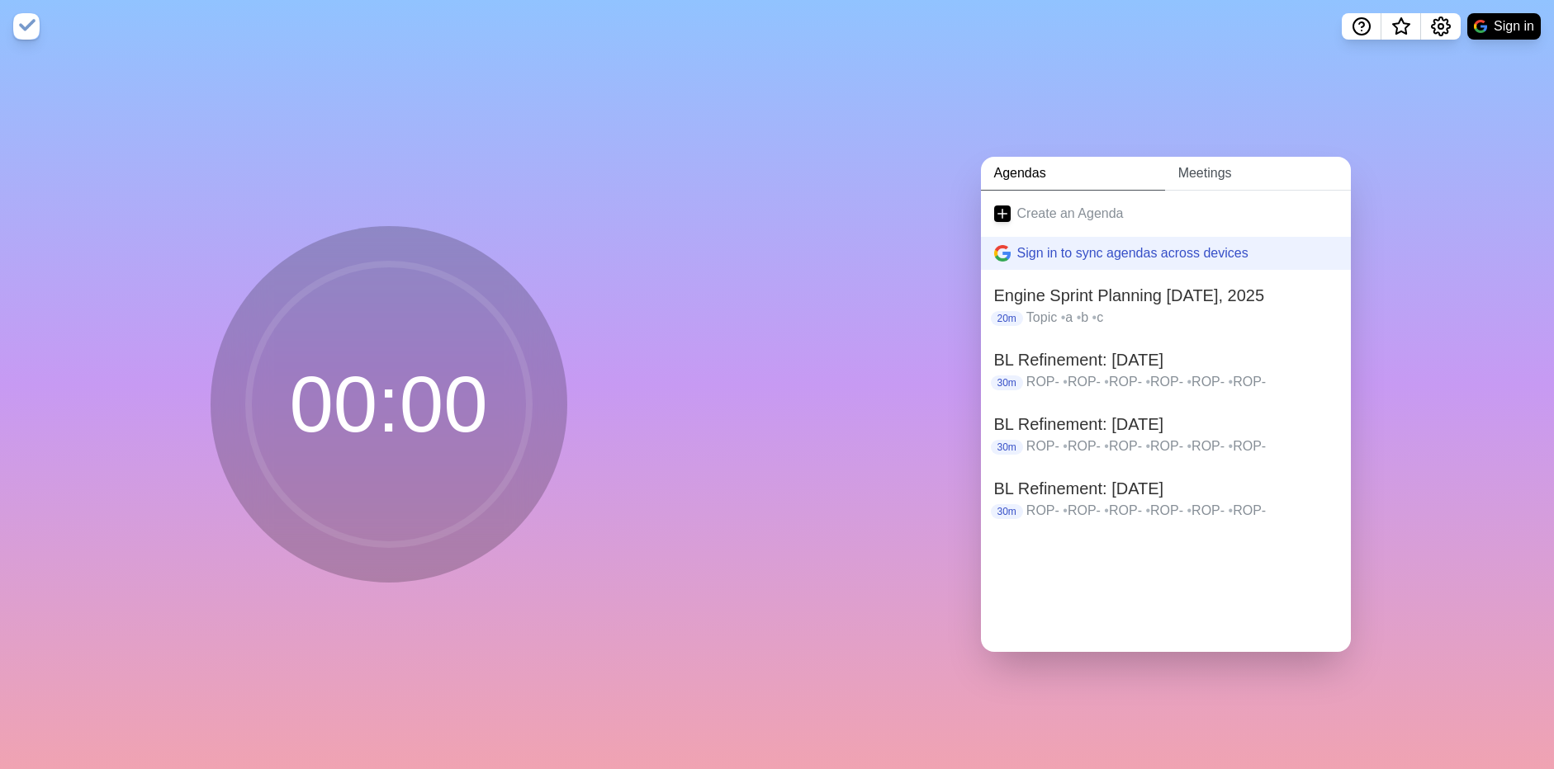
click at [1224, 157] on link "Meetings" at bounding box center [1258, 174] width 186 height 34
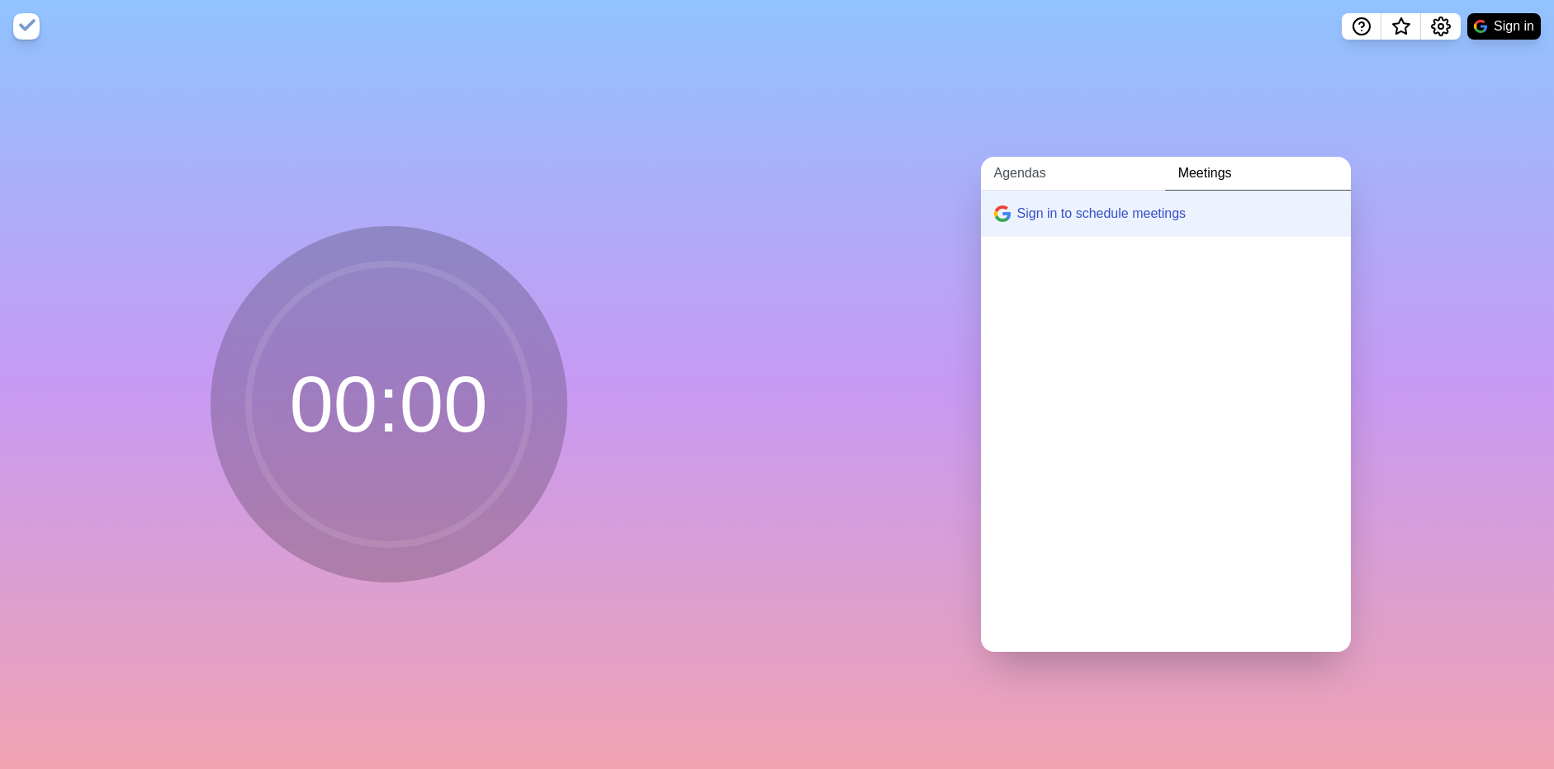
click at [1031, 167] on link "Agendas" at bounding box center [1073, 174] width 184 height 34
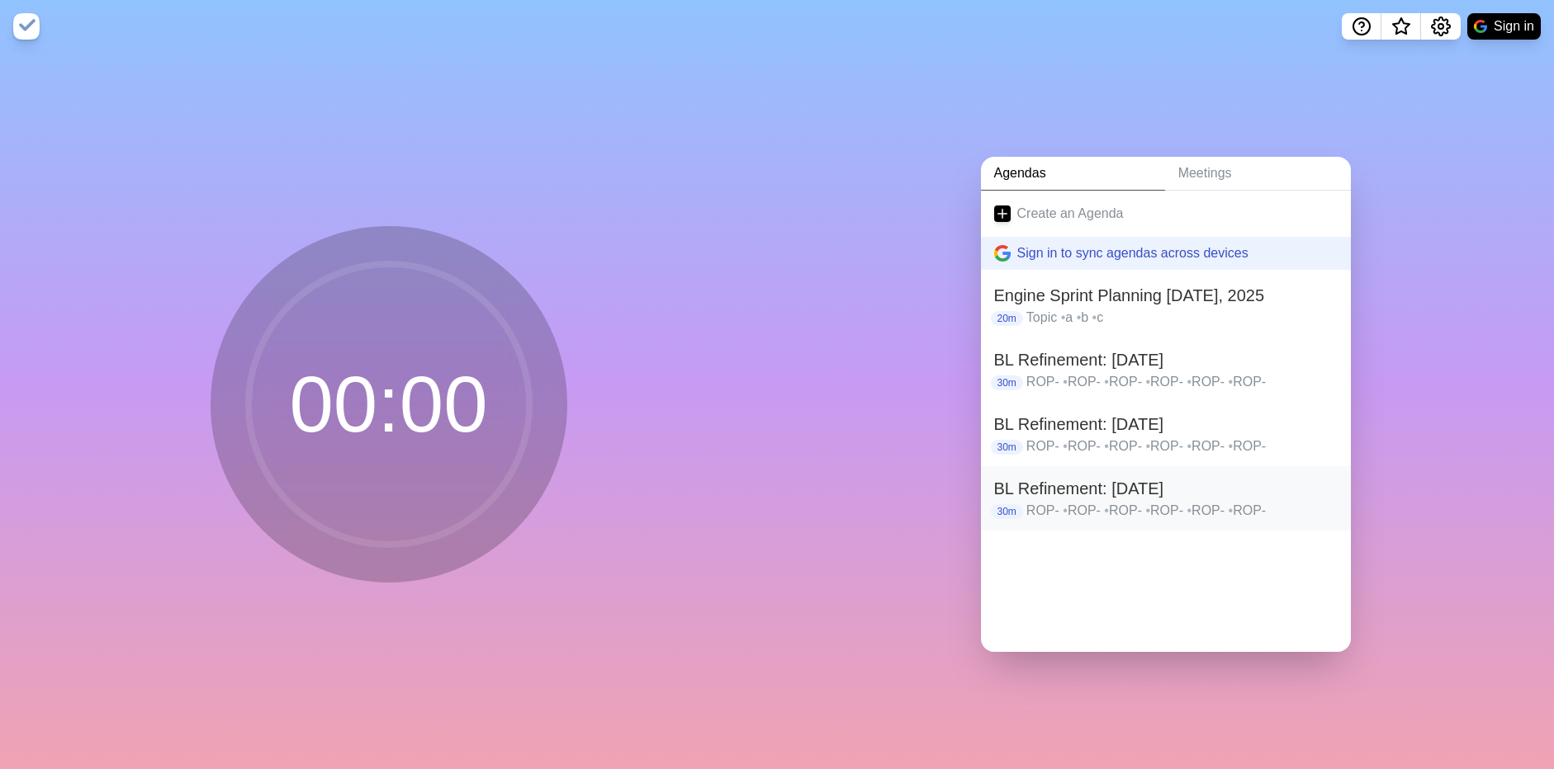
click at [1039, 501] on h2 "BL Refinement: [DATE]" at bounding box center [1165, 488] width 343 height 25
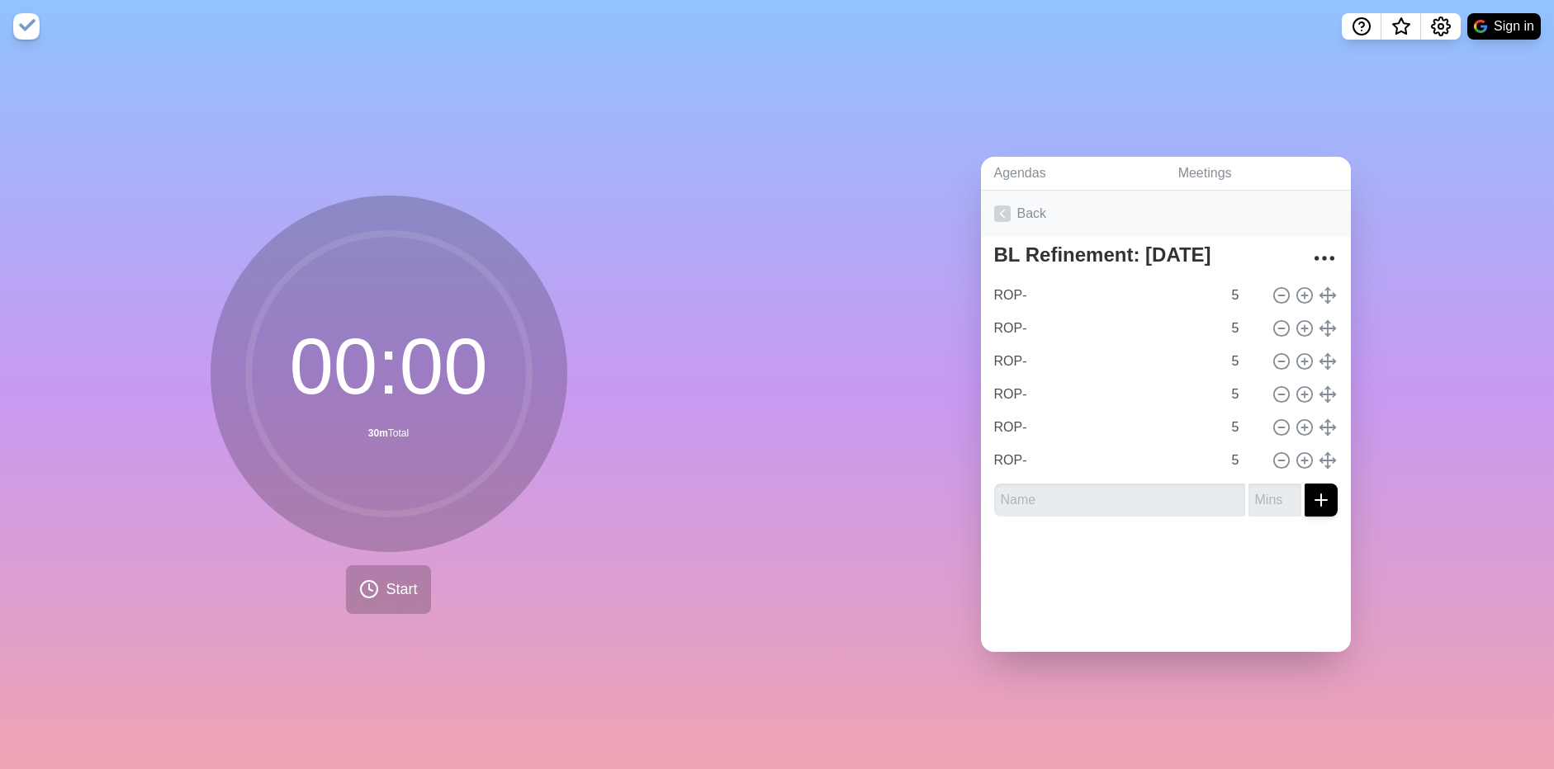
click at [1000, 216] on link "Back" at bounding box center [1166, 214] width 370 height 46
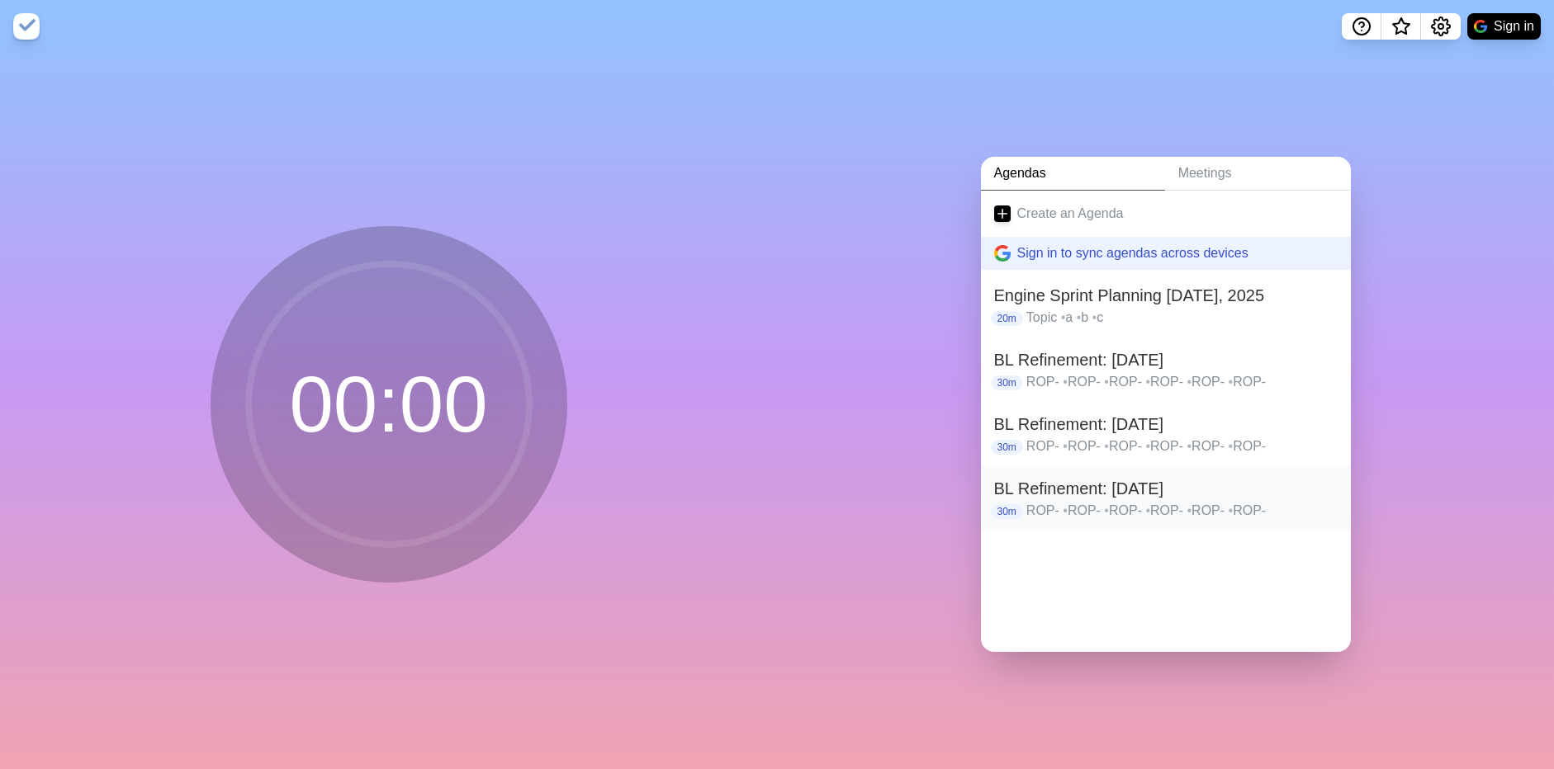
click at [1037, 521] on p "ROP- • ROP- • ROP- • ROP- • ROP- • ROP-" at bounding box center [1181, 511] width 311 height 20
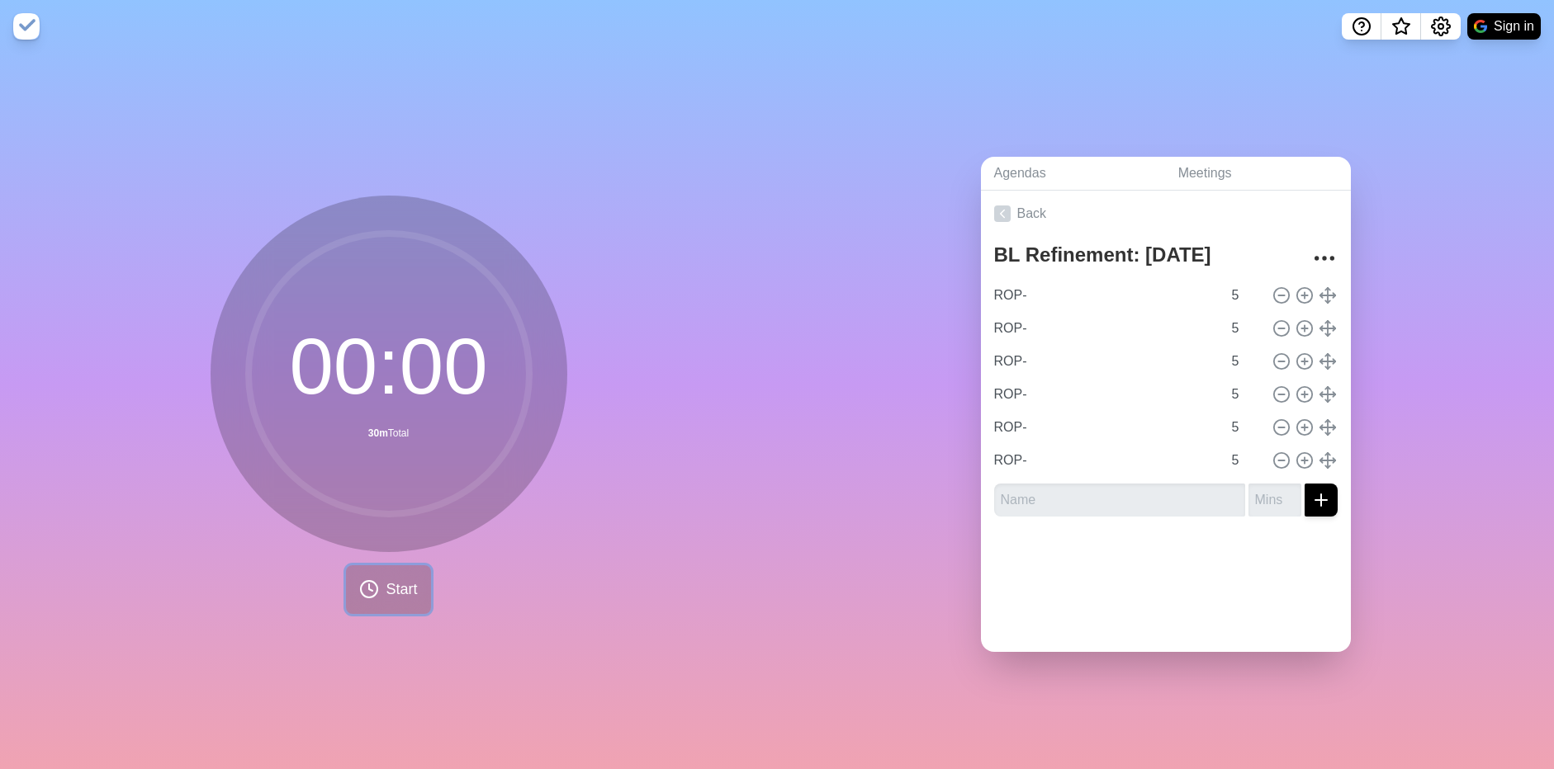
click at [395, 579] on span "Start" at bounding box center [401, 590] width 31 height 22
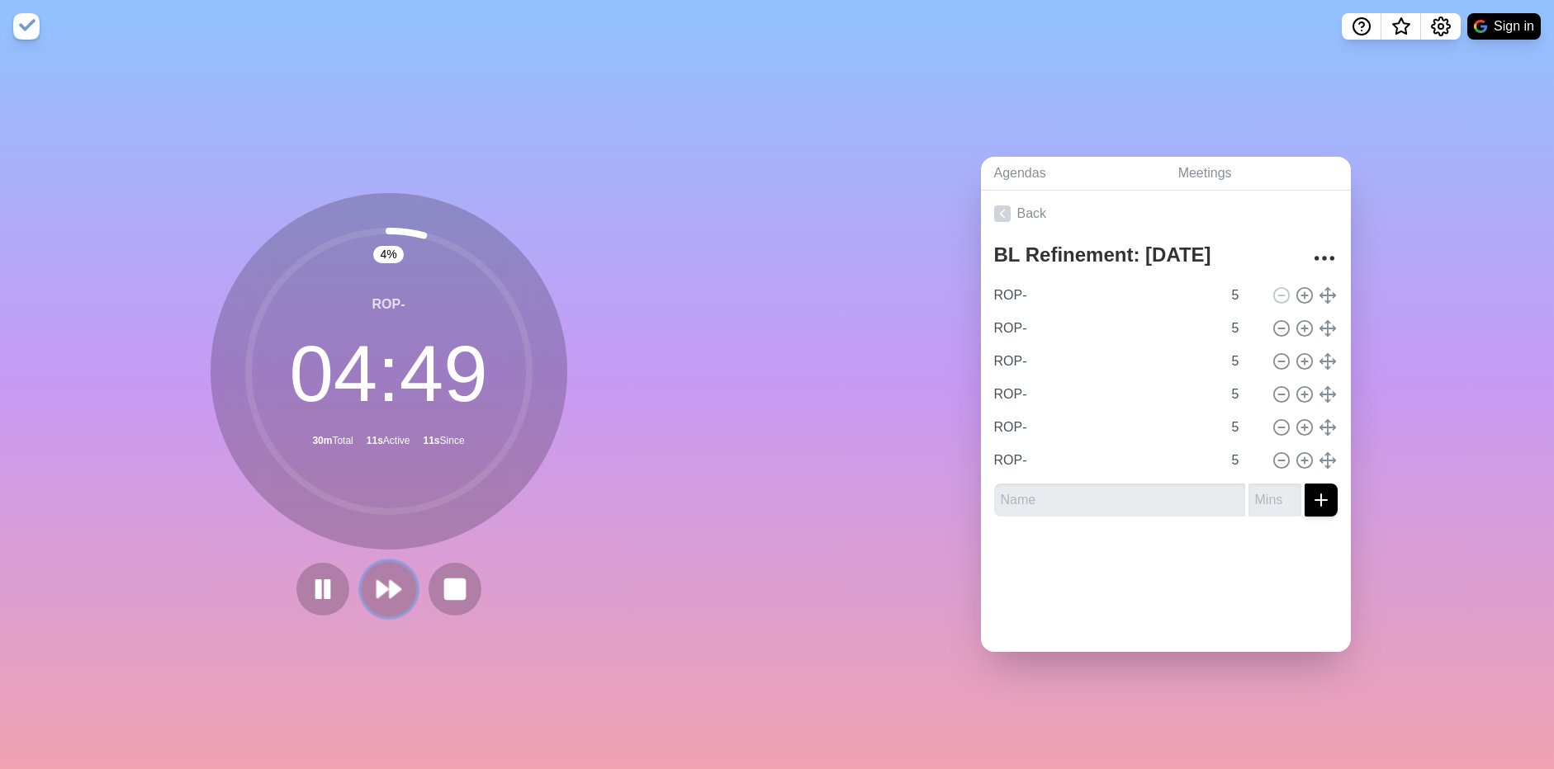
click at [391, 578] on icon at bounding box center [389, 589] width 28 height 28
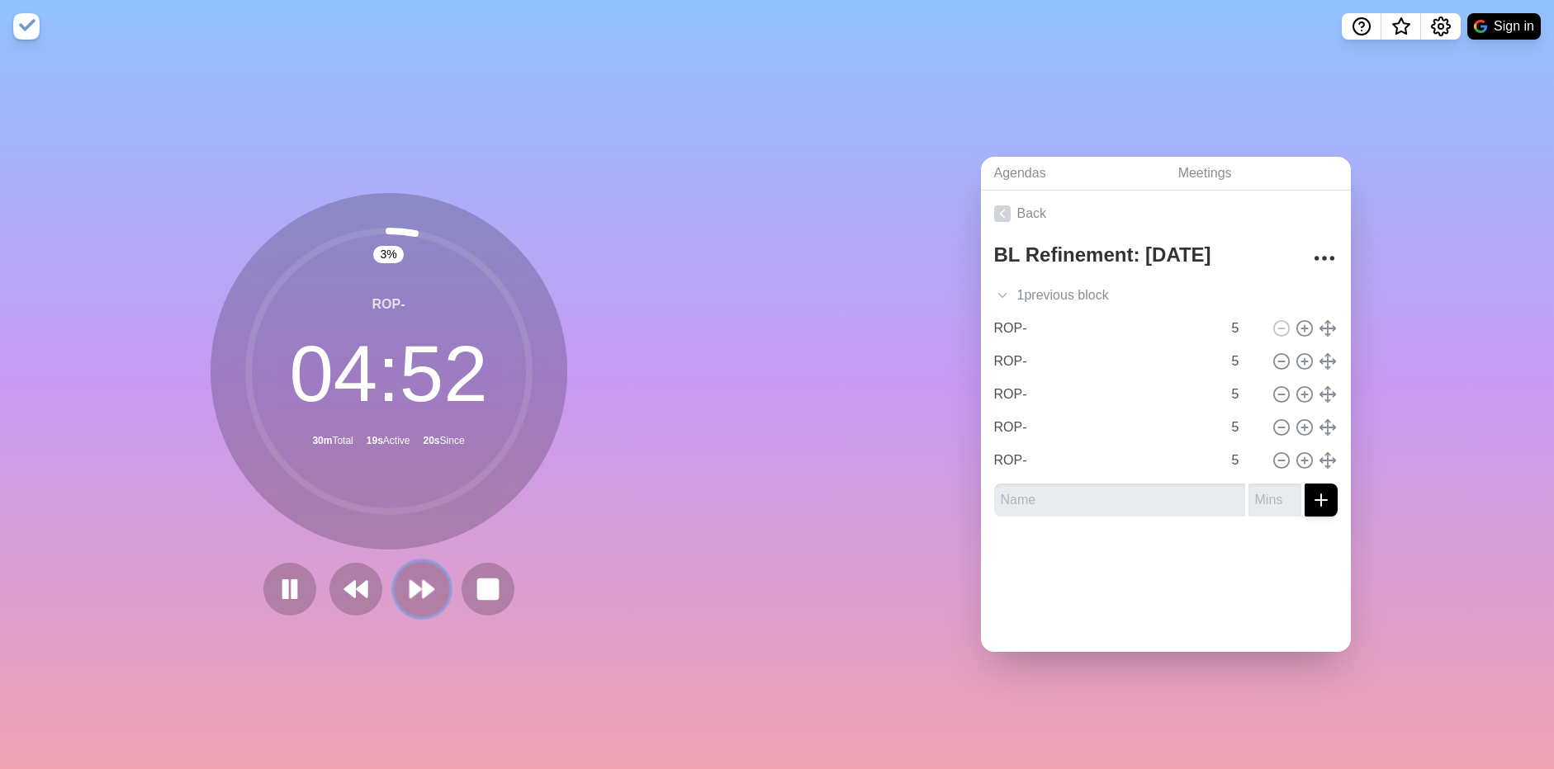
click at [410, 584] on polygon at bounding box center [415, 589] width 11 height 17
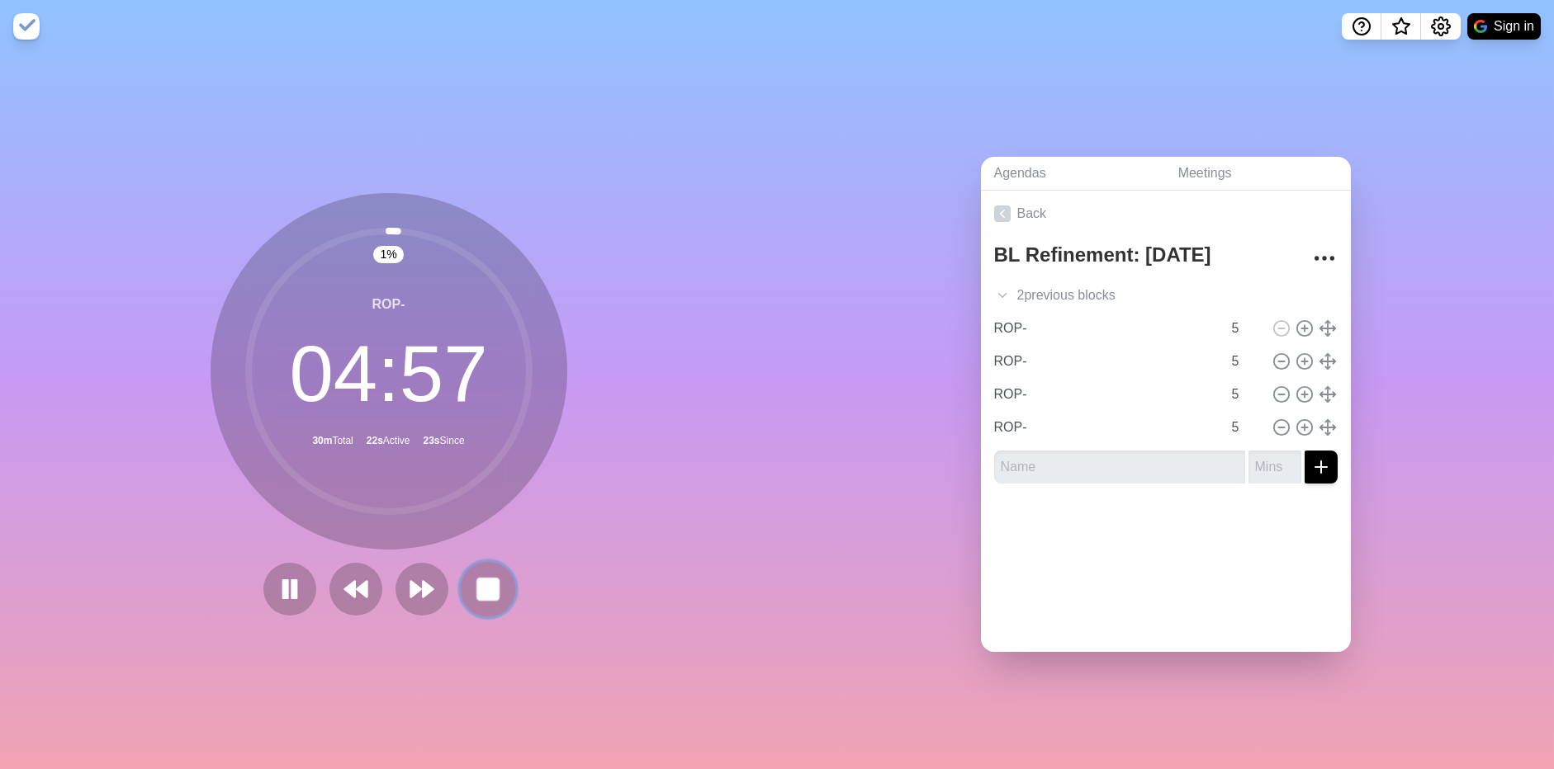
click at [507, 588] on button at bounding box center [487, 588] width 55 height 55
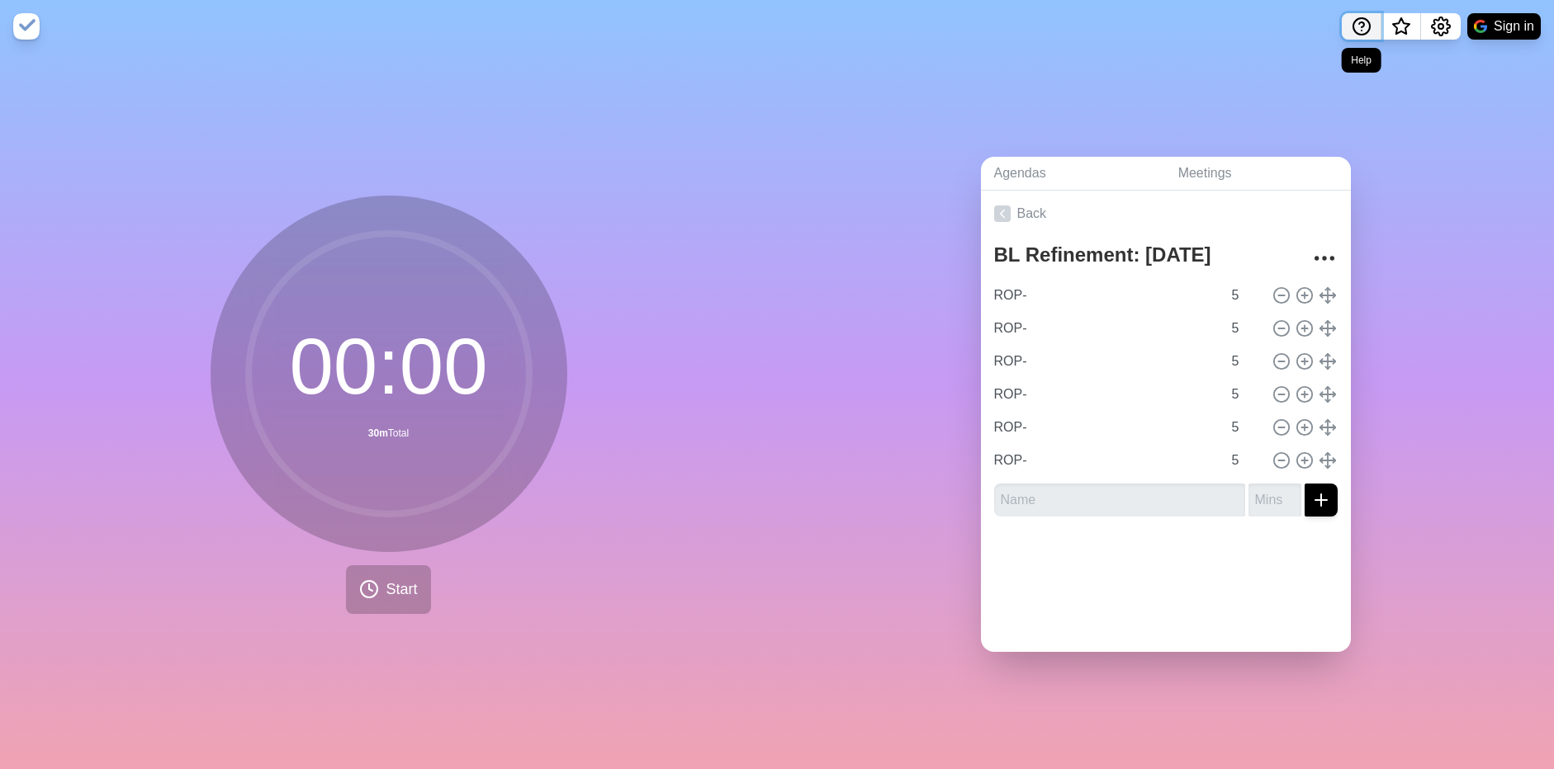
click at [1355, 36] on icon "Help" at bounding box center [1362, 27] width 20 height 20
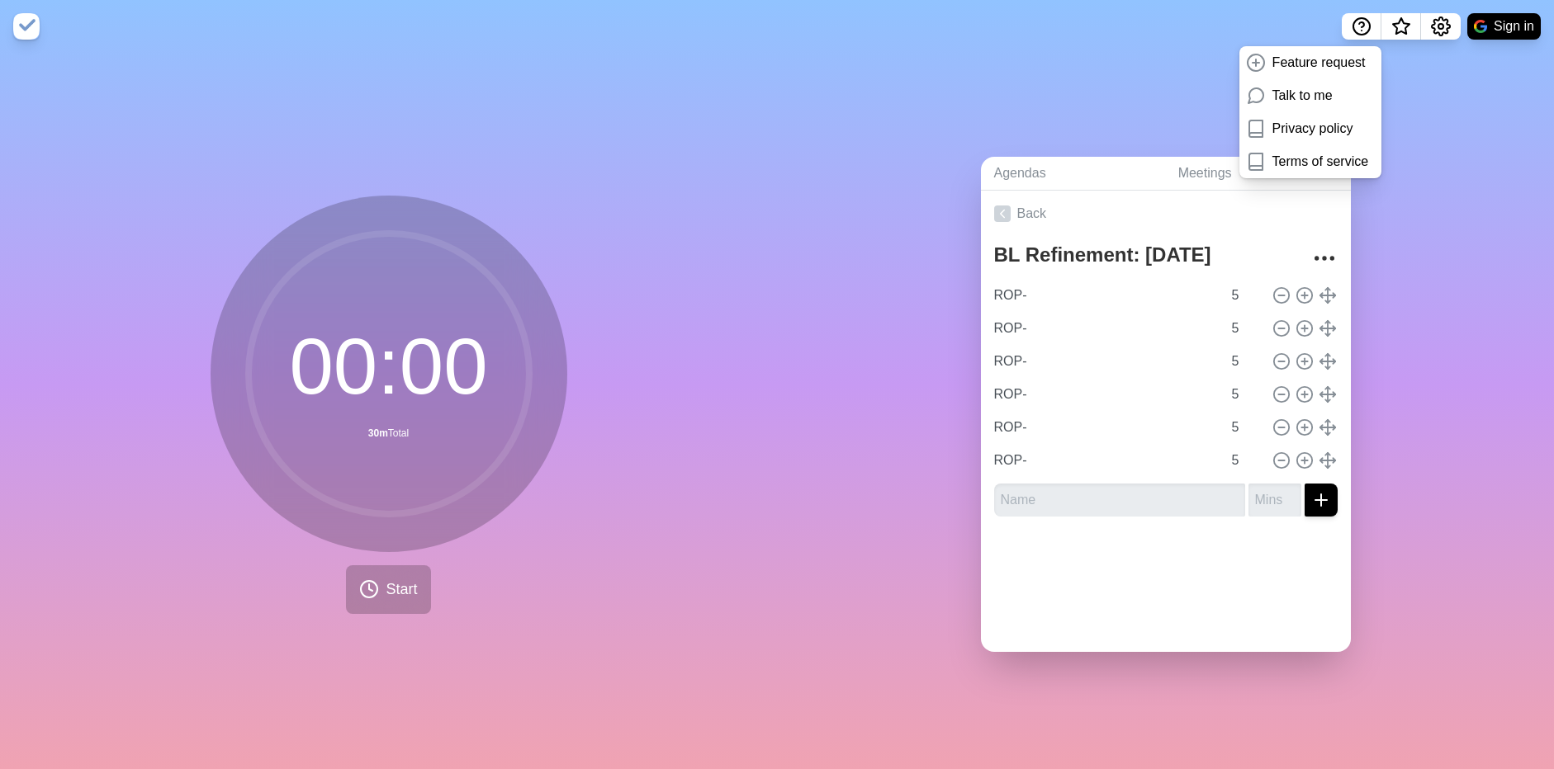
click at [1404, 137] on div "Agendas Meetings Back BL Refinement: [DATE] ROP- 5 ROP- 5 ROP- 5 ROP- 5 ROP- 5 …" at bounding box center [1165, 411] width 777 height 717
click at [914, 63] on div "Agendas Meetings Back BL Refinement: [DATE] ROP- 5 ROP- 5 ROP- 5 ROP- 5 ROP- 5 …" at bounding box center [1165, 411] width 777 height 717
click at [36, 26] on img at bounding box center [26, 26] width 26 height 26
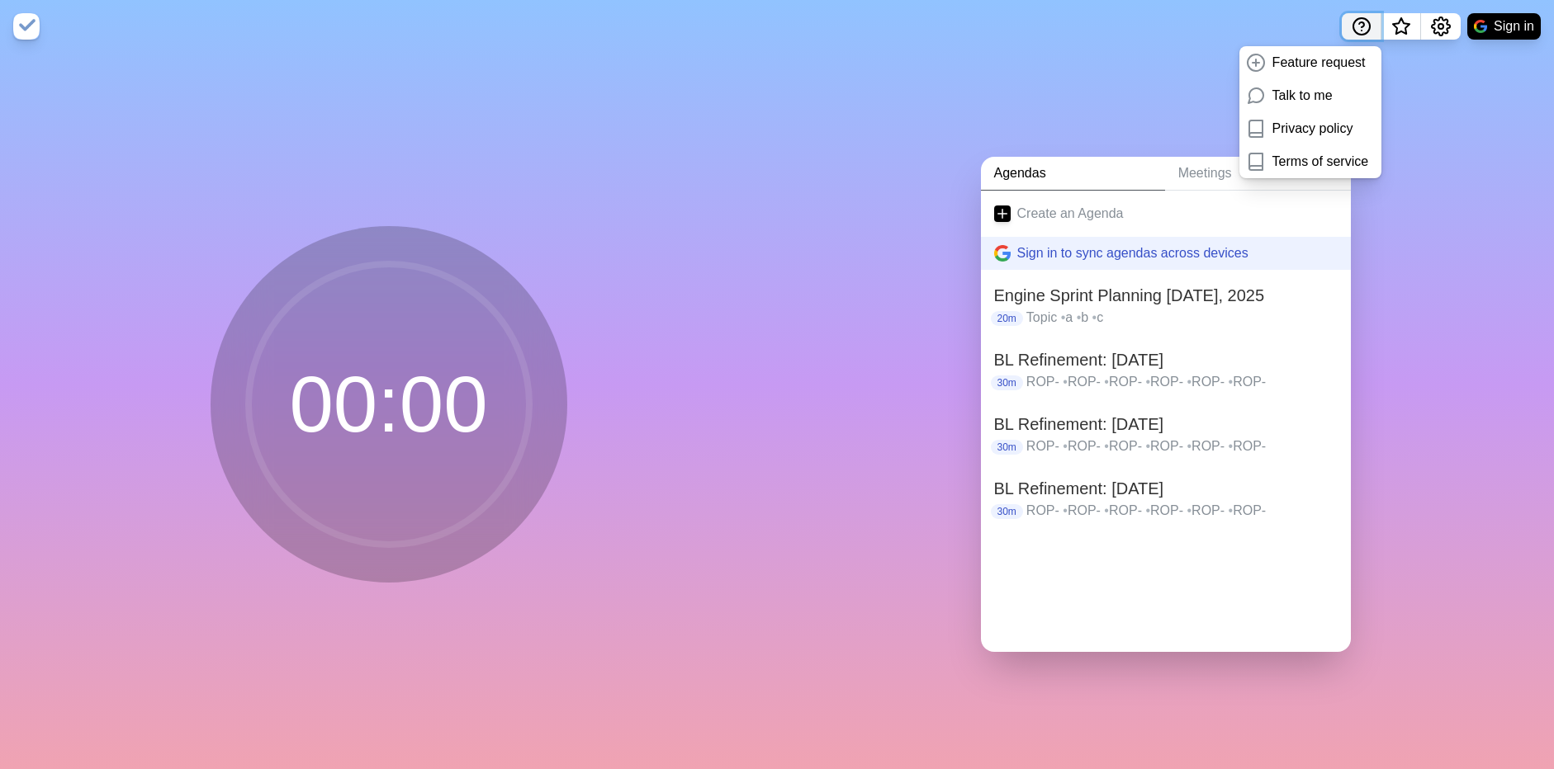
click at [1369, 34] on icon "Help" at bounding box center [1362, 27] width 20 height 20
